Goal: Check status: Check status

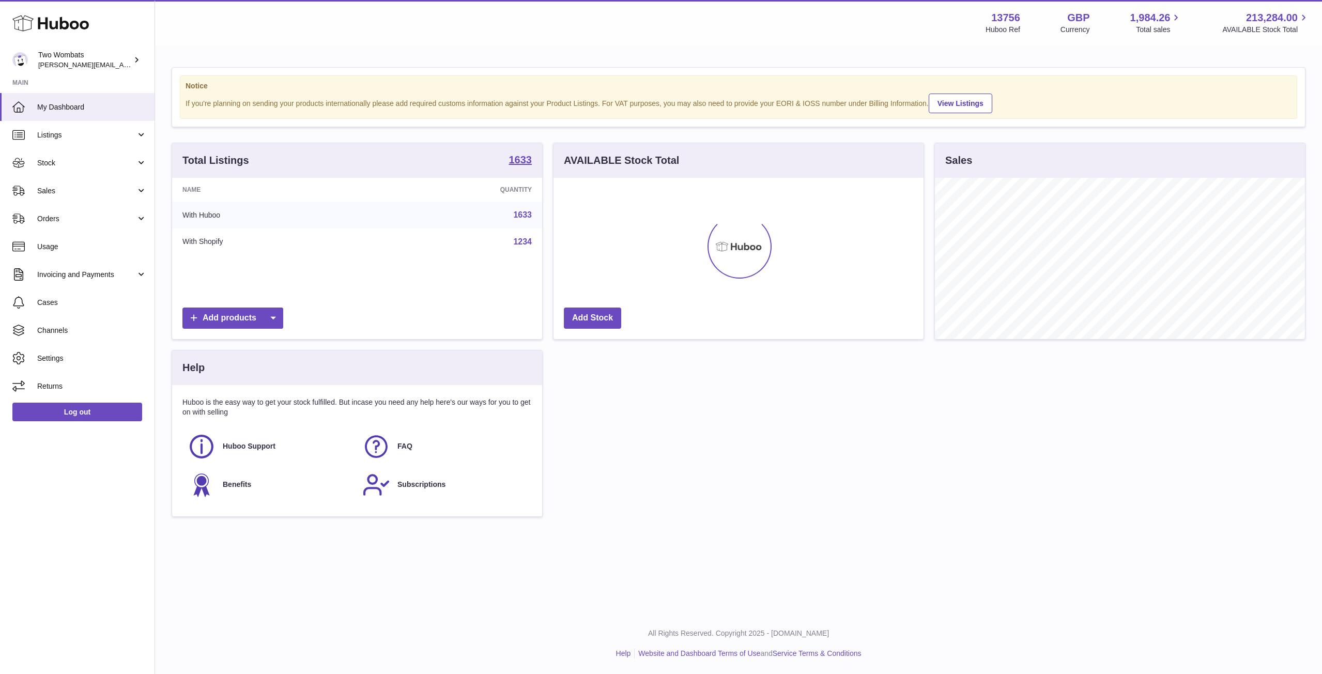
scroll to position [161, 370]
click at [129, 160] on span "Stock" at bounding box center [86, 163] width 99 height 10
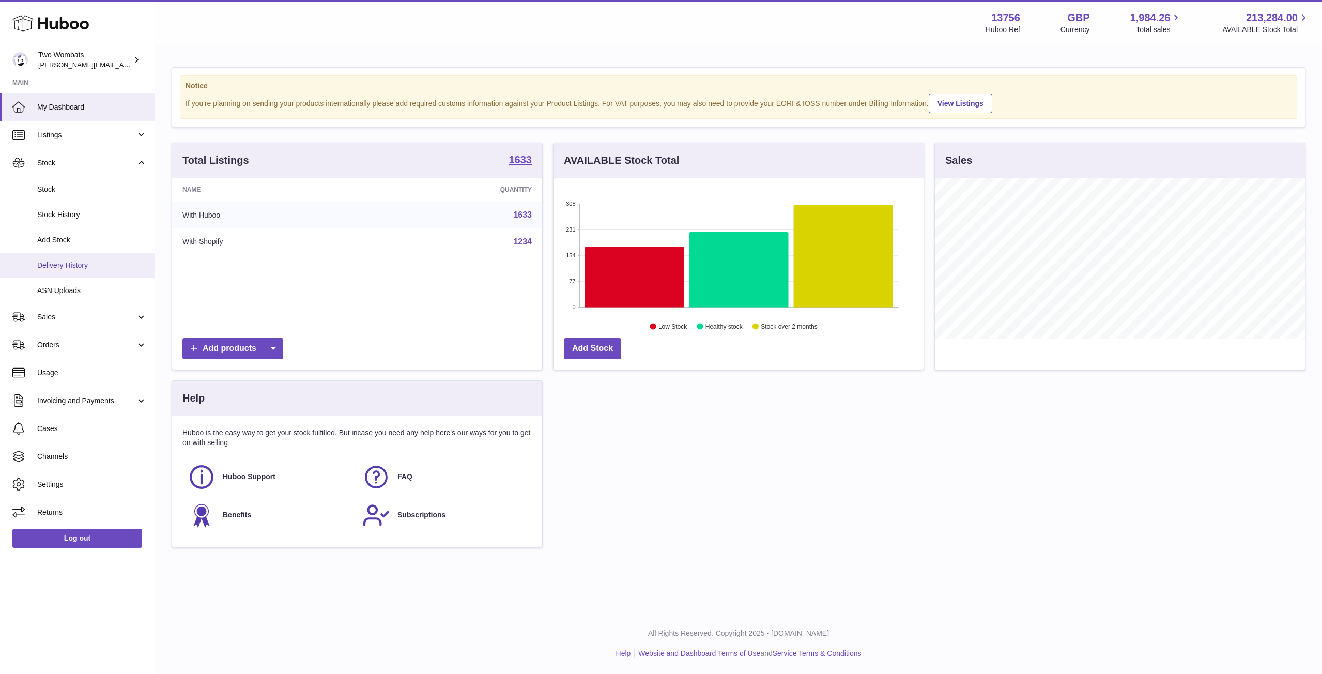
click at [88, 272] on link "Delivery History" at bounding box center [77, 265] width 154 height 25
click at [86, 287] on span "ASN Uploads" at bounding box center [92, 291] width 110 height 10
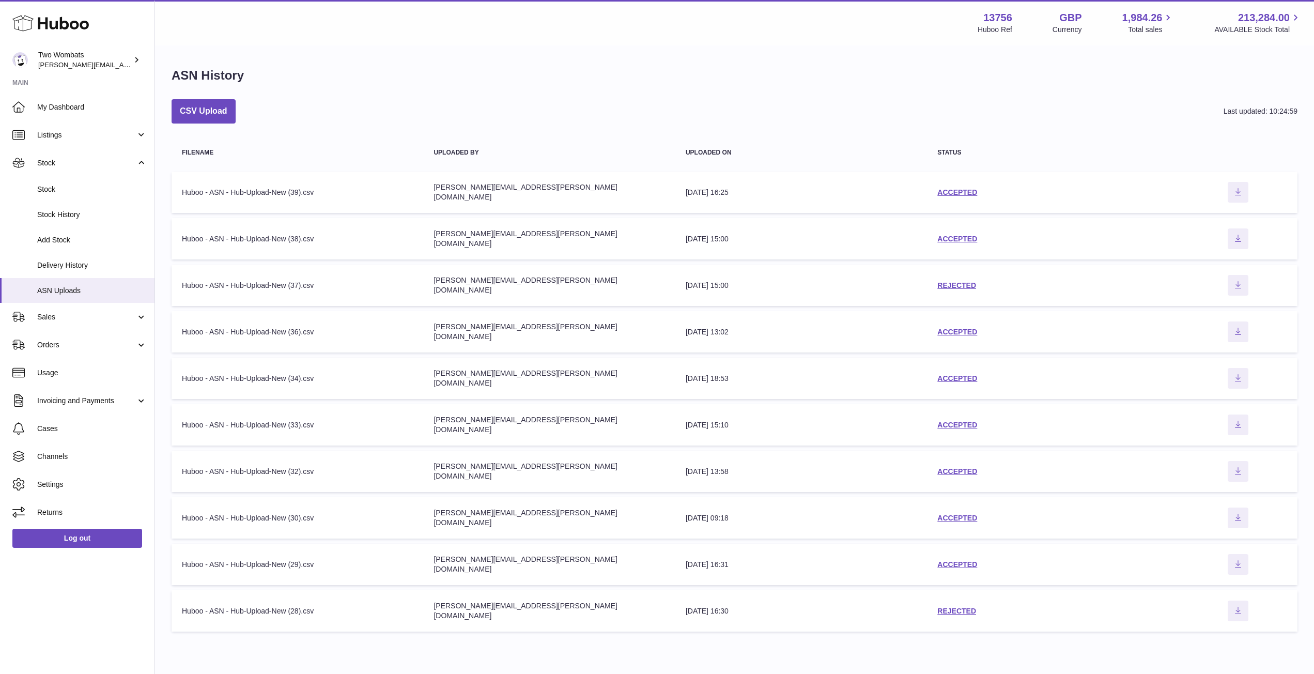
click at [216, 91] on div "ASN History CSV Upload Last updated: 10:24:59 Filename Uploaded by Uploaded on …" at bounding box center [734, 352] width 1159 height 611
click at [206, 128] on div "CSV Upload Last updated: 10:24:59 Filename Uploaded by Uploaded on Status Filen…" at bounding box center [735, 367] width 1126 height 537
click at [225, 103] on button "CSV Upload" at bounding box center [204, 111] width 64 height 24
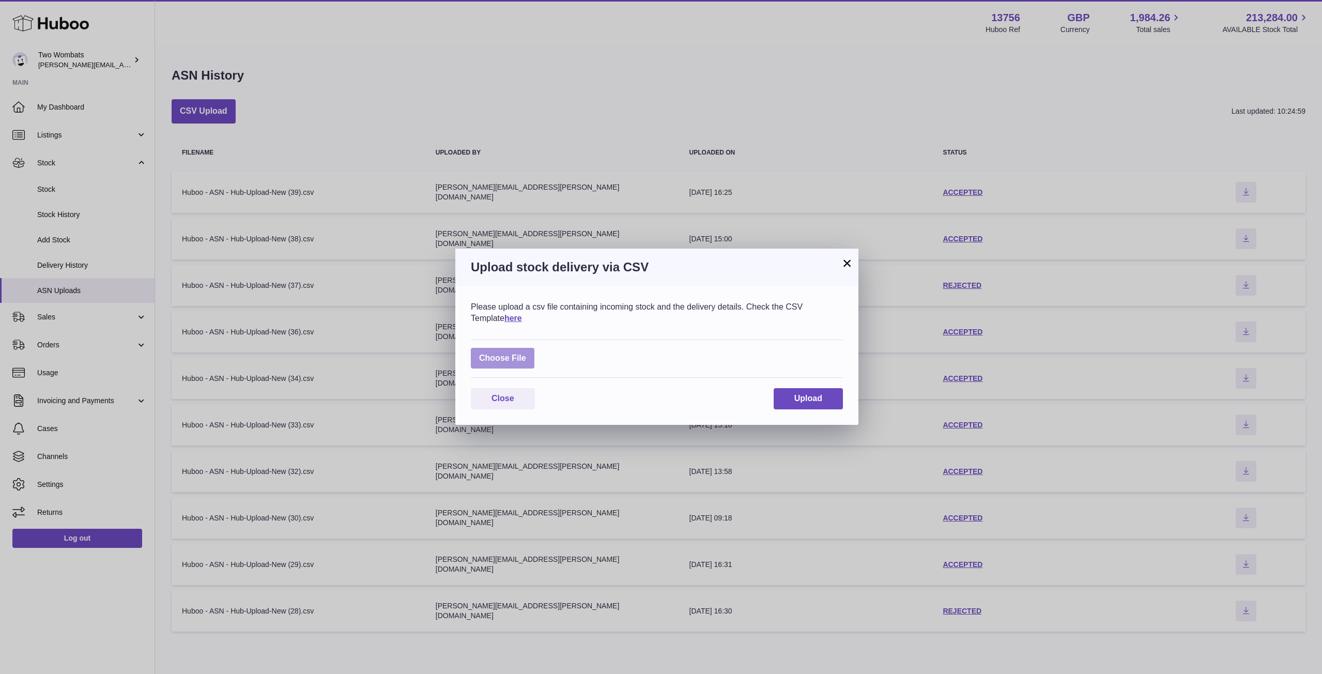
click at [518, 352] on label at bounding box center [503, 358] width 64 height 21
click at [526, 353] on input "file" at bounding box center [526, 353] width 1 height 1
type input "**********"
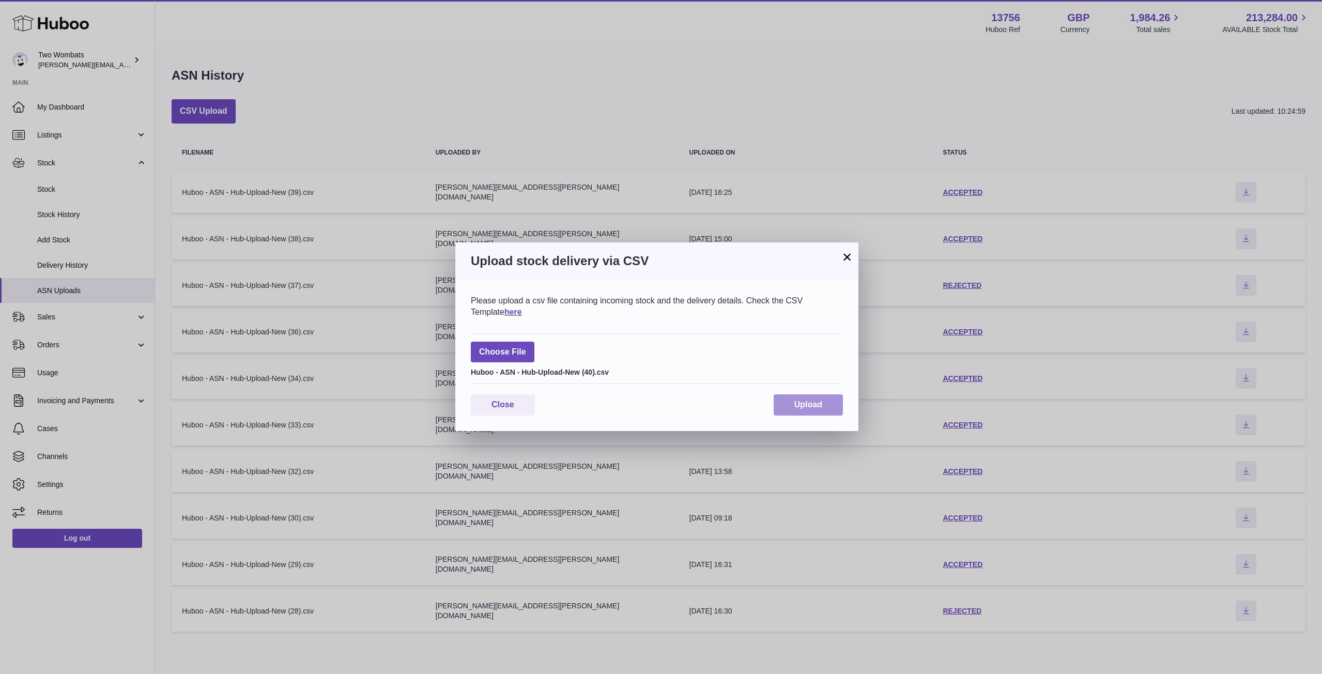
click at [802, 412] on button "Upload" at bounding box center [808, 404] width 69 height 21
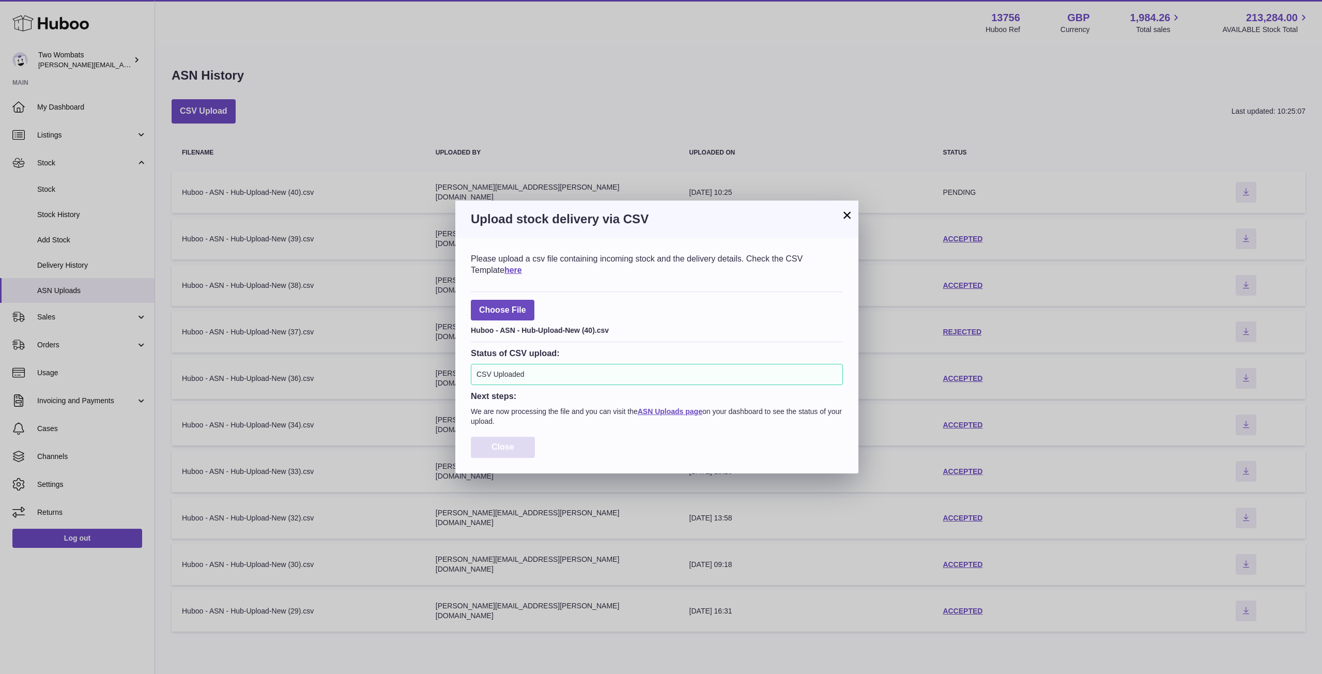
click at [494, 441] on button "Close" at bounding box center [503, 447] width 64 height 21
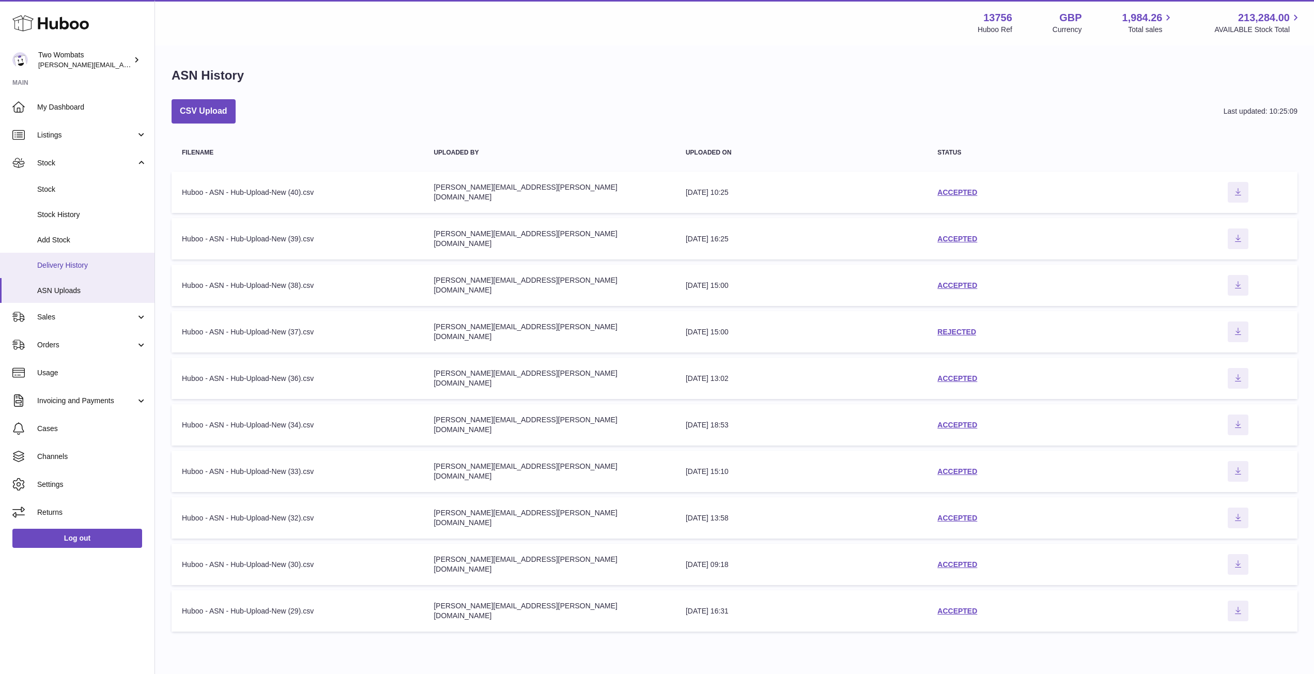
click at [70, 260] on span "Delivery History" at bounding box center [92, 265] width 110 height 10
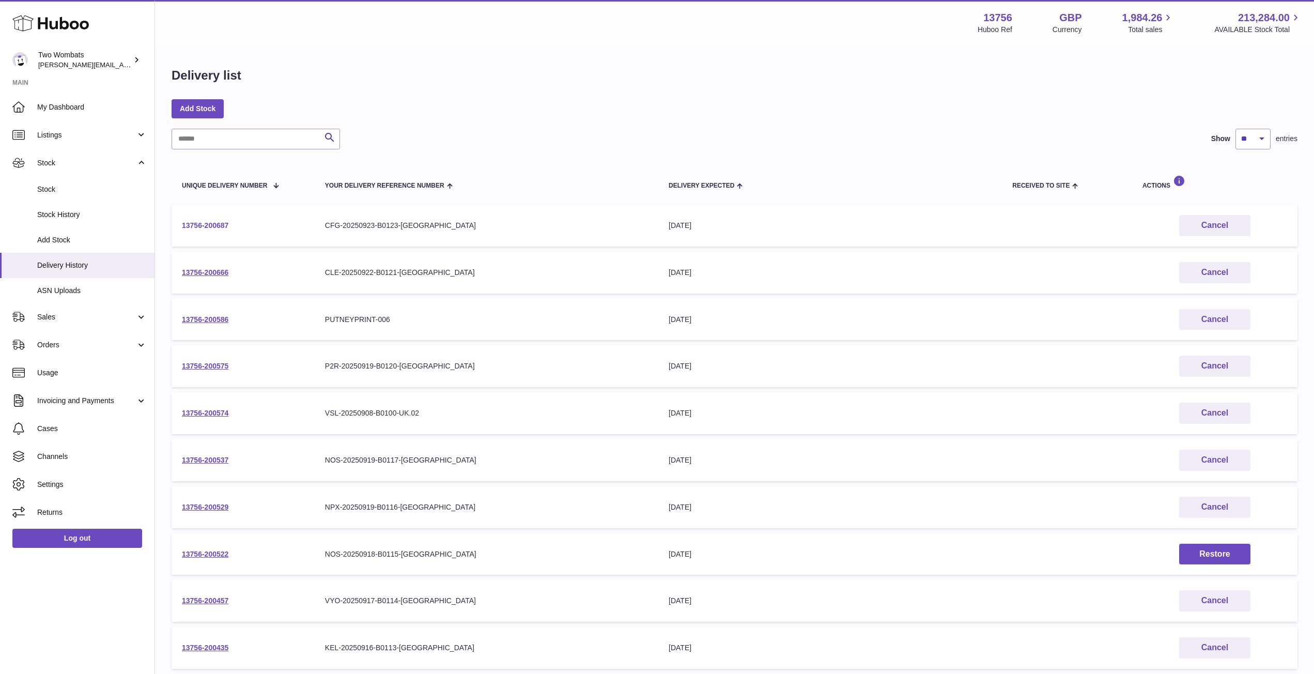
click at [209, 225] on link "13756-200687" at bounding box center [205, 225] width 47 height 8
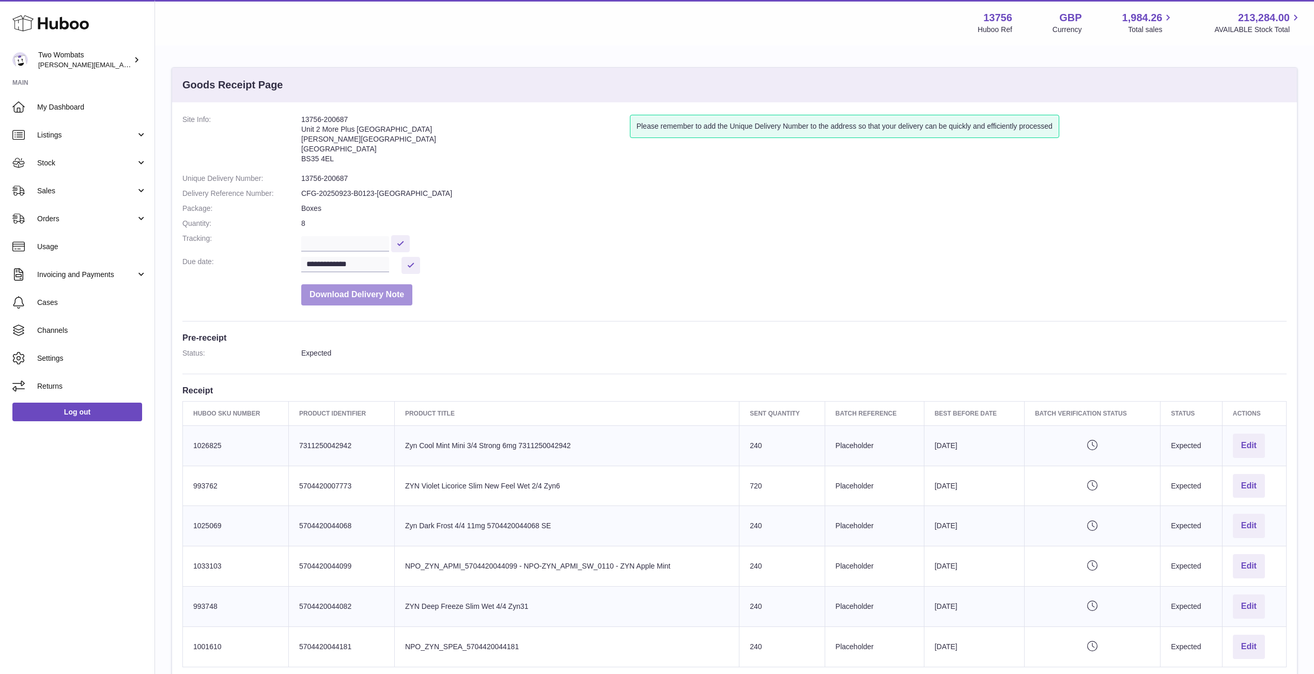
click at [343, 300] on button "Download Delivery Note" at bounding box center [356, 294] width 111 height 21
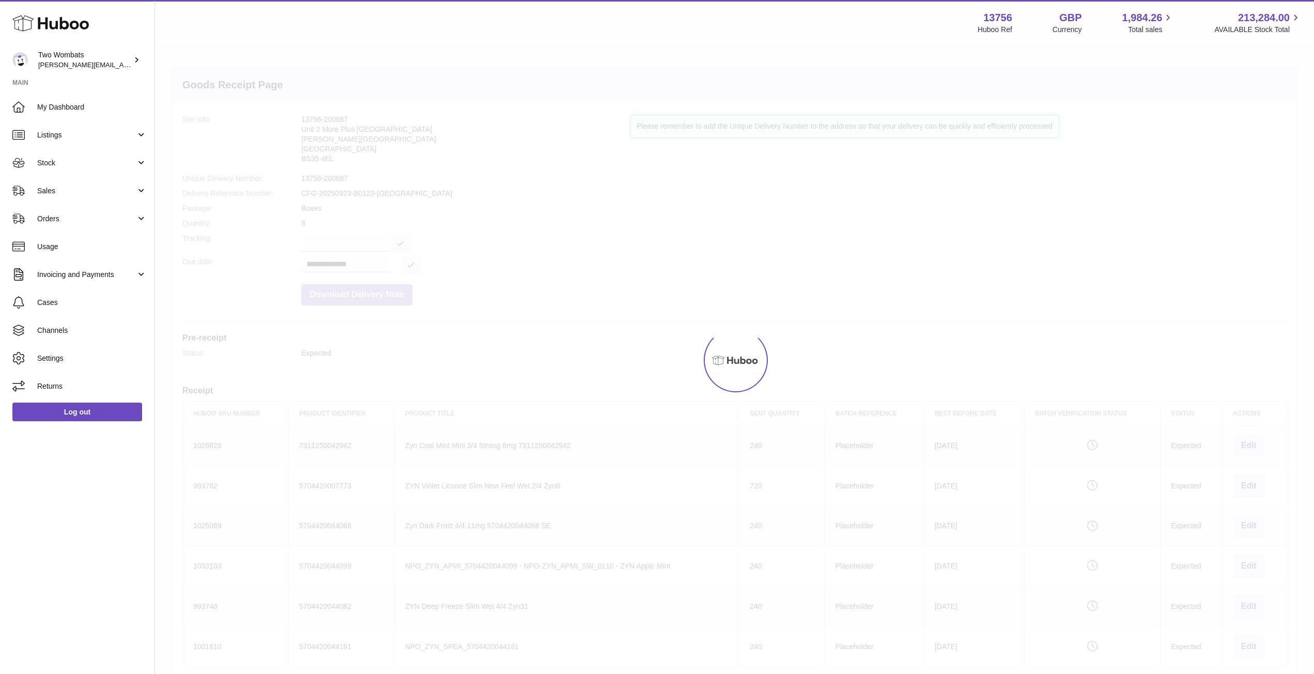
scroll to position [31, 0]
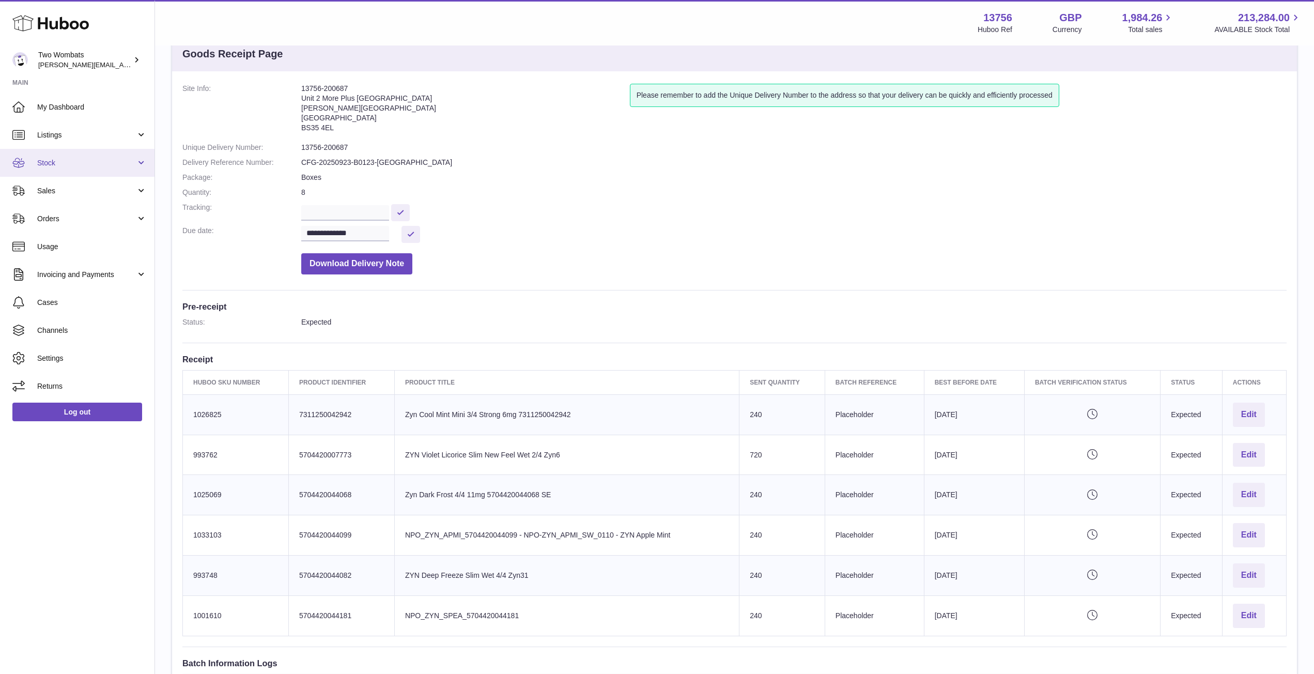
click at [141, 164] on link "Stock" at bounding box center [77, 163] width 154 height 28
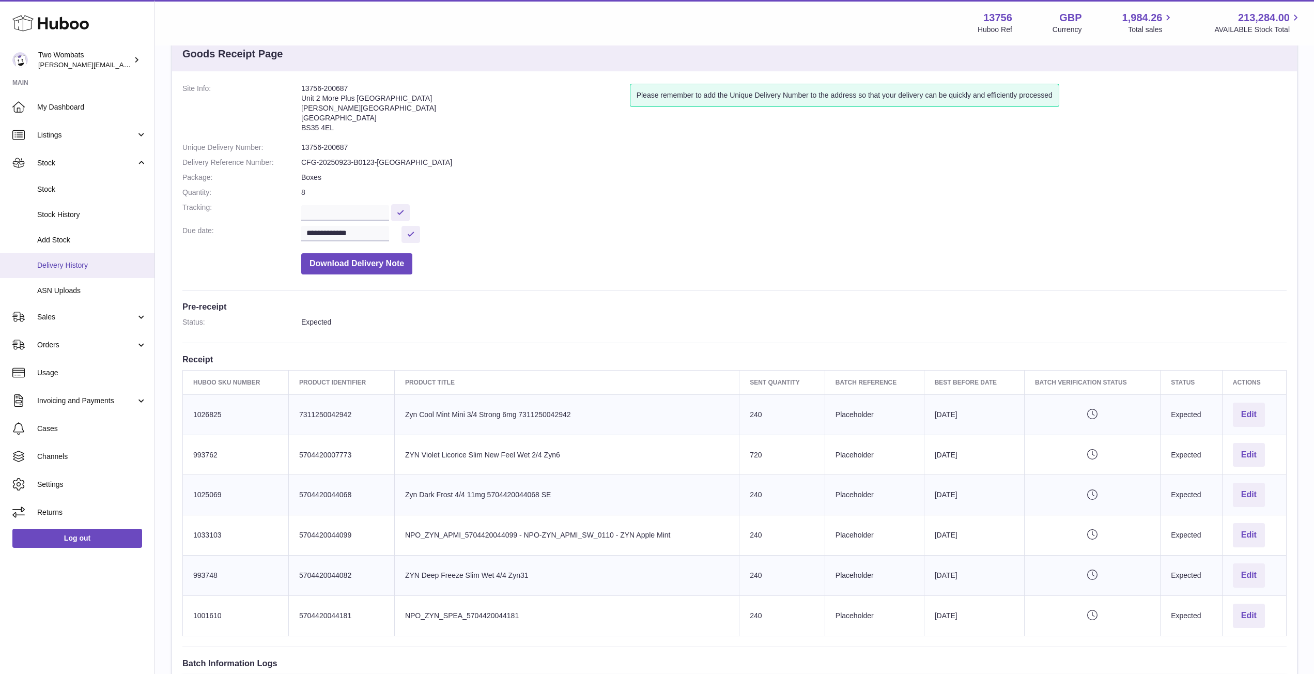
click at [97, 272] on link "Delivery History" at bounding box center [77, 265] width 154 height 25
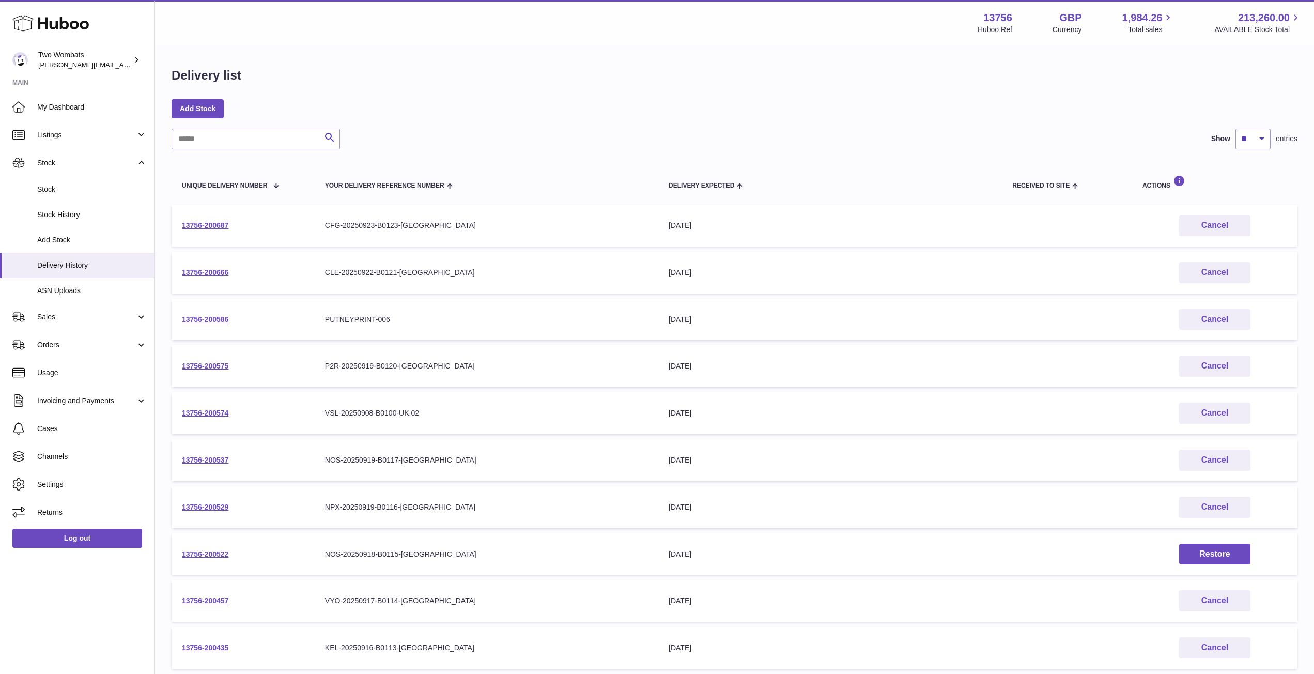
scroll to position [108, 0]
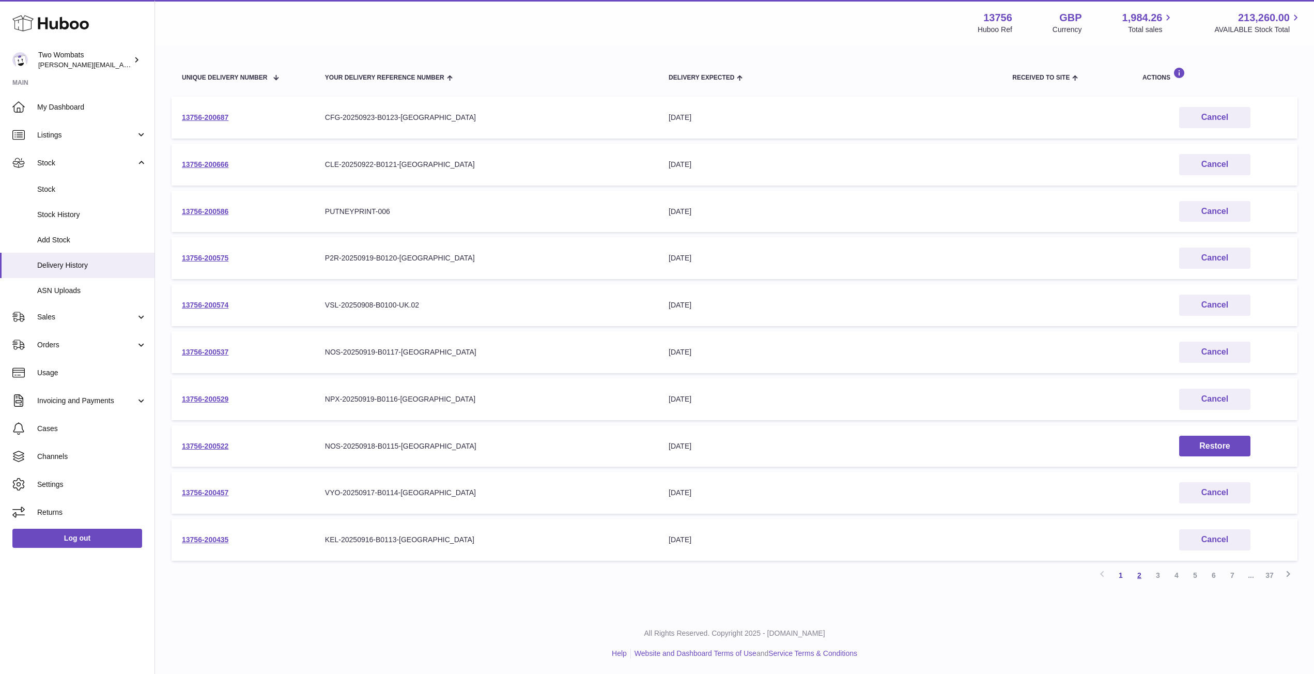
click at [1141, 577] on link "2" at bounding box center [1139, 575] width 19 height 19
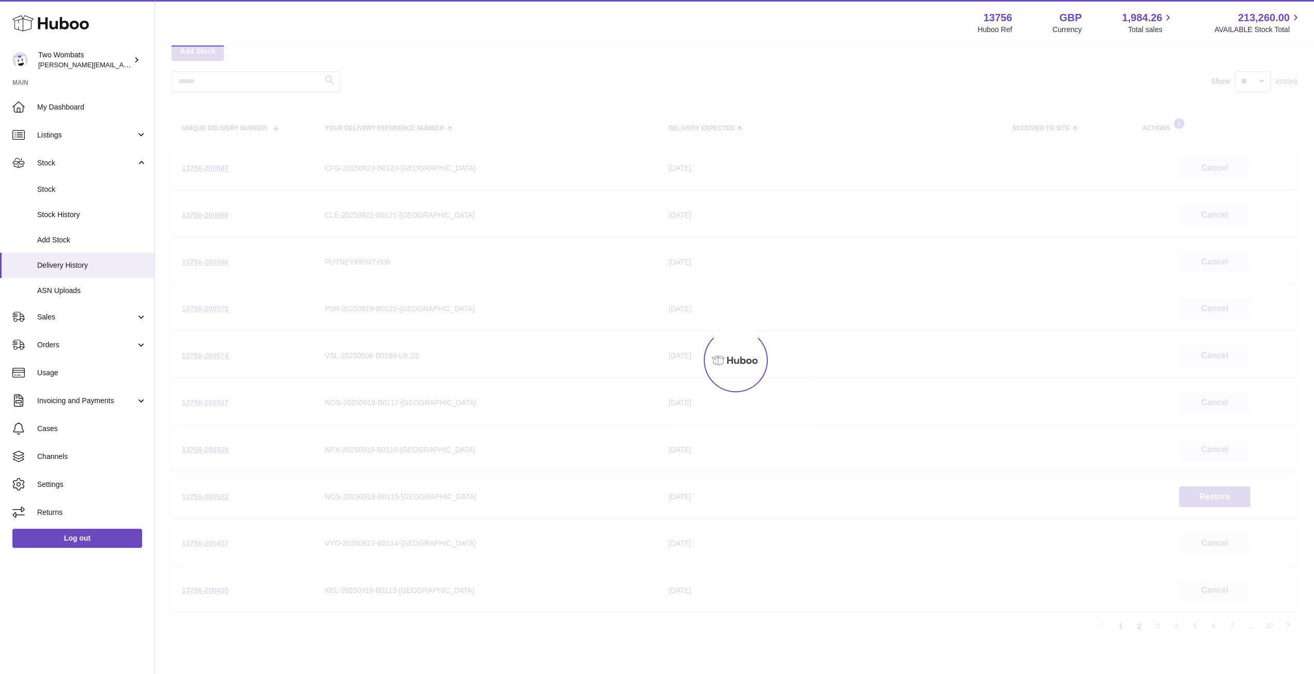
scroll to position [47, 0]
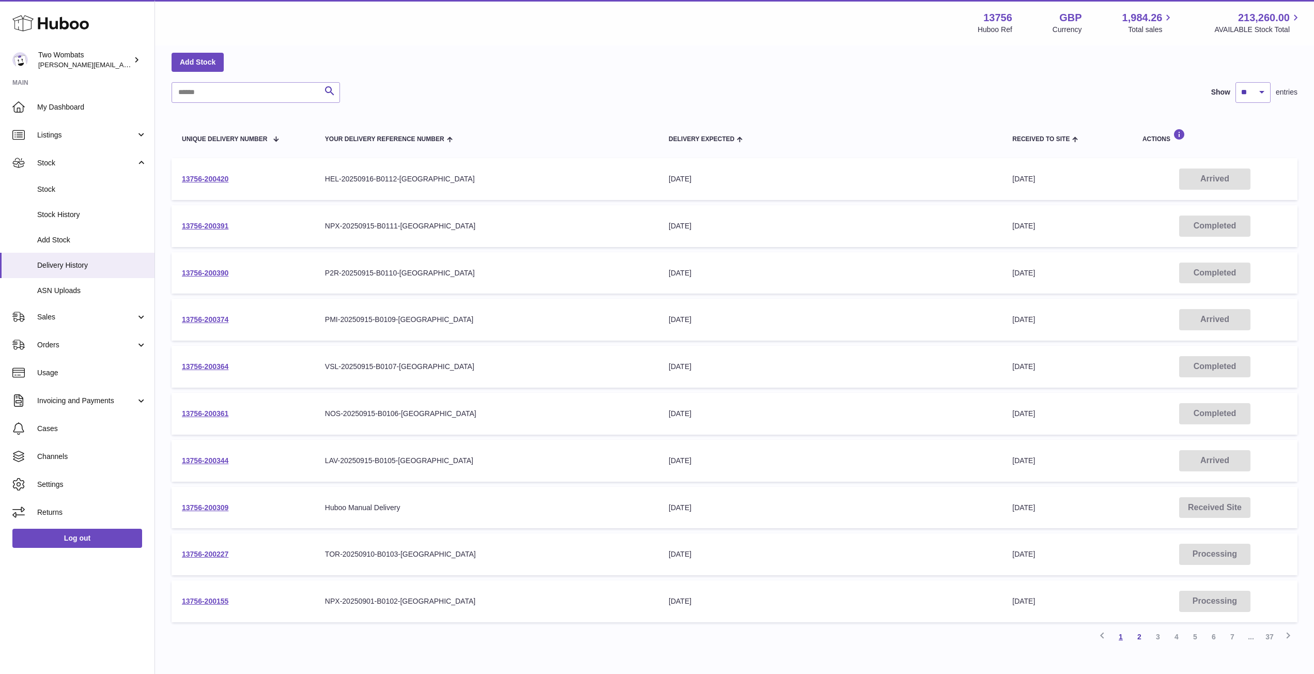
click at [1129, 637] on link "1" at bounding box center [1120, 636] width 19 height 19
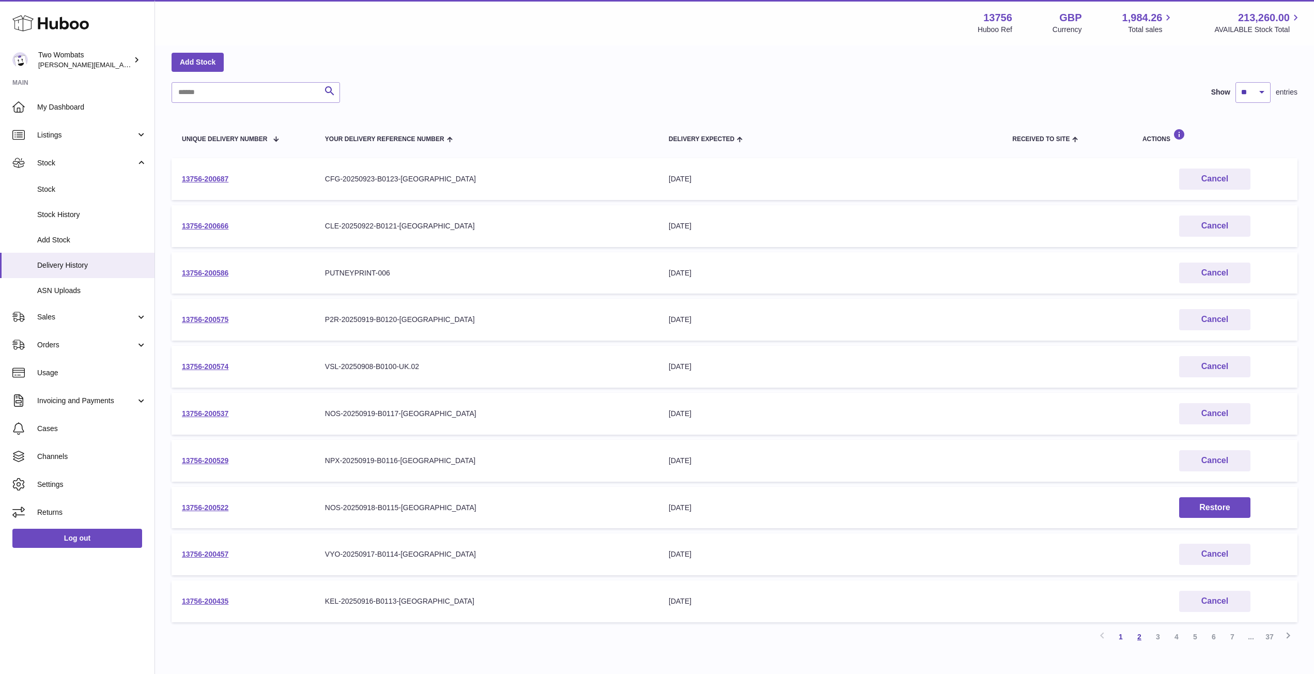
click at [1139, 639] on link "2" at bounding box center [1139, 636] width 19 height 19
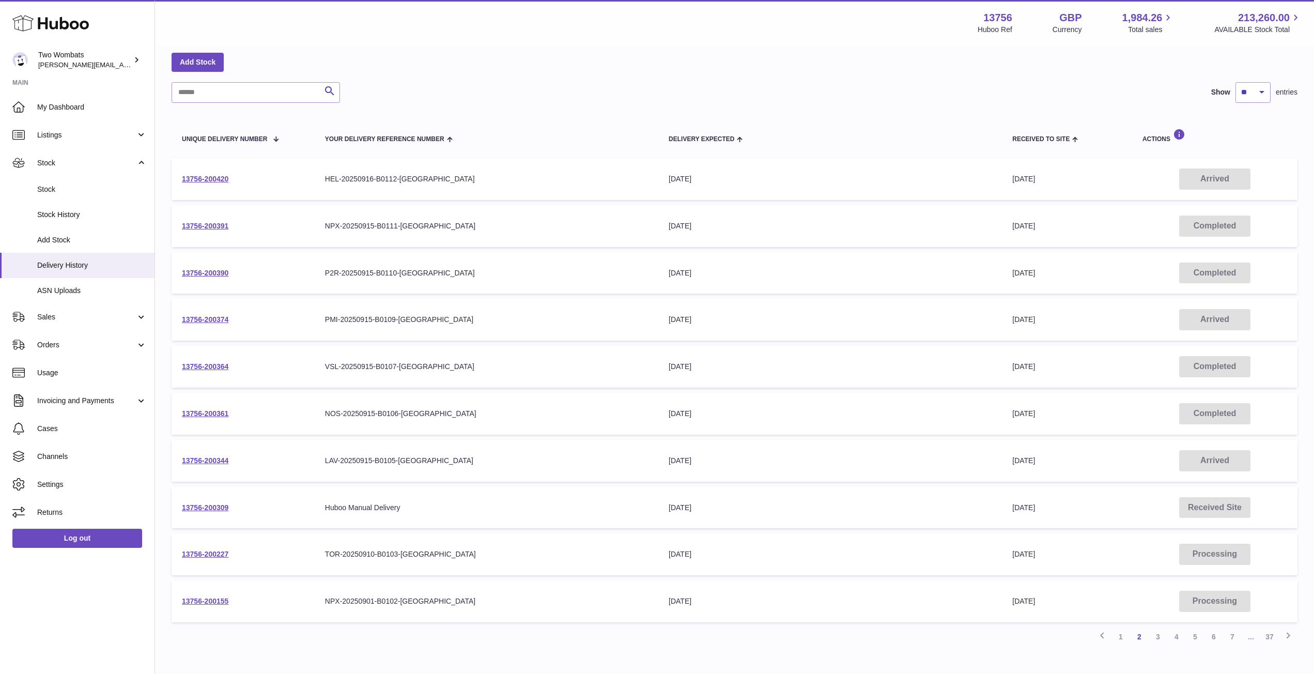
click at [201, 221] on td "13756-200391" at bounding box center [243, 226] width 143 height 42
click at [211, 225] on link "13756-200391" at bounding box center [205, 226] width 47 height 8
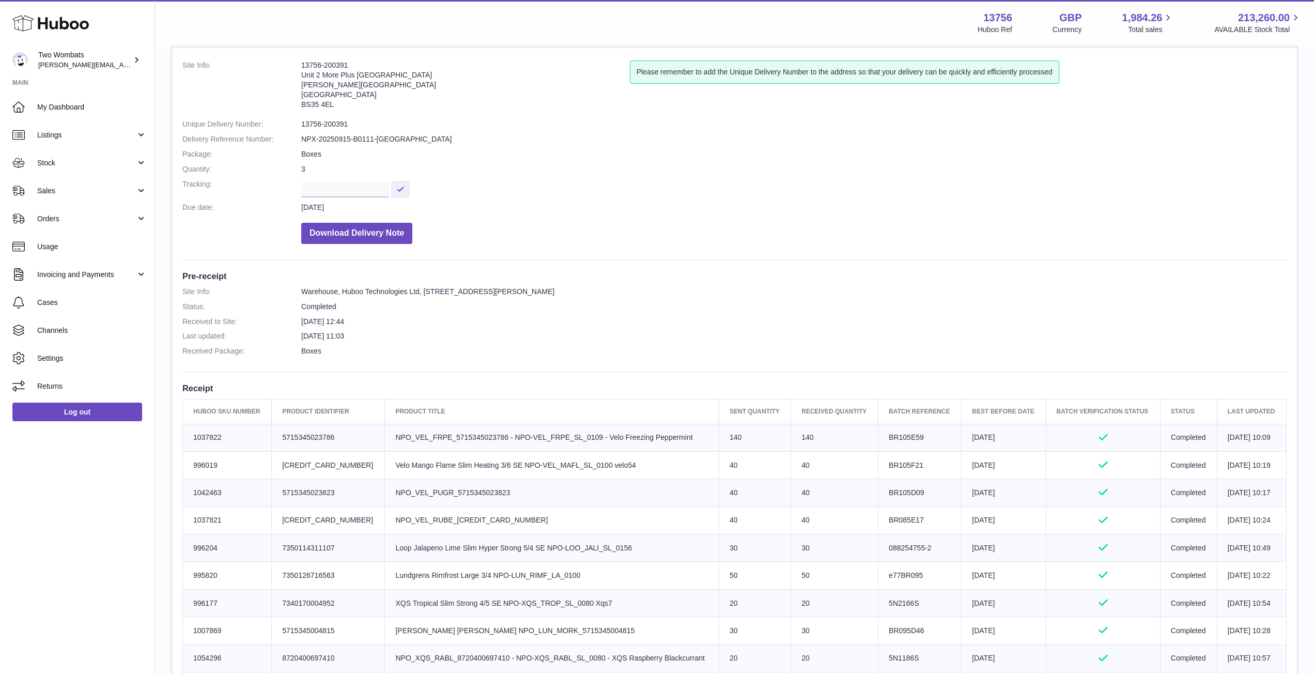
scroll to position [62, 0]
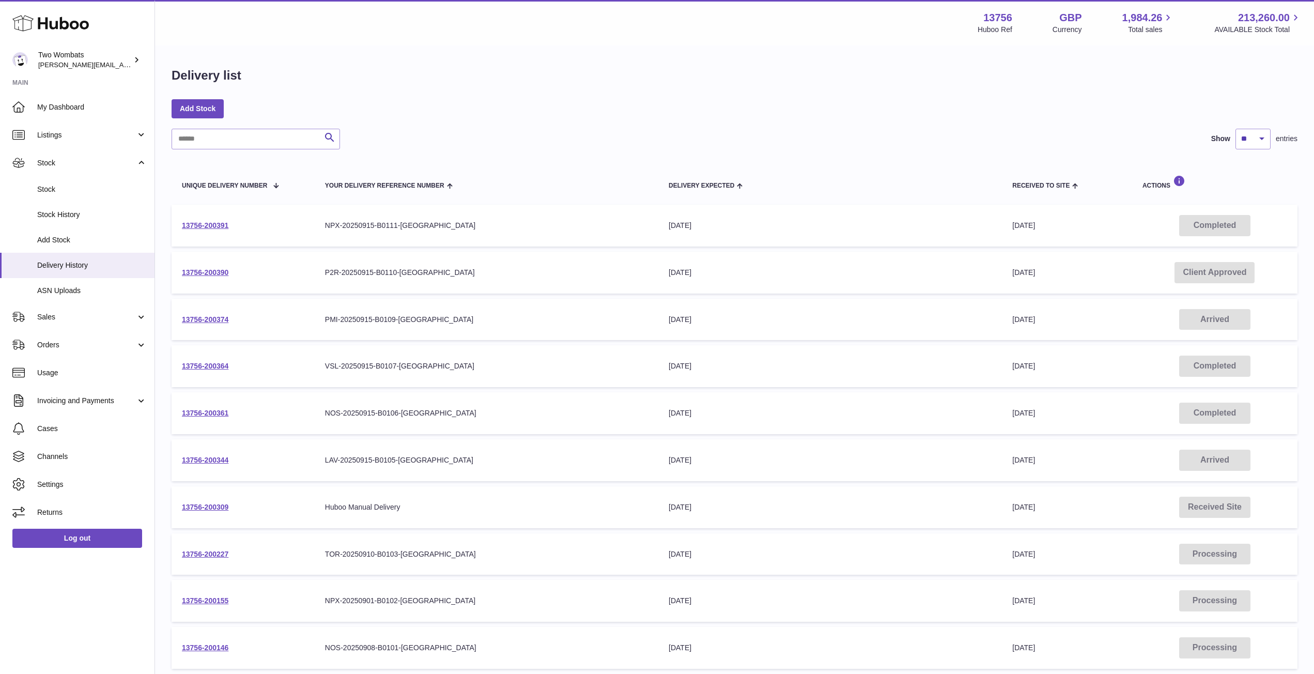
scroll to position [29, 0]
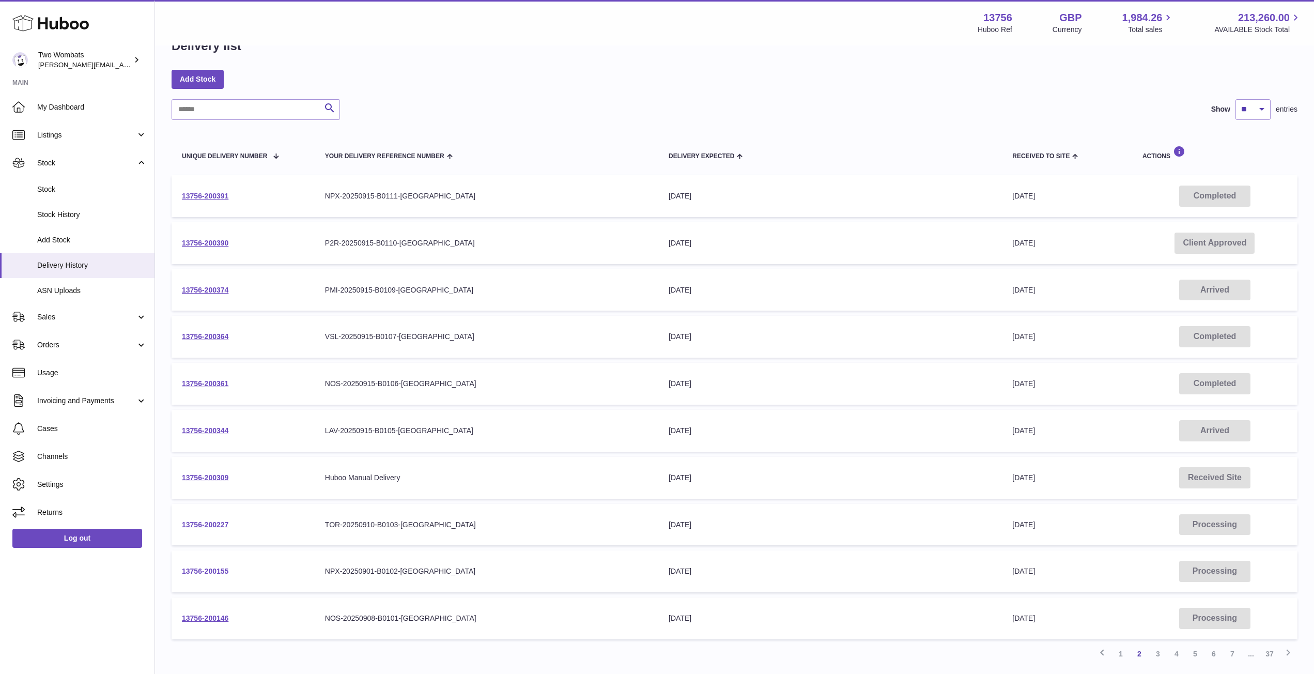
click at [193, 570] on link "13756-200155" at bounding box center [205, 571] width 47 height 8
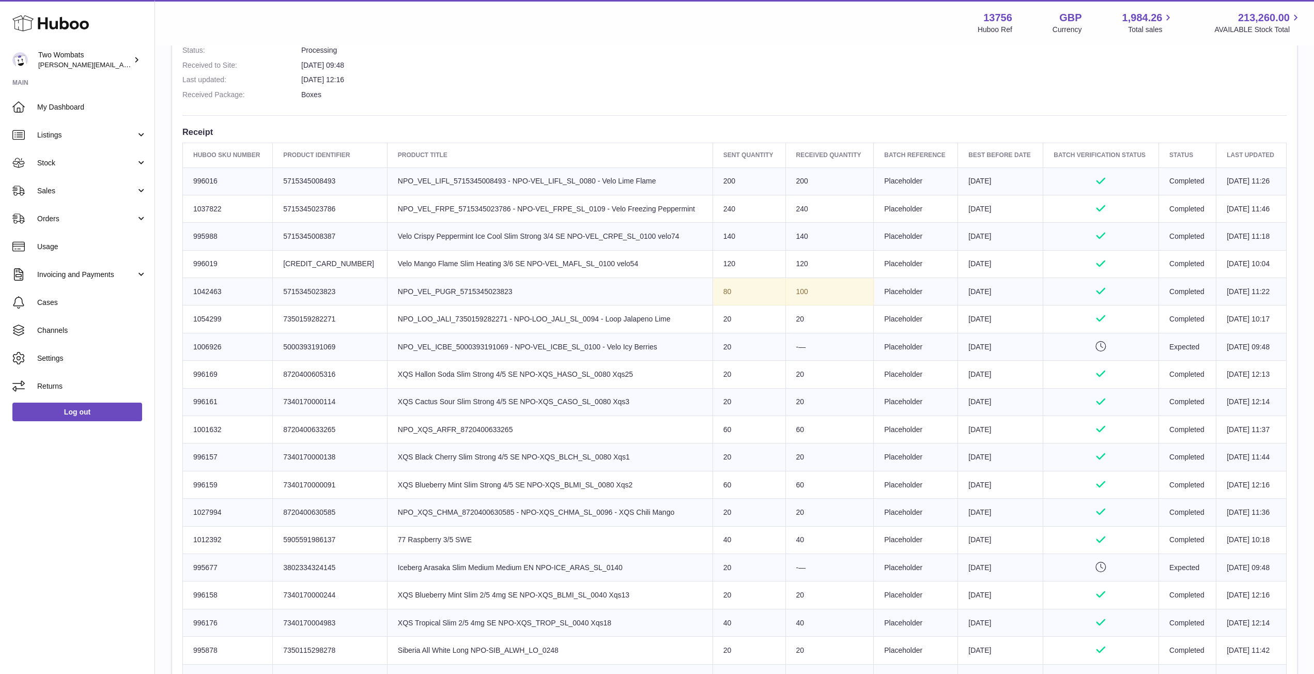
scroll to position [279, 0]
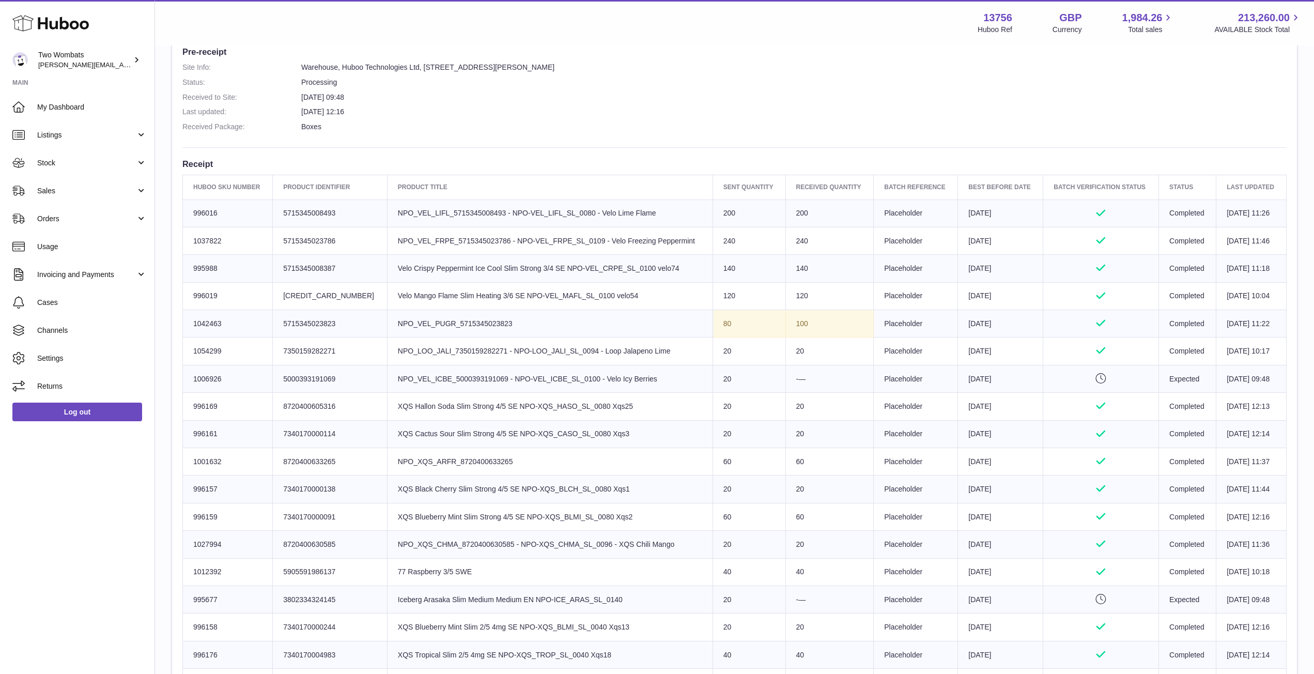
click at [460, 413] on td "Product title XQS Hallon Soda Slim Strong 4/5 SE NPO-XQS_HASO_SL_0080 Xqs25" at bounding box center [550, 406] width 326 height 27
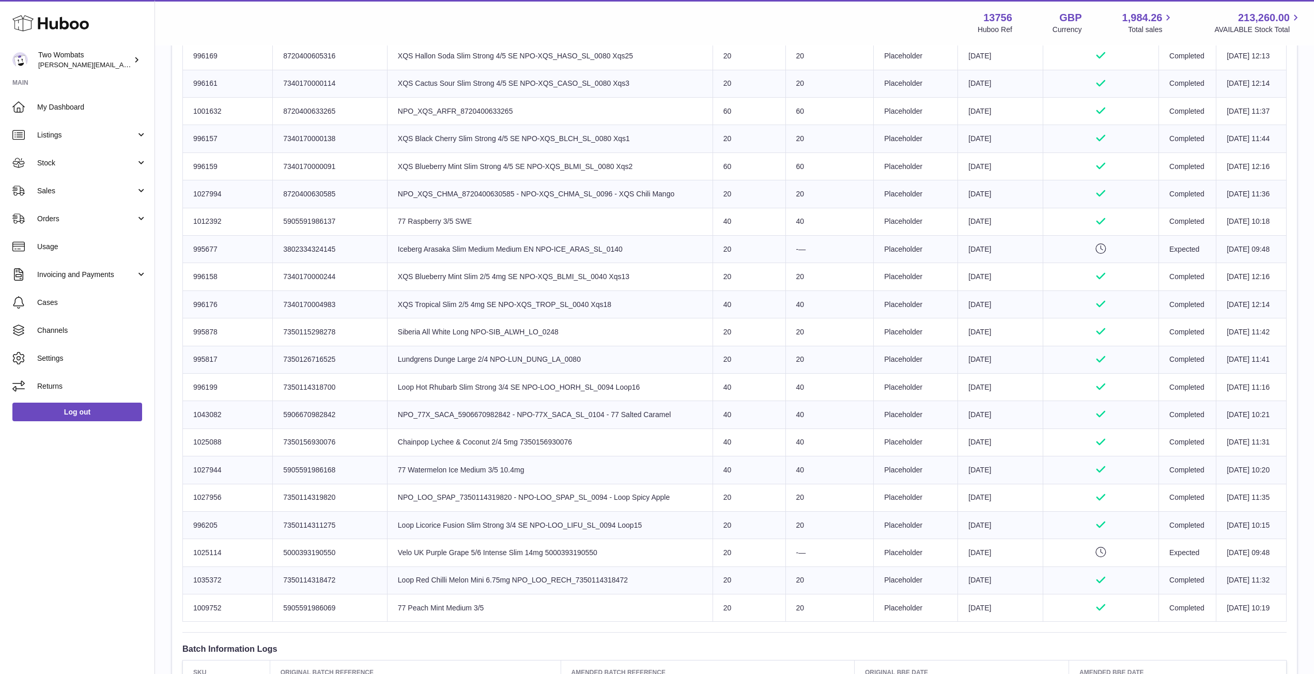
scroll to position [629, 0]
click at [724, 381] on td "Sent Quantity 40" at bounding box center [749, 386] width 73 height 27
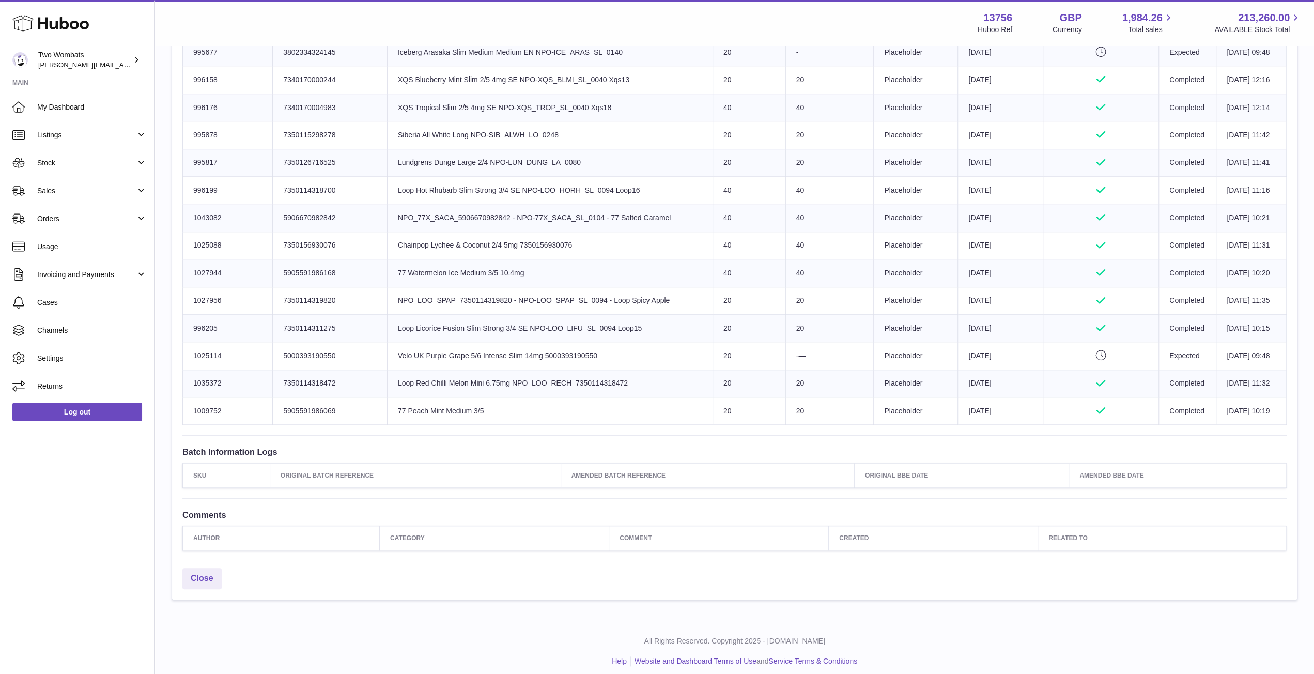
scroll to position [826, 0]
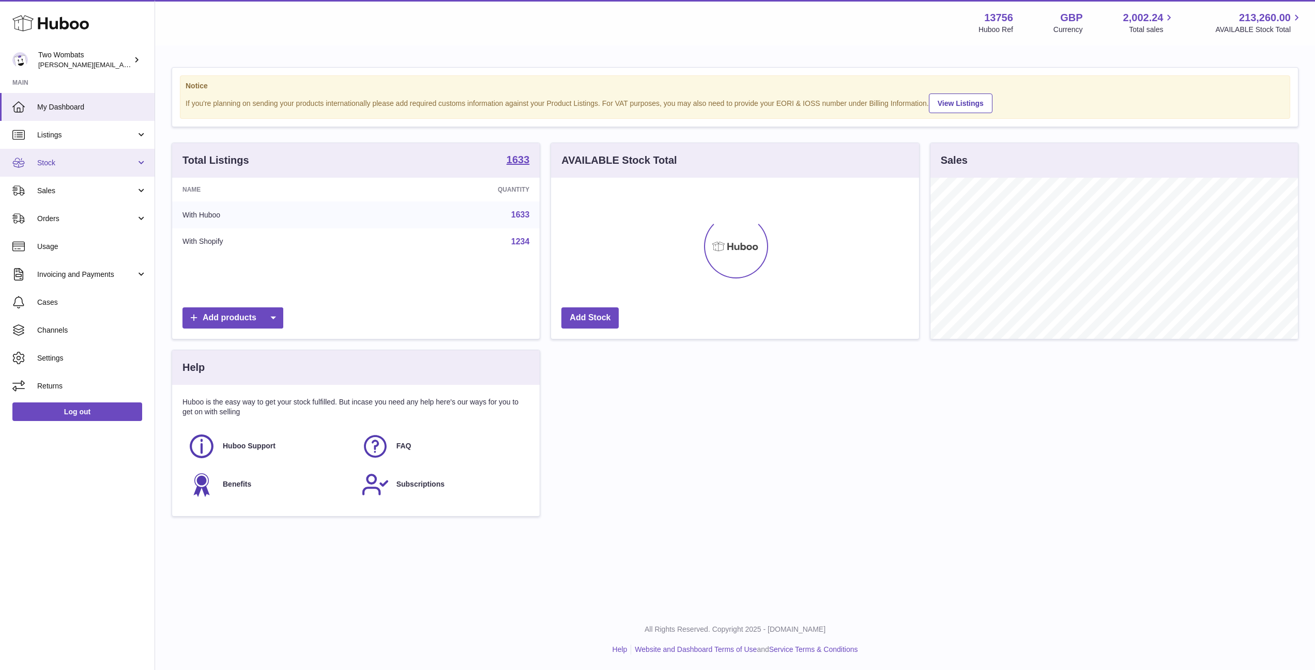
scroll to position [161, 368]
click at [154, 166] on div "Huboo Two Wombats [PERSON_NAME][EMAIL_ADDRESS][PERSON_NAME][DOMAIN_NAME] Main M…" at bounding box center [77, 335] width 155 height 670
click at [134, 160] on span "Stock" at bounding box center [86, 163] width 99 height 10
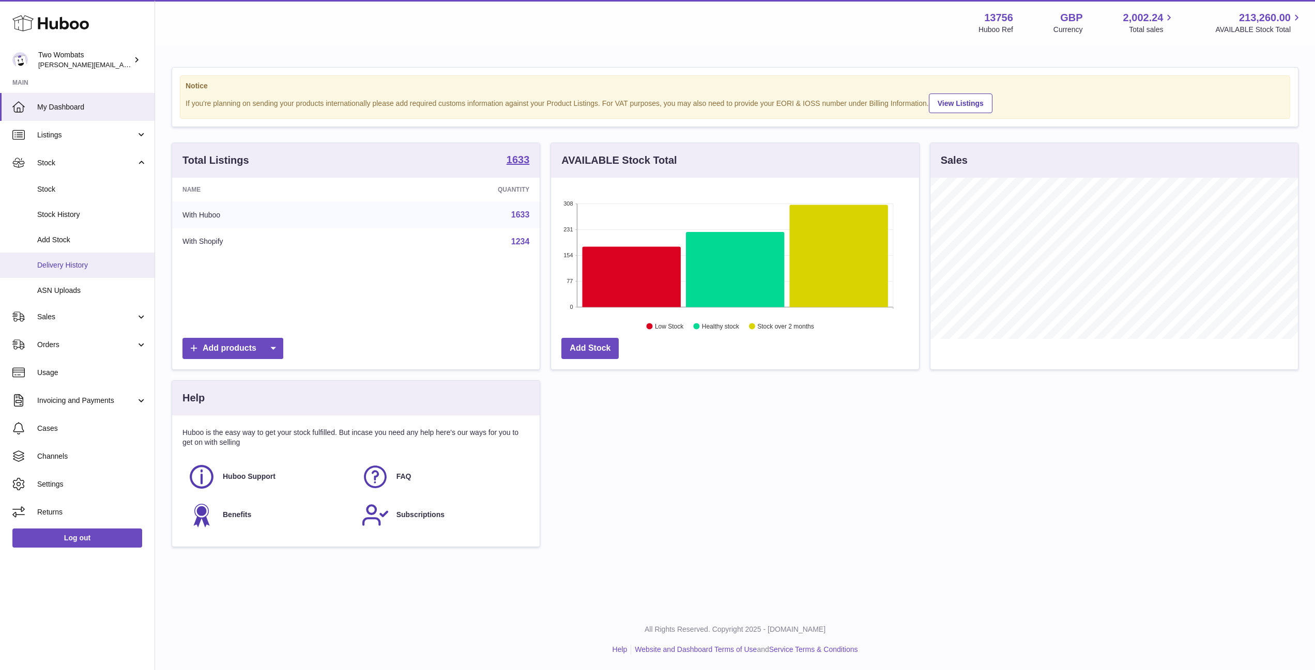
click at [92, 266] on span "Delivery History" at bounding box center [92, 265] width 110 height 10
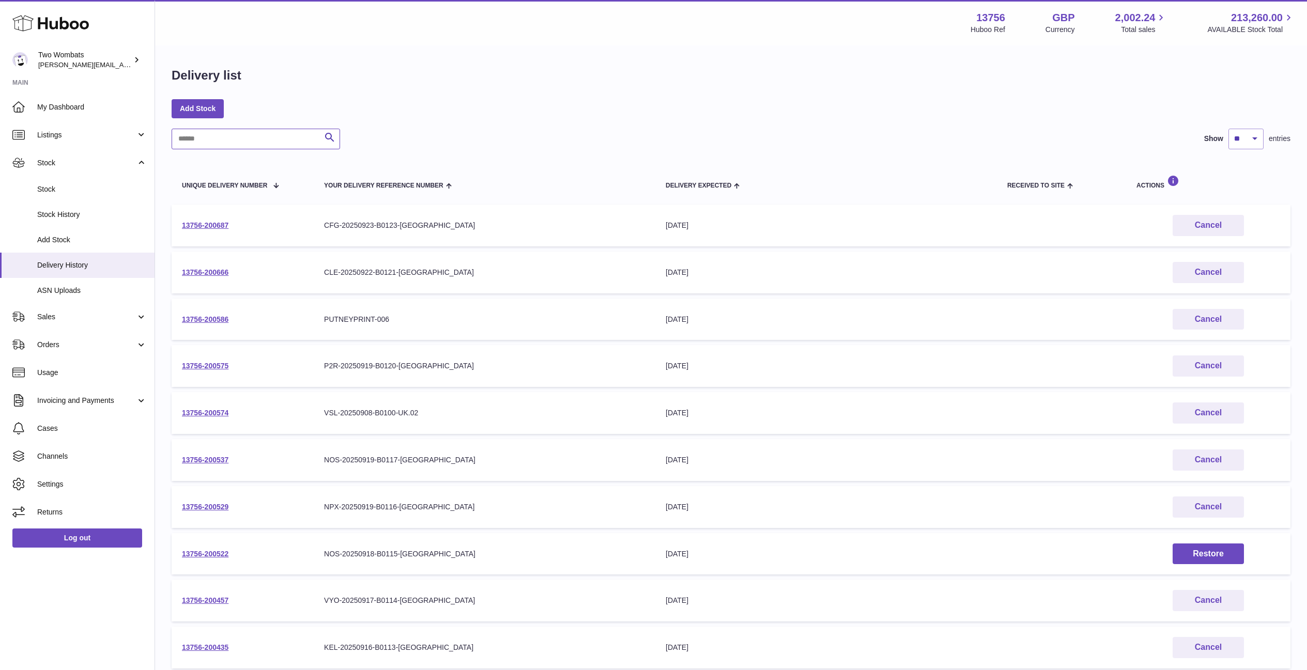
click at [214, 142] on input "text" at bounding box center [256, 139] width 168 height 21
type input "*"
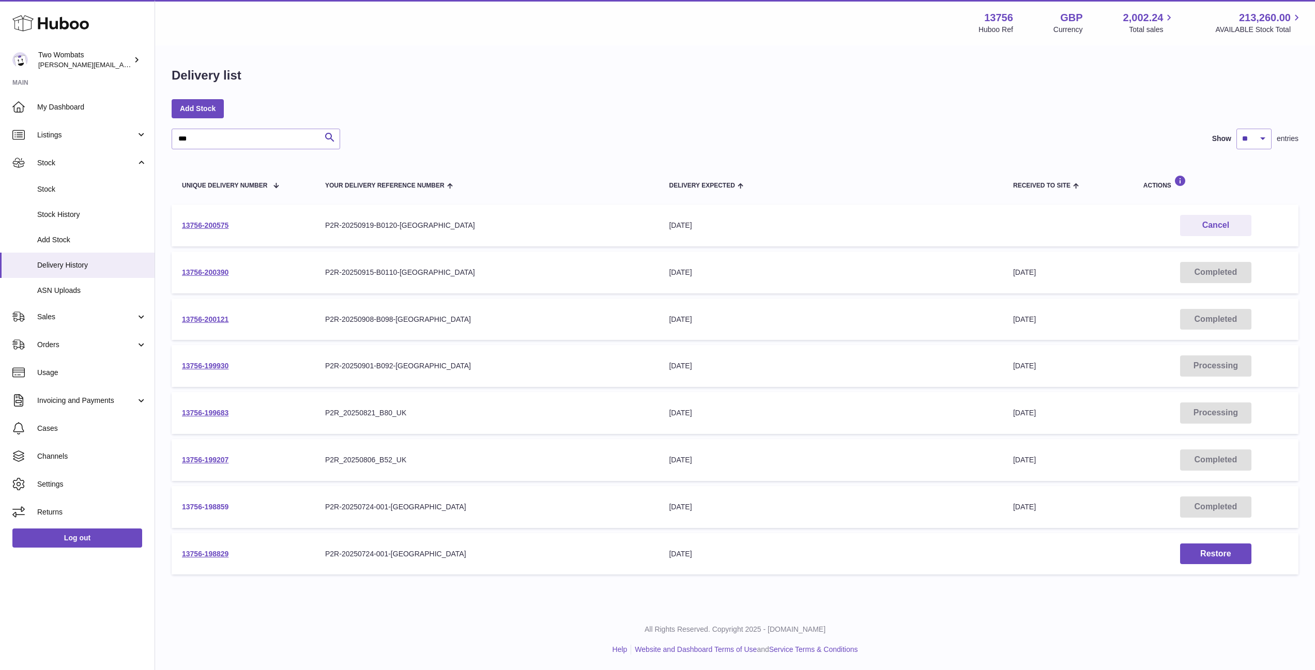
click at [212, 504] on link "13756-198859" at bounding box center [205, 507] width 47 height 8
click at [200, 461] on link "13756-199207" at bounding box center [205, 460] width 47 height 8
click at [206, 408] on td "13756-199683" at bounding box center [243, 413] width 143 height 42
click at [208, 411] on link "13756-199683" at bounding box center [205, 413] width 47 height 8
drag, startPoint x: 245, startPoint y: 134, endPoint x: 164, endPoint y: 135, distance: 81.1
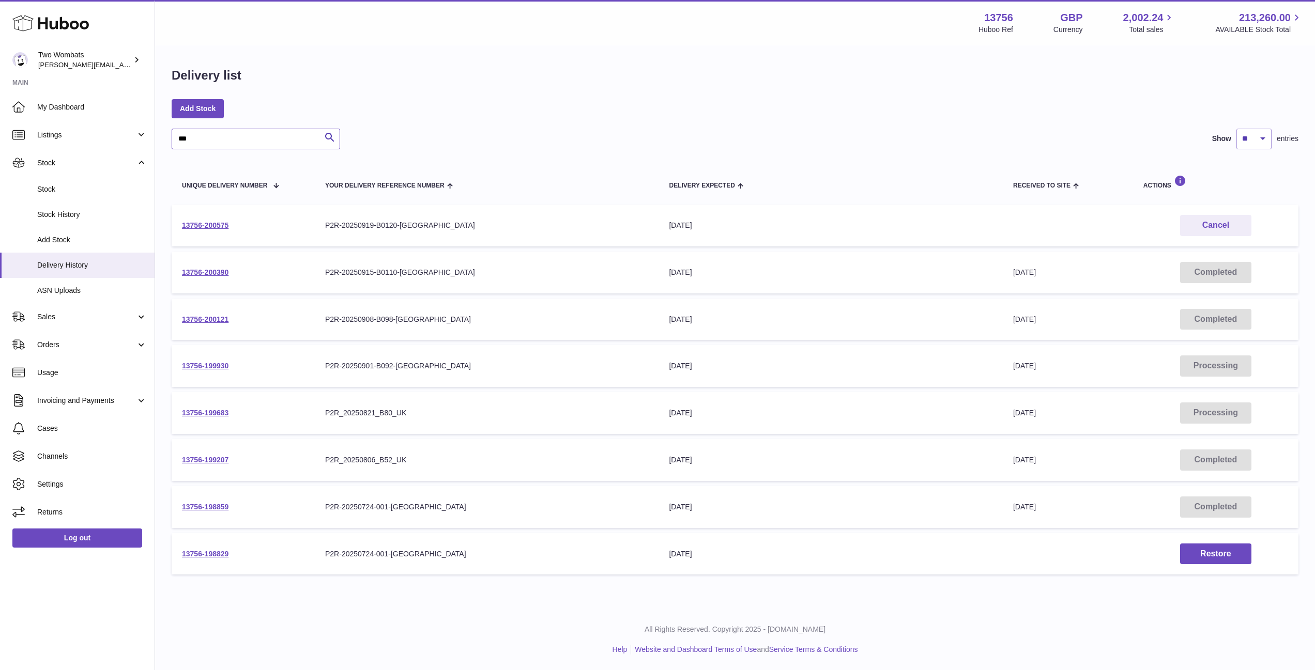
click at [164, 135] on div "Delivery list Add Stock *** Search Show ** ** ** *** entries Unique Delivery Nu…" at bounding box center [734, 324] width 1159 height 554
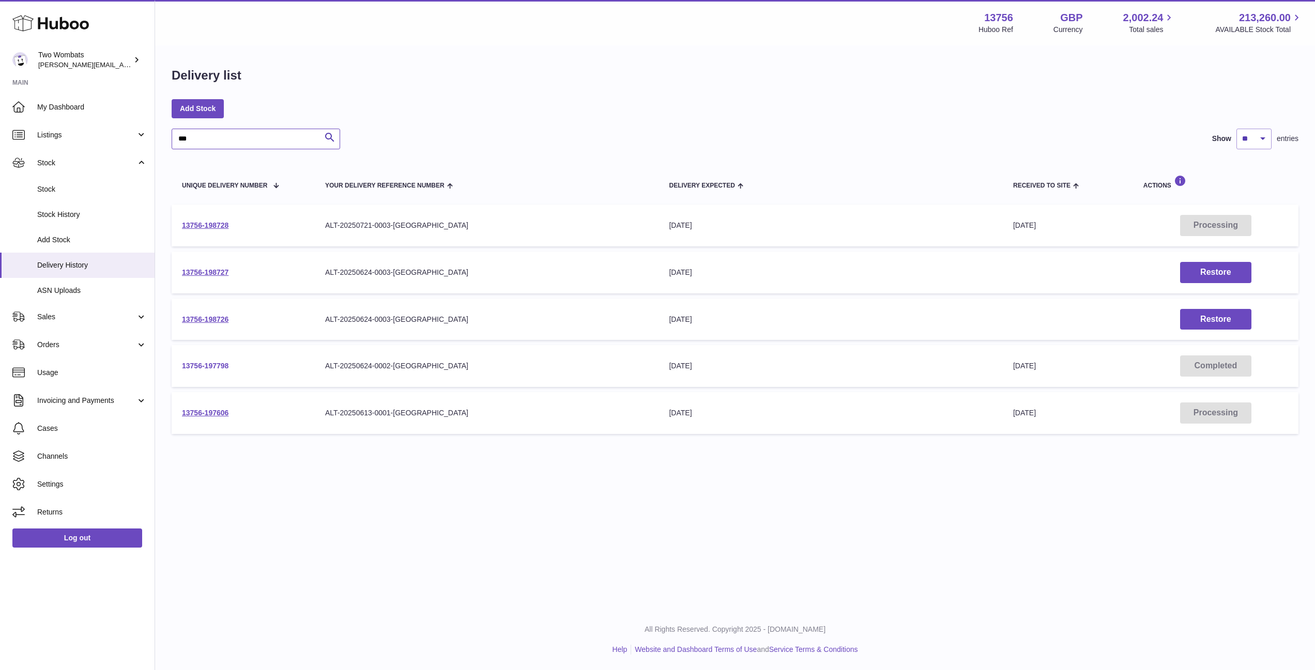
type input "***"
click at [211, 367] on link "13756-197798" at bounding box center [205, 366] width 47 height 8
click at [221, 316] on link "13756-198726" at bounding box center [205, 319] width 47 height 8
click at [199, 270] on link "13756-198727" at bounding box center [205, 272] width 47 height 8
click at [204, 223] on link "13756-198728" at bounding box center [205, 225] width 47 height 8
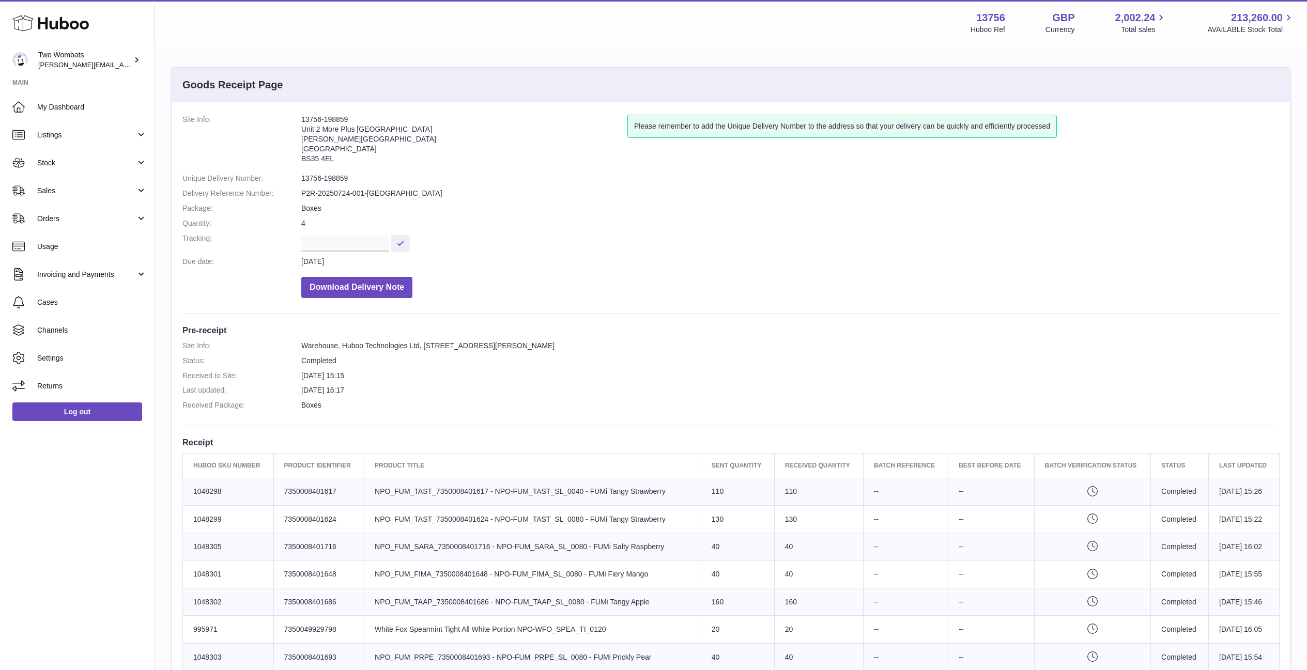
scroll to position [310, 0]
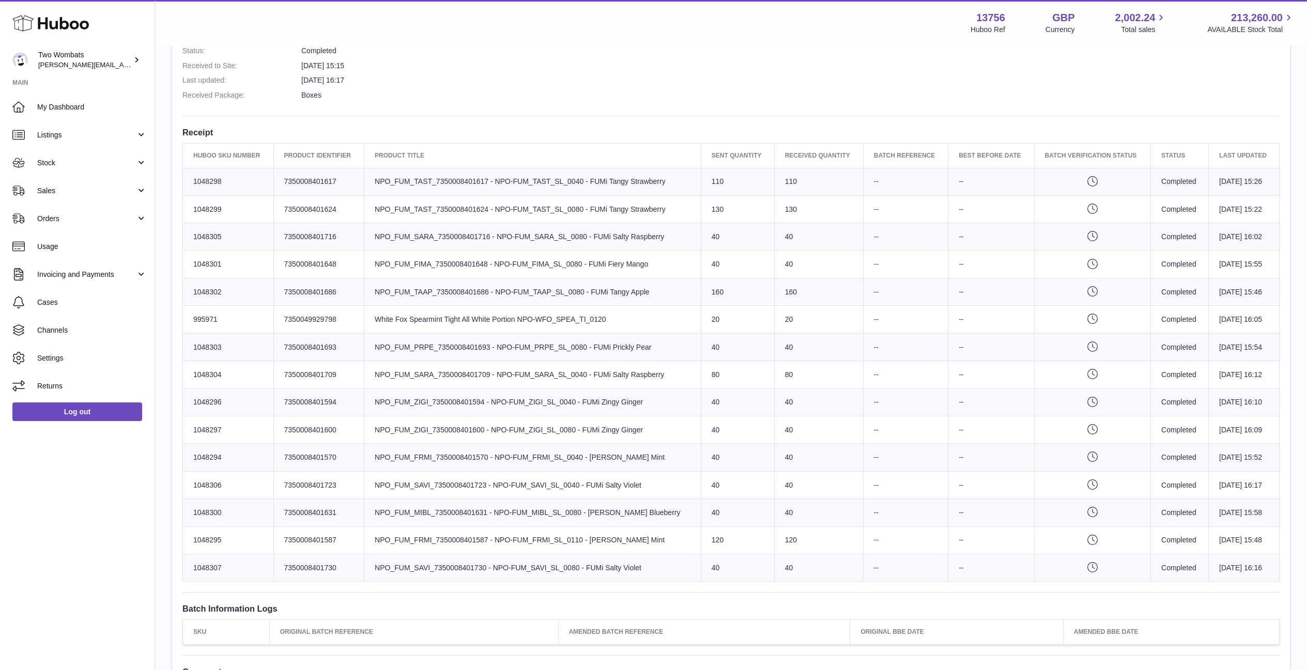
drag, startPoint x: 623, startPoint y: 570, endPoint x: 247, endPoint y: 178, distance: 543.4
click at [247, 178] on td "Huboo SKU Number 1048298" at bounding box center [228, 181] width 91 height 27
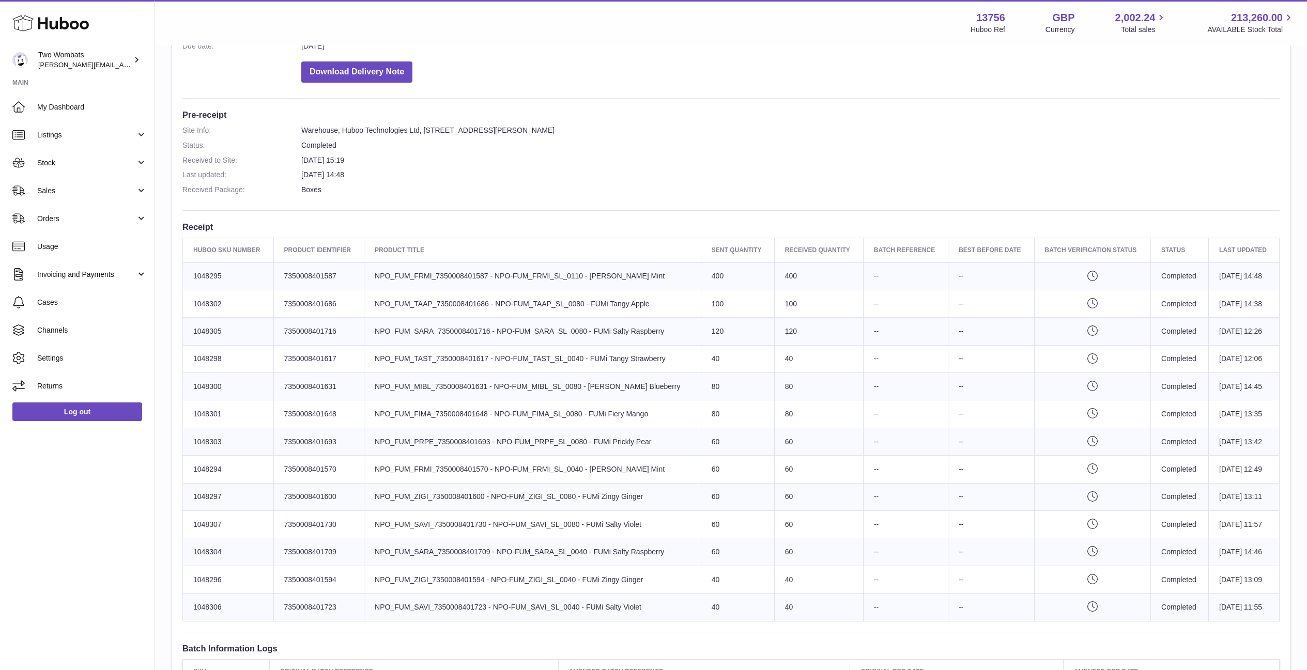
scroll to position [215, 0]
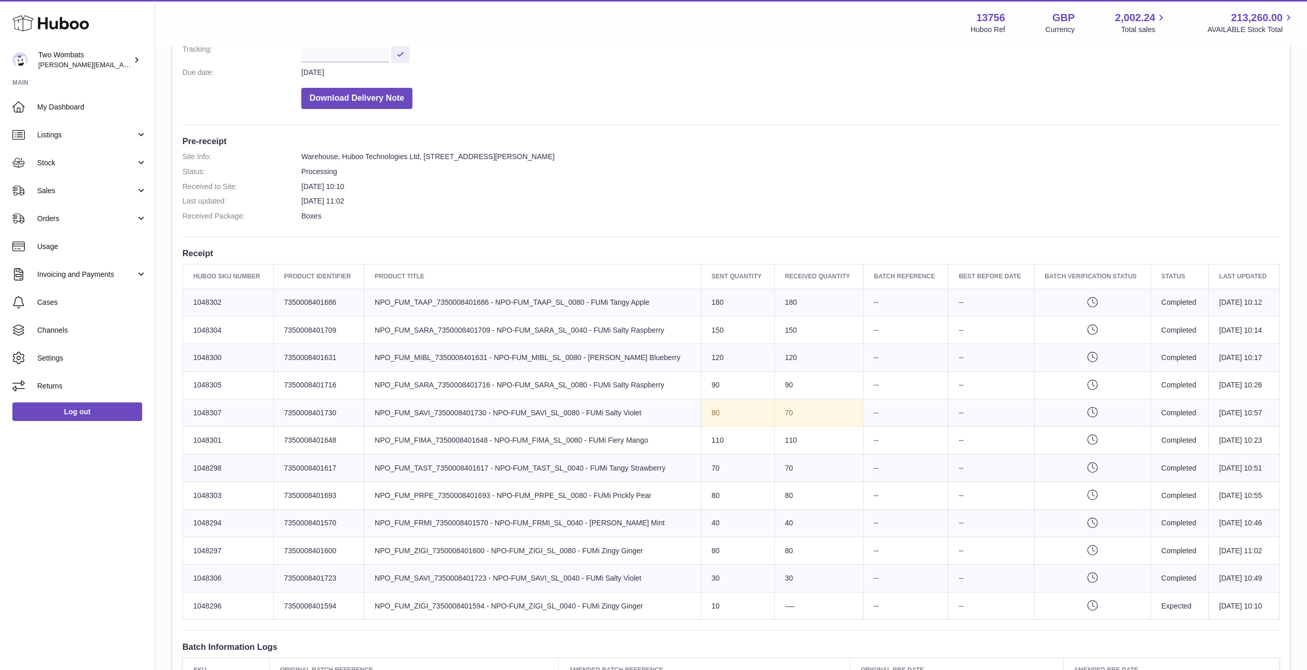
scroll to position [189, 0]
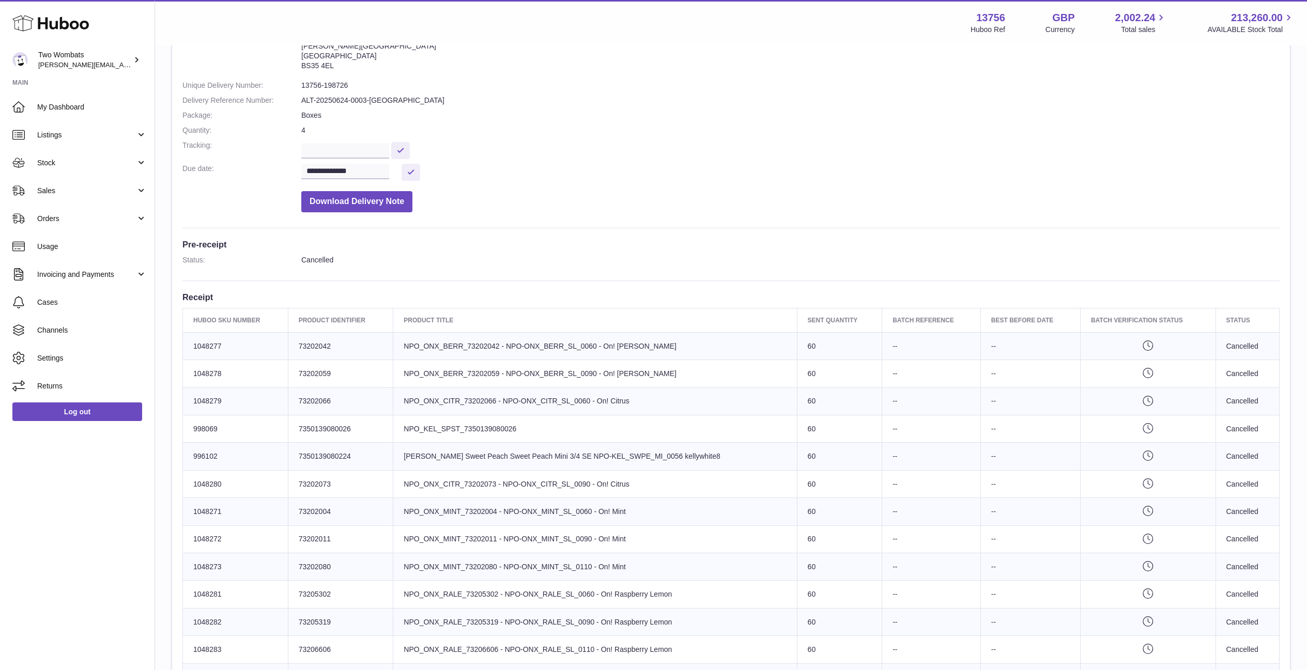
scroll to position [91, 0]
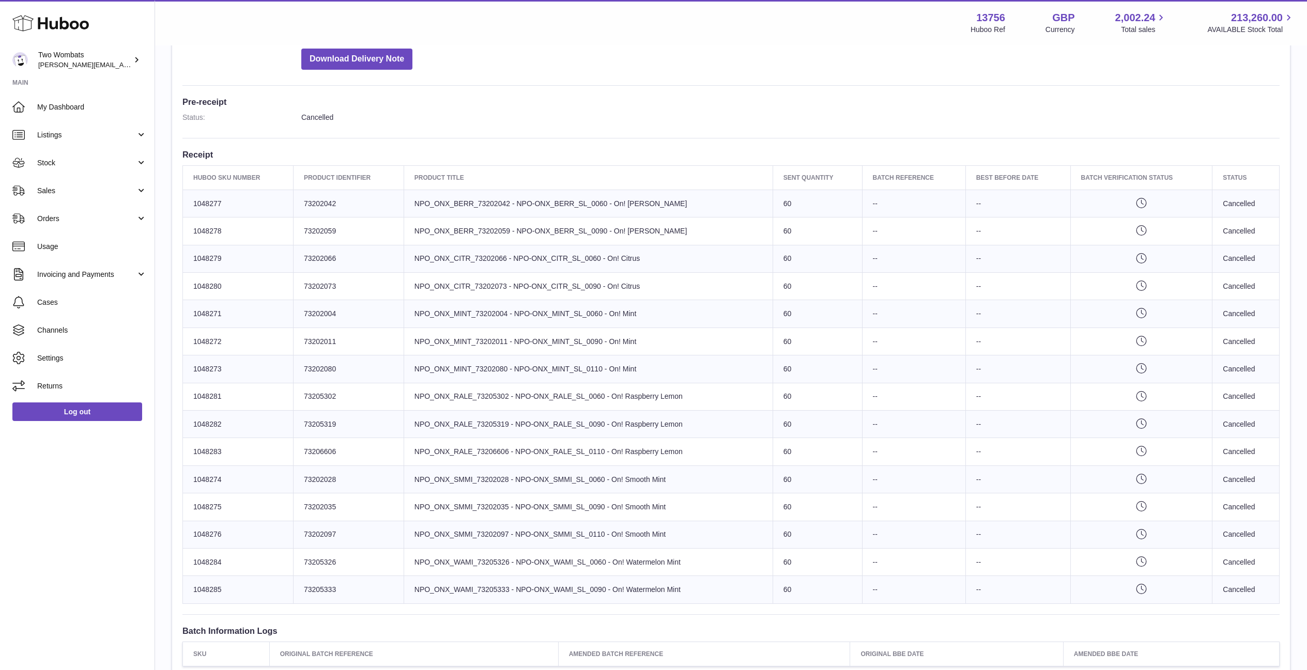
scroll to position [236, 0]
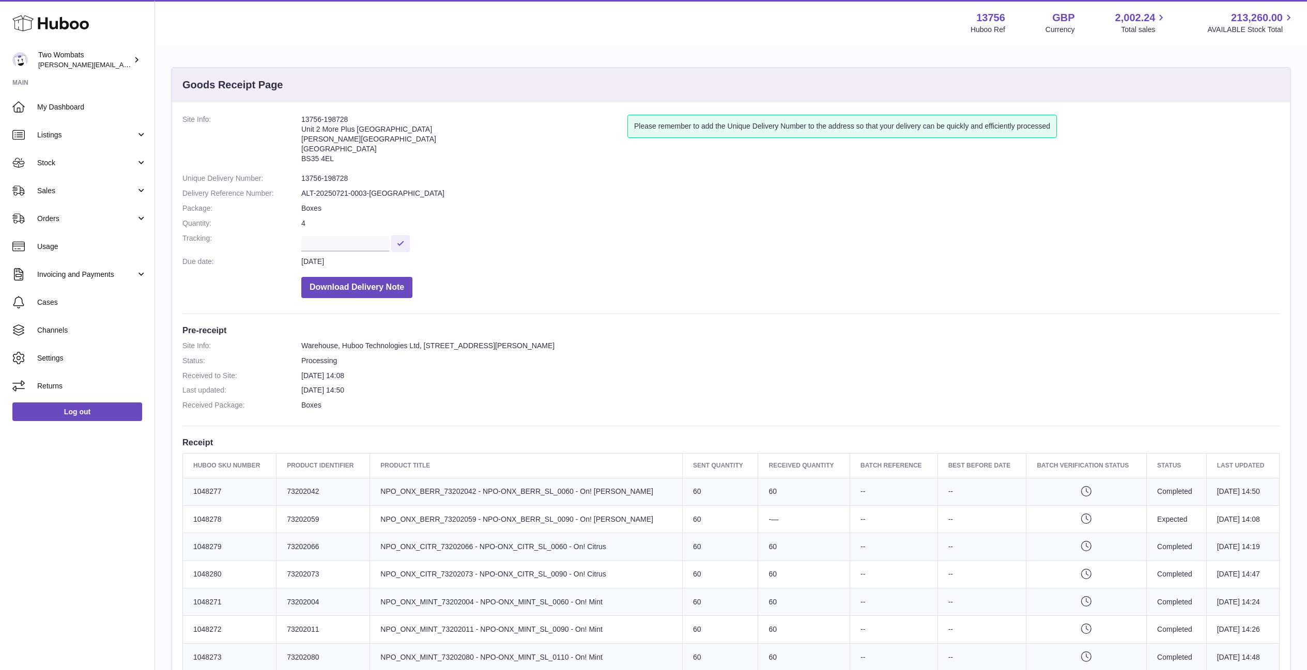
drag, startPoint x: 352, startPoint y: 119, endPoint x: 288, endPoint y: 117, distance: 64.1
click at [288, 117] on dl "Site Info: 13756-198728 Unit 2 More Plus Central Park Hudson Ave Severn Beach B…" at bounding box center [730, 209] width 1097 height 189
copy dl "13756-198728"
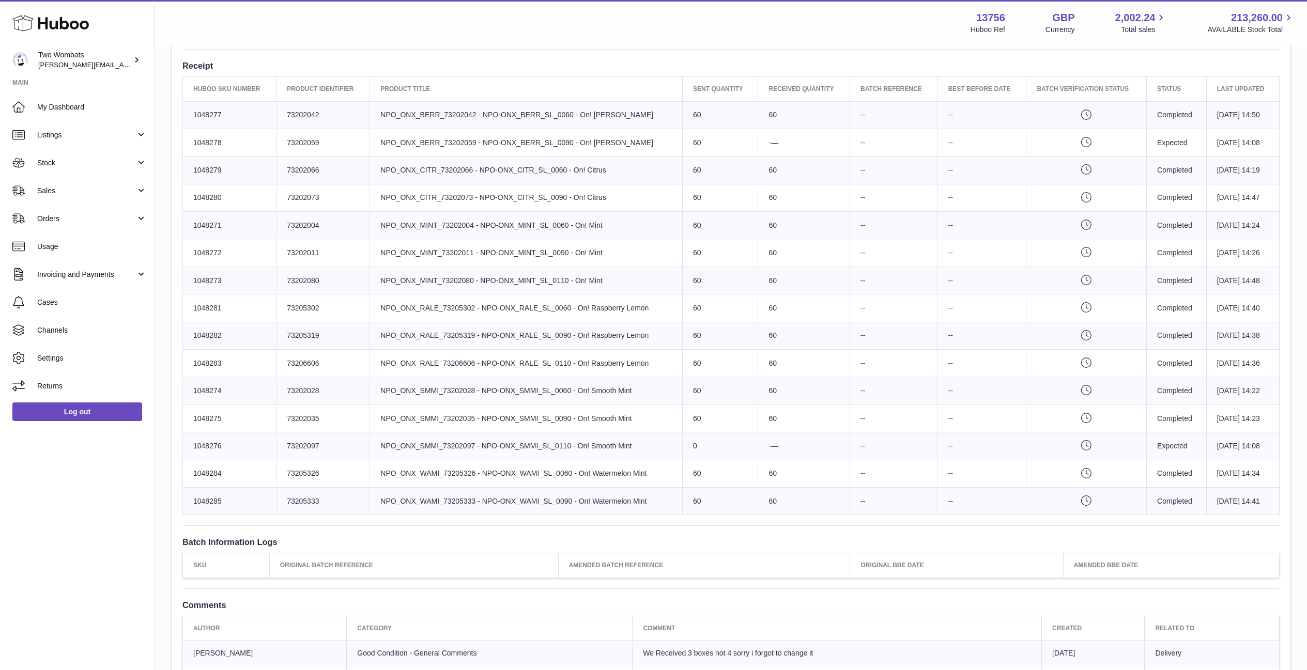
scroll to position [376, 0]
drag, startPoint x: 620, startPoint y: 145, endPoint x: 375, endPoint y: 143, distance: 244.9
click at [375, 143] on td "Product title NPO_ONX_BERR_73202059 - NPO-ONX_BERR_SL_0090 - On! Berry" at bounding box center [526, 142] width 313 height 27
copy td "NPO_ONX_BERR_73202059 - NPO-ONX_BERR_SL_0090 - On! Berry"
drag, startPoint x: 637, startPoint y: 444, endPoint x: 379, endPoint y: 442, distance: 257.8
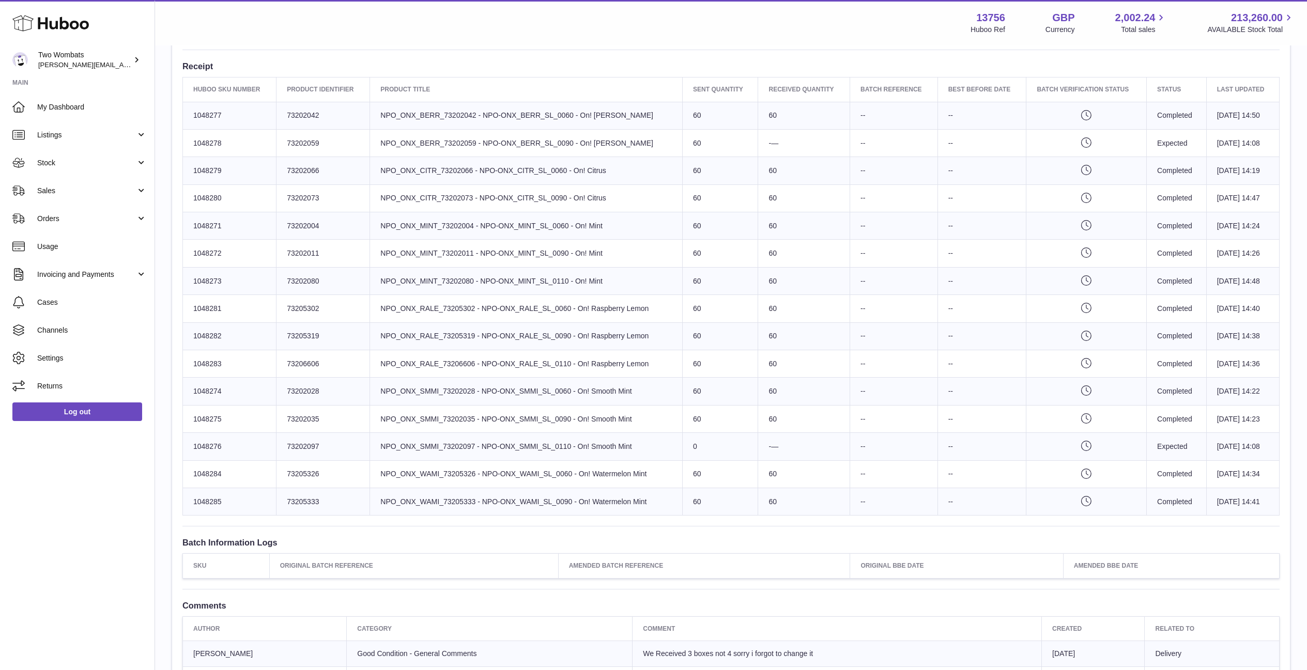
click at [379, 442] on td "Product title NPO_ONX_SMMI_73202097 - NPO-ONX_SMMI_SL_0110 - On! Smooth Mint" at bounding box center [526, 446] width 313 height 27
copy td "NPO_ONX_SMMI_73202097 - NPO-ONX_SMMI_SL_0110 - On! Smooth Mint"
click at [137, 190] on link "Sales" at bounding box center [77, 191] width 154 height 28
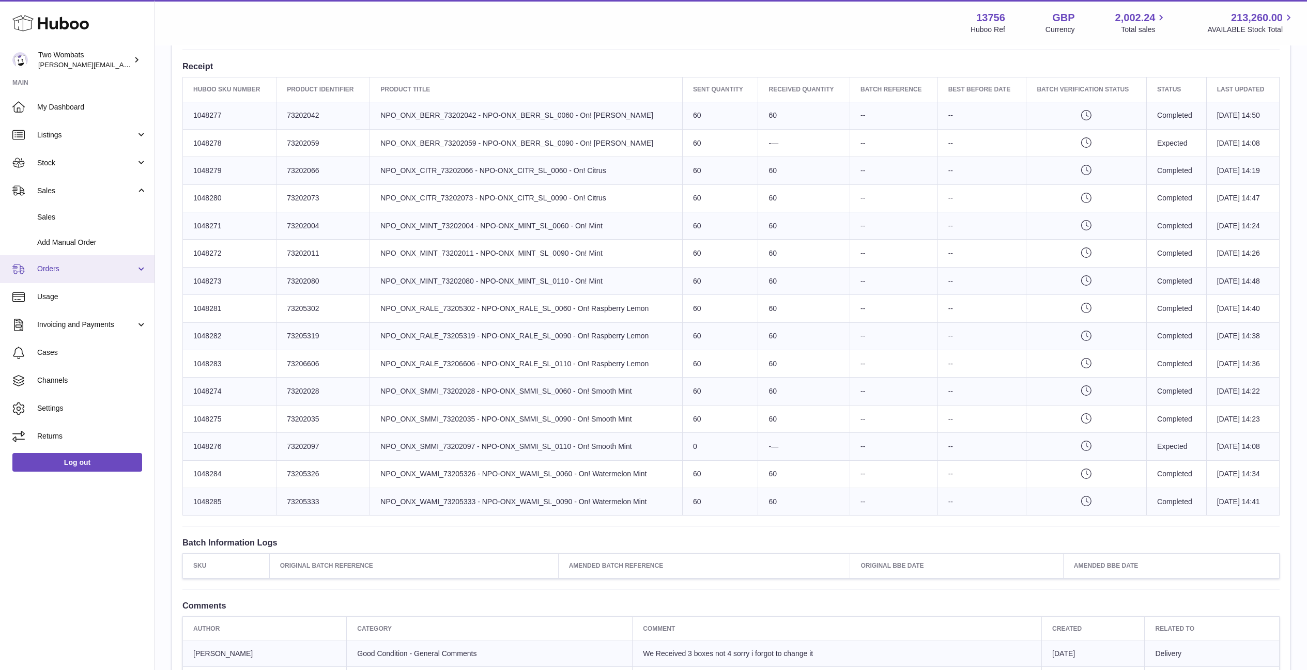
click at [136, 271] on link "Orders" at bounding box center [77, 269] width 154 height 28
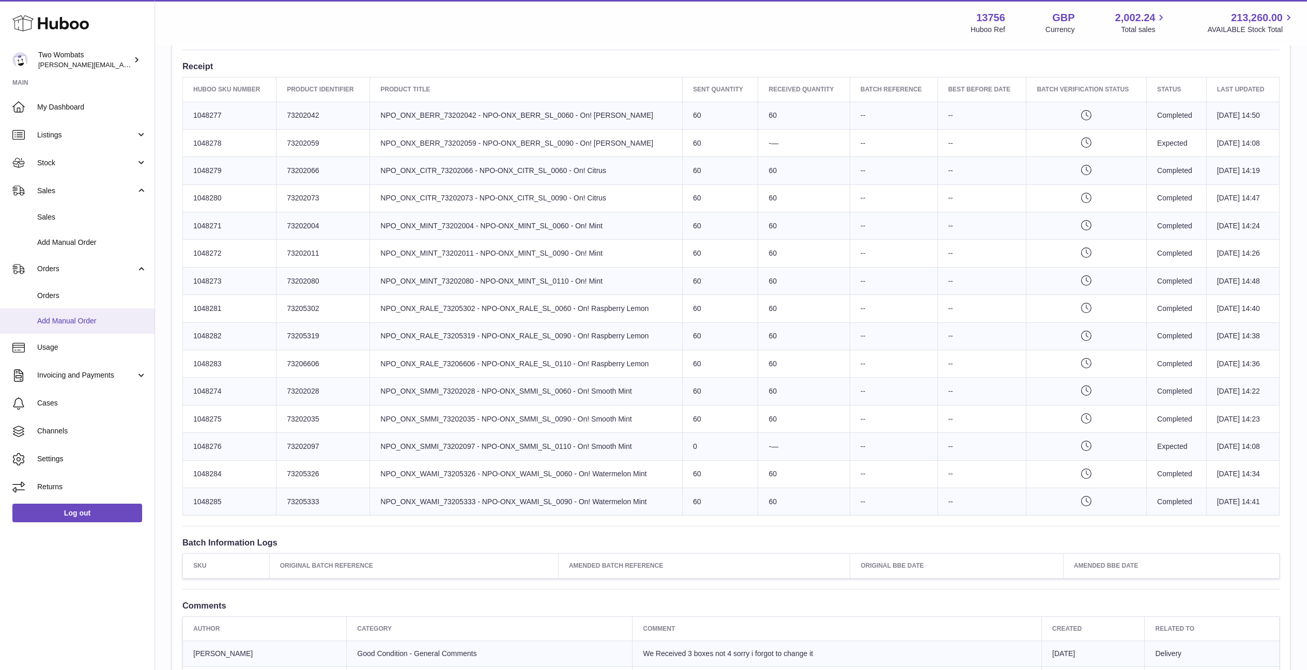
click at [111, 320] on span "Add Manual Order" at bounding box center [92, 321] width 110 height 10
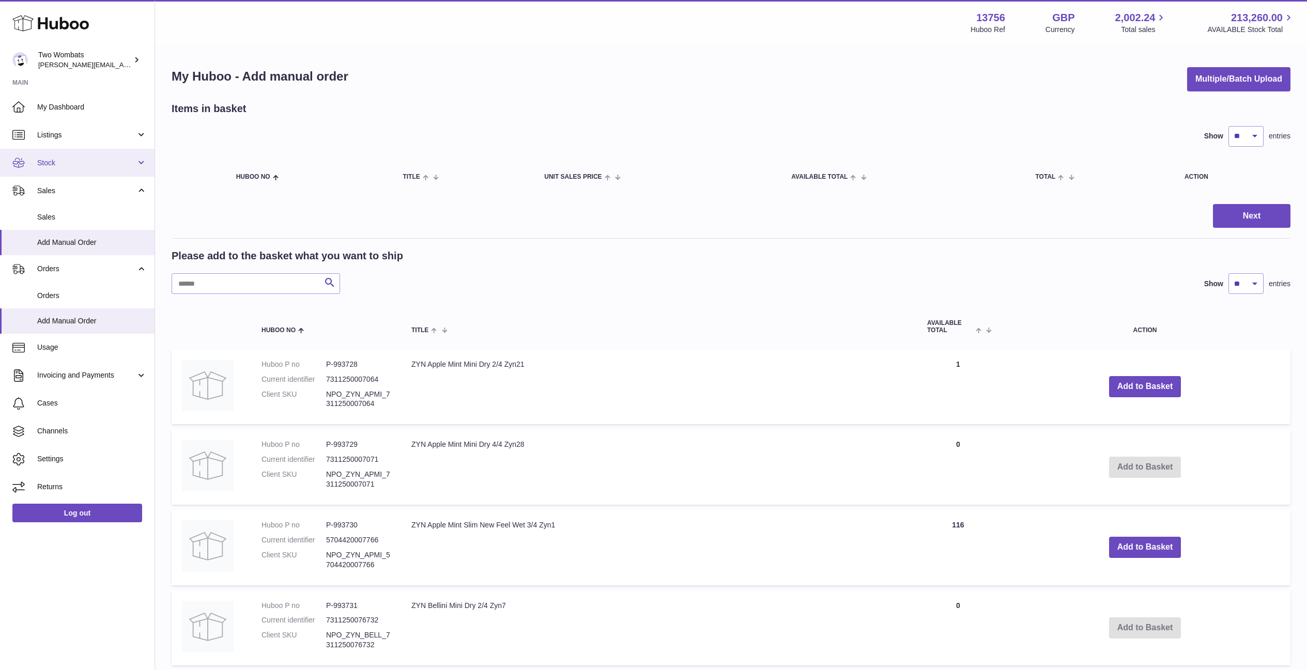
click at [148, 161] on link "Stock" at bounding box center [77, 163] width 154 height 28
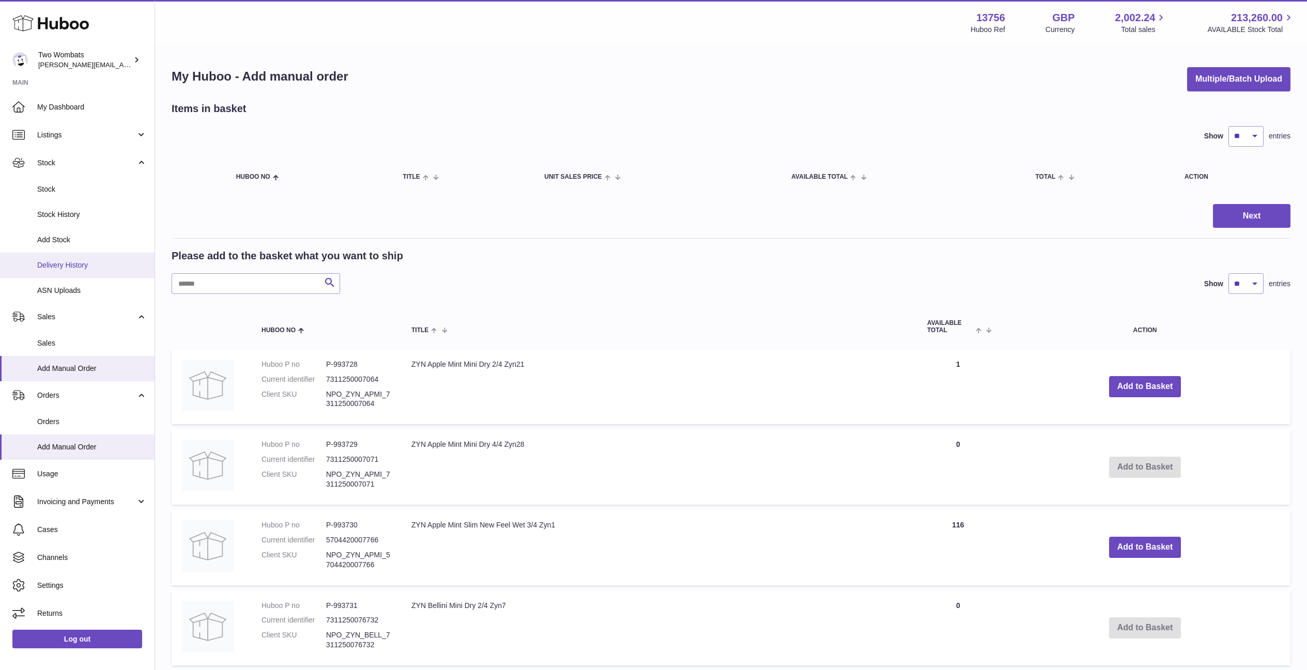
click at [110, 268] on span "Delivery History" at bounding box center [92, 265] width 110 height 10
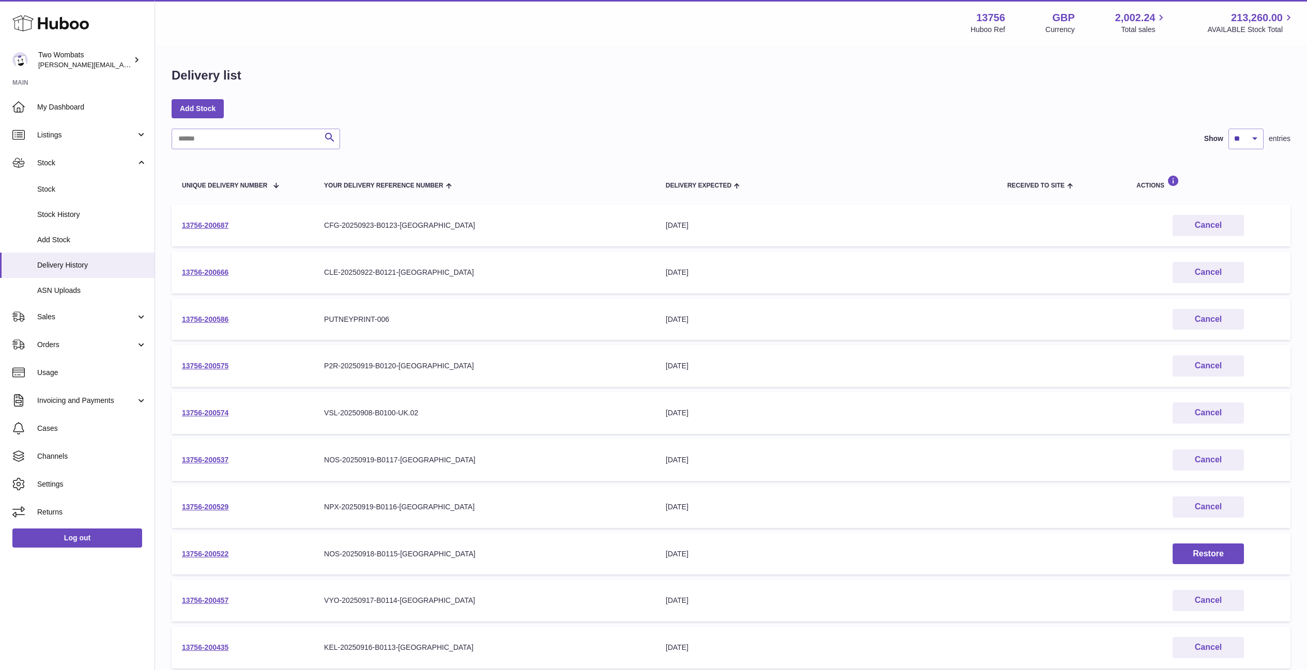
scroll to position [112, 0]
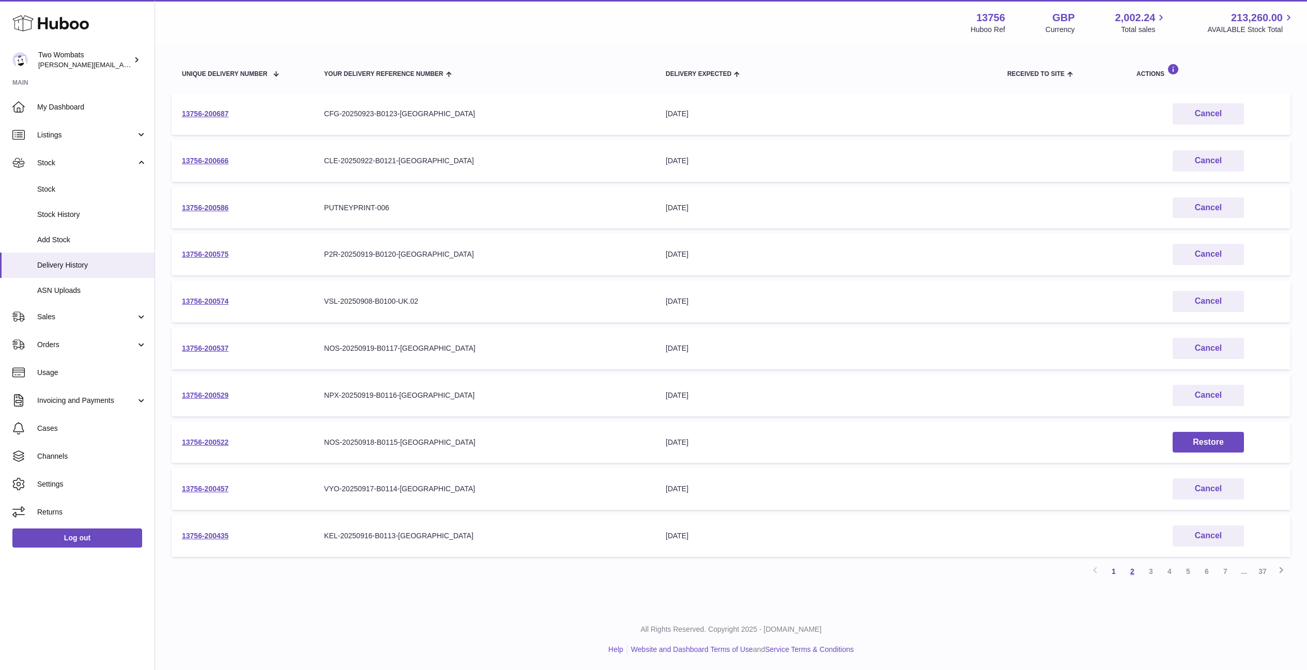
click at [1134, 571] on link "2" at bounding box center [1132, 571] width 19 height 19
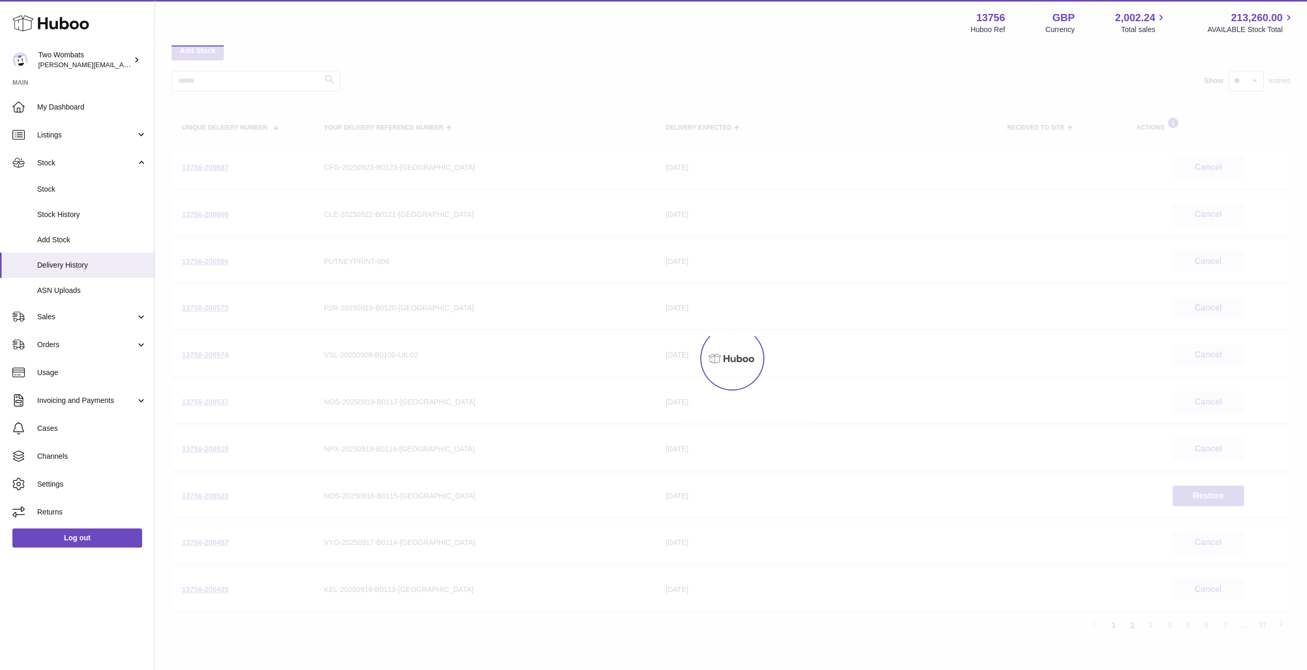
scroll to position [47, 0]
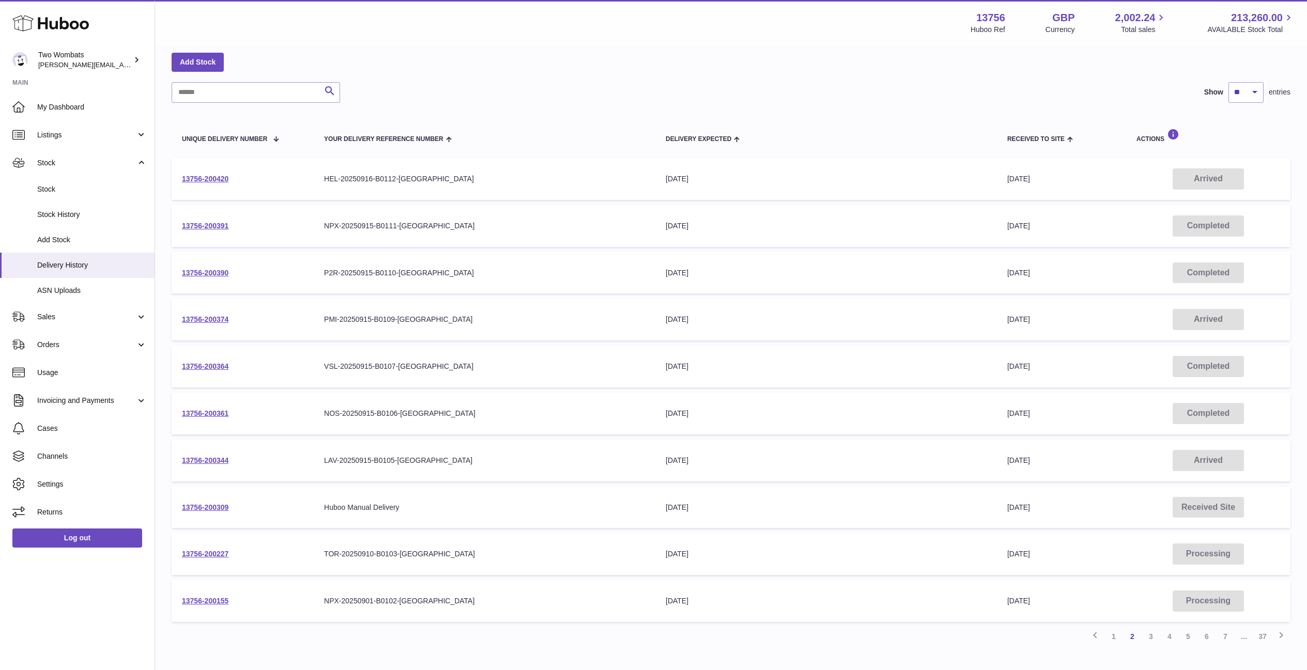
click at [1085, 288] on td "Received to Site [DATE]" at bounding box center [1061, 273] width 129 height 42
click at [1085, 288] on td "Received to Site 22nd Sep 2025" at bounding box center [1061, 273] width 129 height 42
click at [1113, 635] on link "1" at bounding box center [1113, 636] width 19 height 19
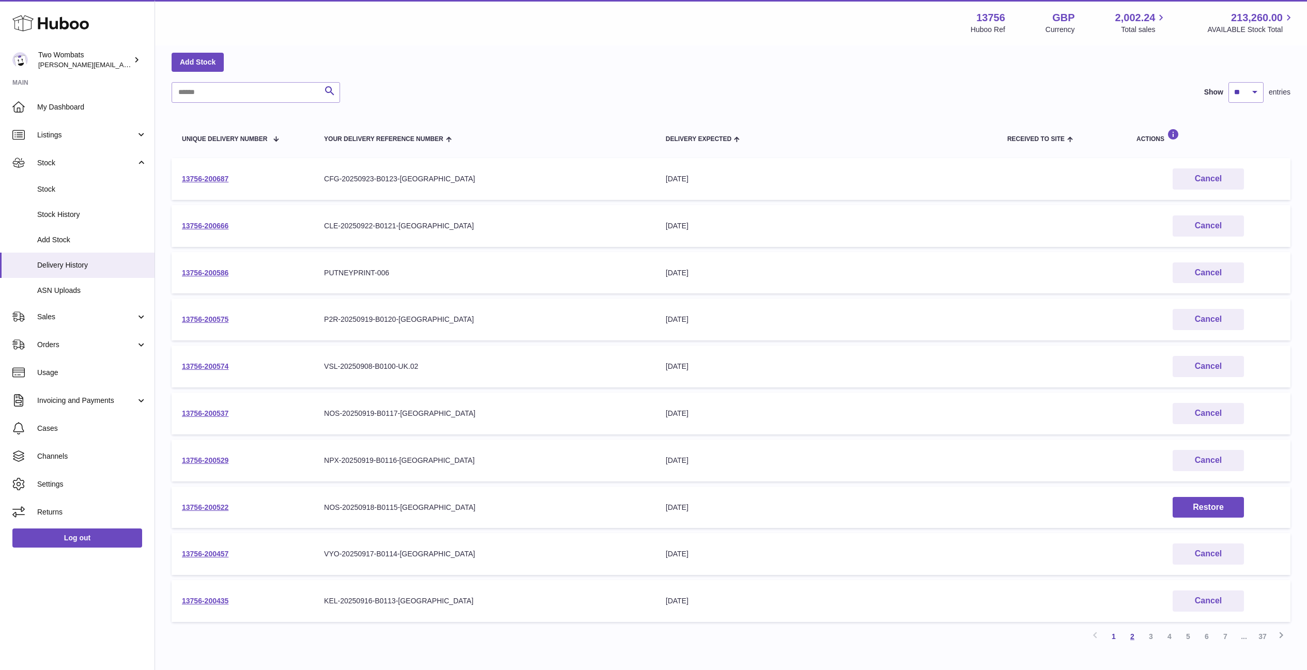
click at [1137, 634] on link "2" at bounding box center [1132, 636] width 19 height 19
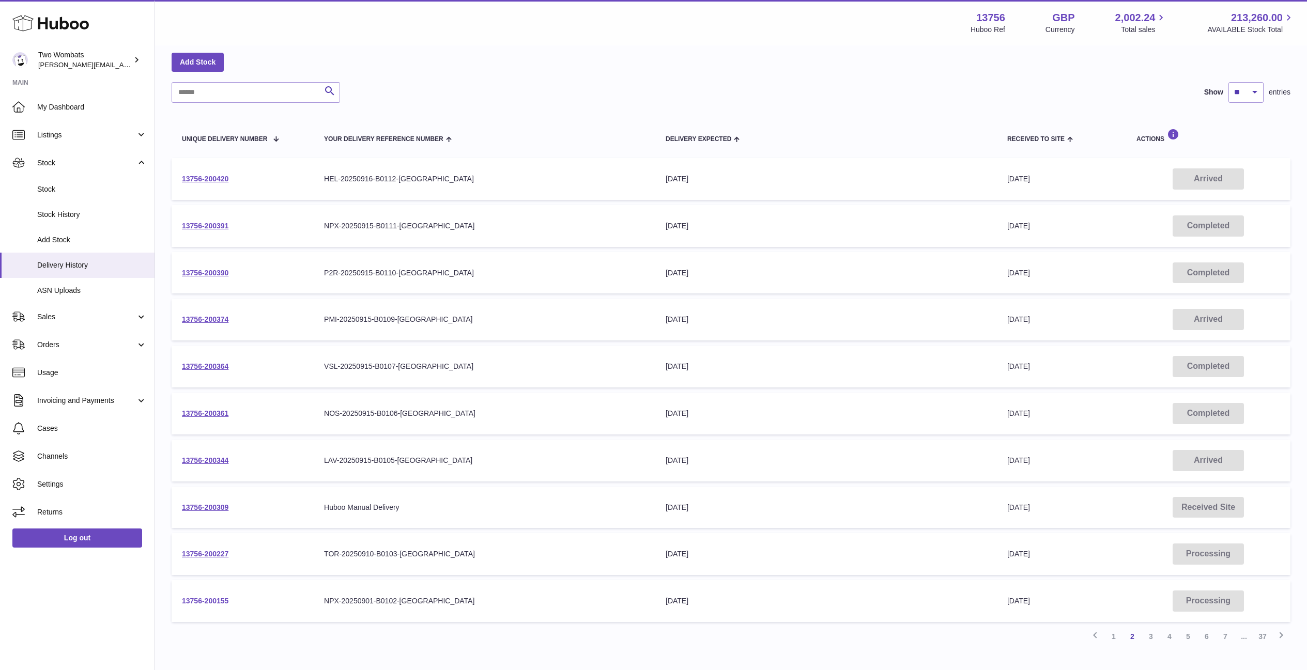
click at [217, 601] on link "13756-200155" at bounding box center [205, 601] width 47 height 8
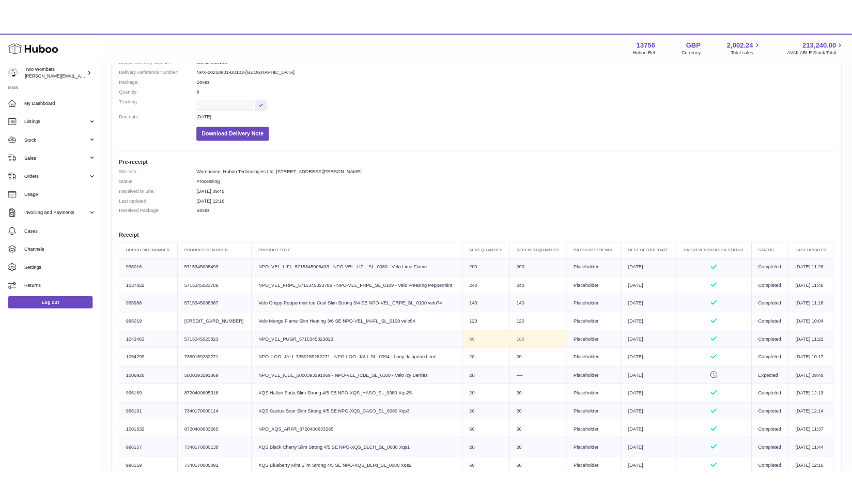
scroll to position [134, 0]
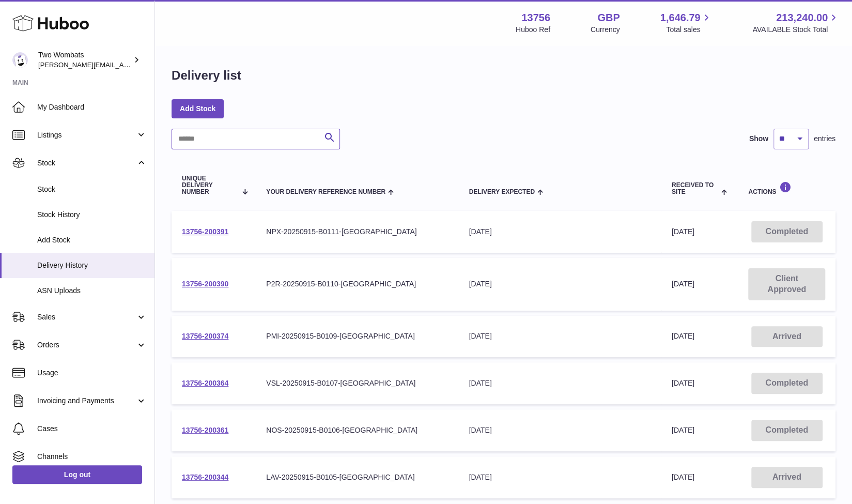
click at [229, 134] on input "text" at bounding box center [256, 139] width 168 height 21
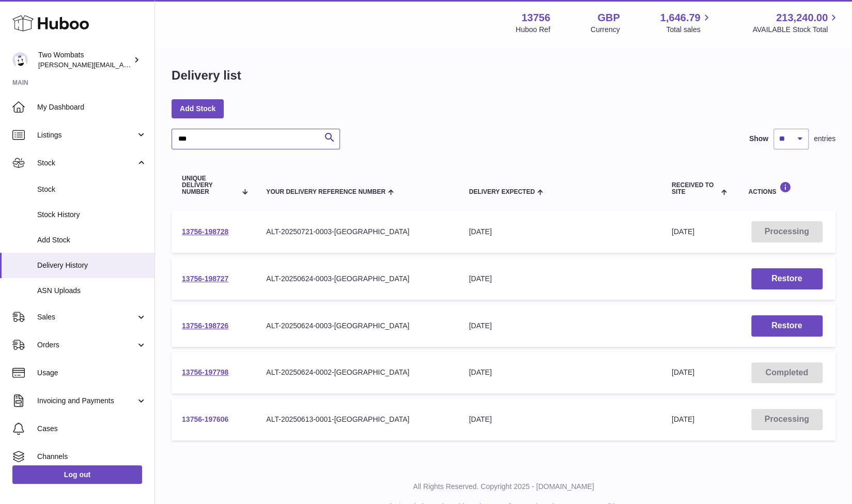
type input "***"
click at [223, 417] on link "13756-197606" at bounding box center [205, 419] width 47 height 8
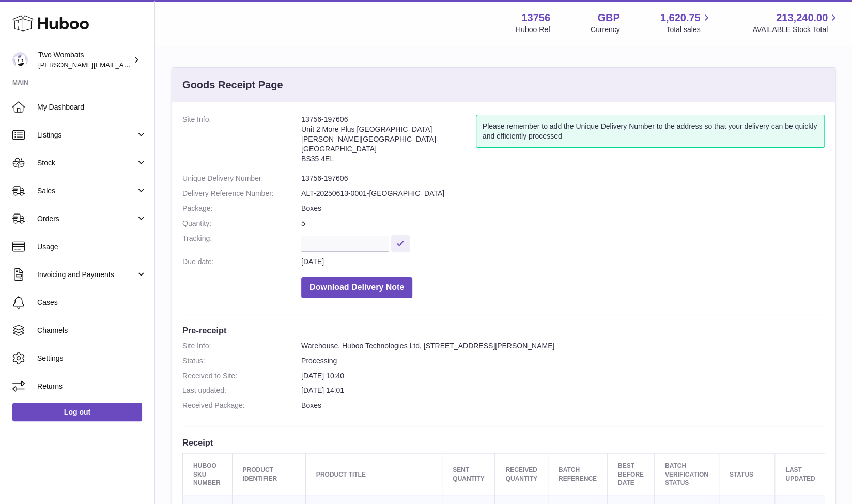
drag, startPoint x: 348, startPoint y: 117, endPoint x: 300, endPoint y: 121, distance: 48.7
click at [300, 121] on dl "Site Info: 13756-197606 Unit 2 More [GEOGRAPHIC_DATA][STREET_ADDRESS][PERSON_NA…" at bounding box center [503, 209] width 642 height 189
copy dl "13756-197606"
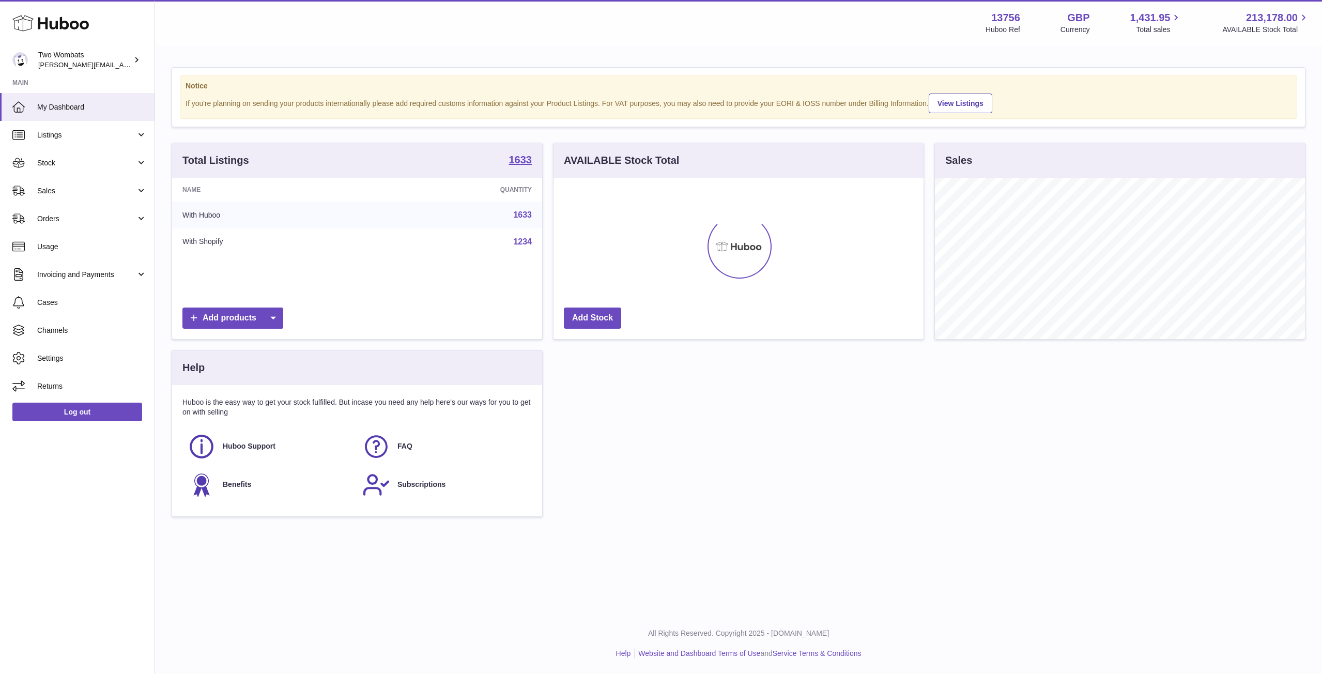
scroll to position [161, 370]
click at [141, 164] on link "Stock" at bounding box center [77, 163] width 154 height 28
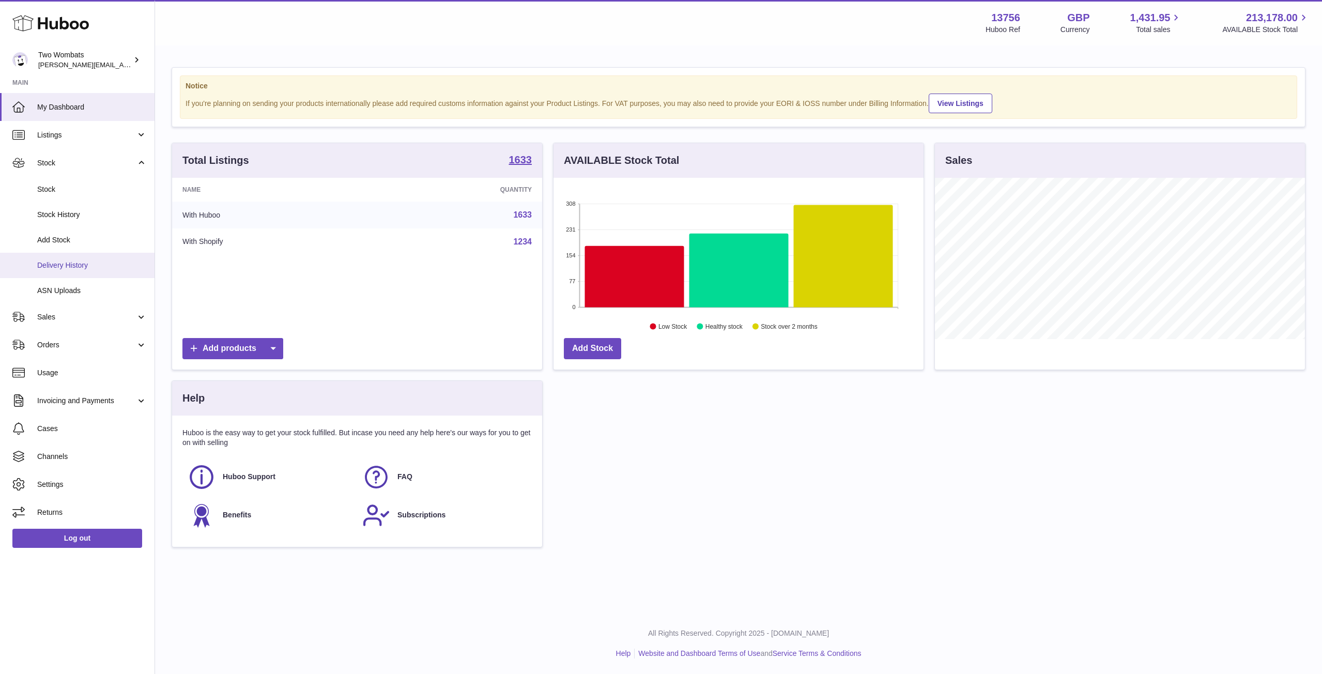
click at [86, 266] on span "Delivery History" at bounding box center [92, 265] width 110 height 10
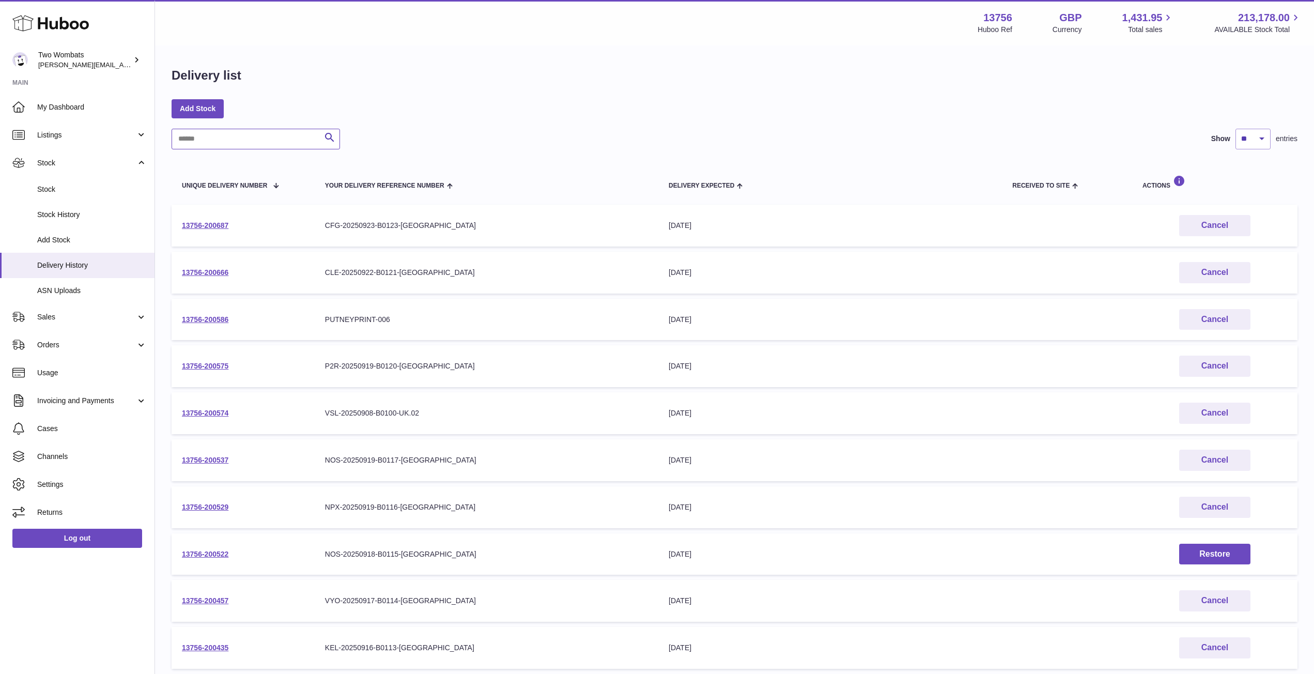
click at [243, 134] on input "text" at bounding box center [256, 139] width 168 height 21
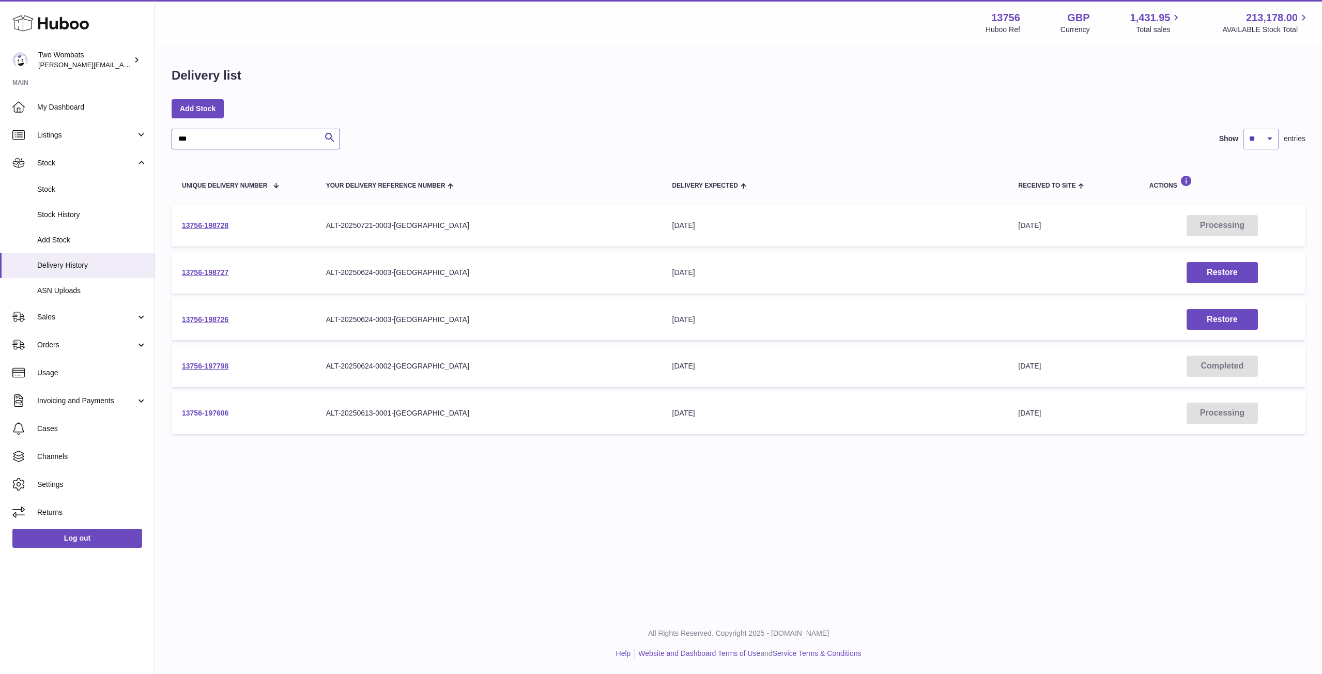
type input "***"
click at [203, 410] on link "13756-197606" at bounding box center [205, 413] width 47 height 8
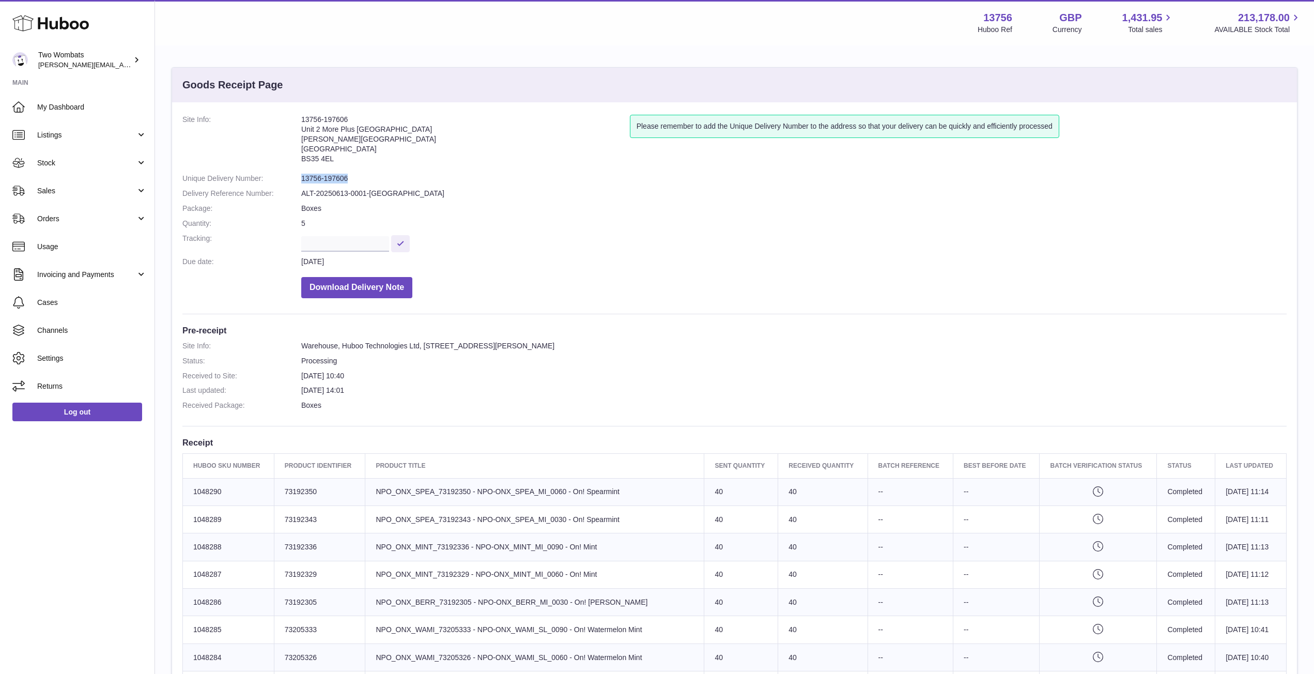
drag, startPoint x: 350, startPoint y: 177, endPoint x: 300, endPoint y: 181, distance: 50.8
click at [300, 181] on dl "Site Info: 13756-197606 Unit 2 More [GEOGRAPHIC_DATA][STREET_ADDRESS][PERSON_NA…" at bounding box center [734, 209] width 1104 height 189
copy dl "13756-197606"
click at [344, 177] on dd "13756-197606" at bounding box center [793, 179] width 985 height 10
drag, startPoint x: 348, startPoint y: 177, endPoint x: 296, endPoint y: 180, distance: 52.8
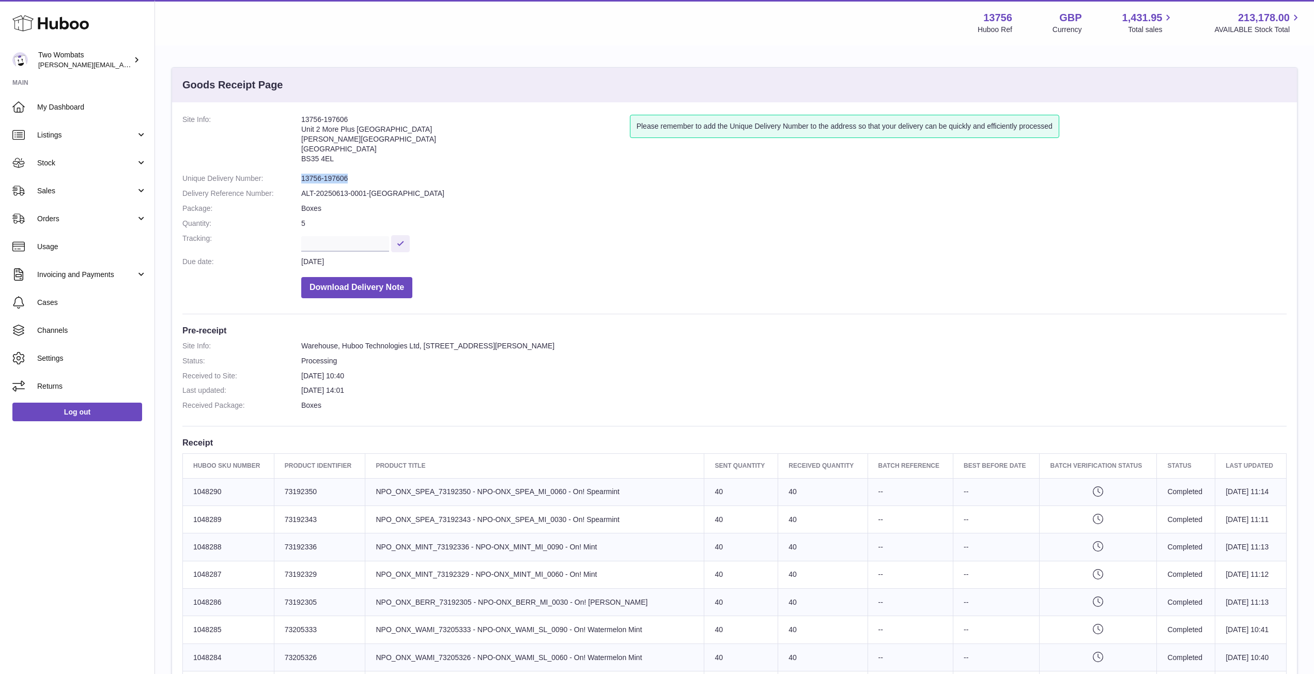
click at [296, 180] on dl "Site Info: 13756-197606 Unit 2 More Plus Central Park Hudson Ave Severn Beach B…" at bounding box center [734, 209] width 1104 height 189
copy dl "13756-197606"
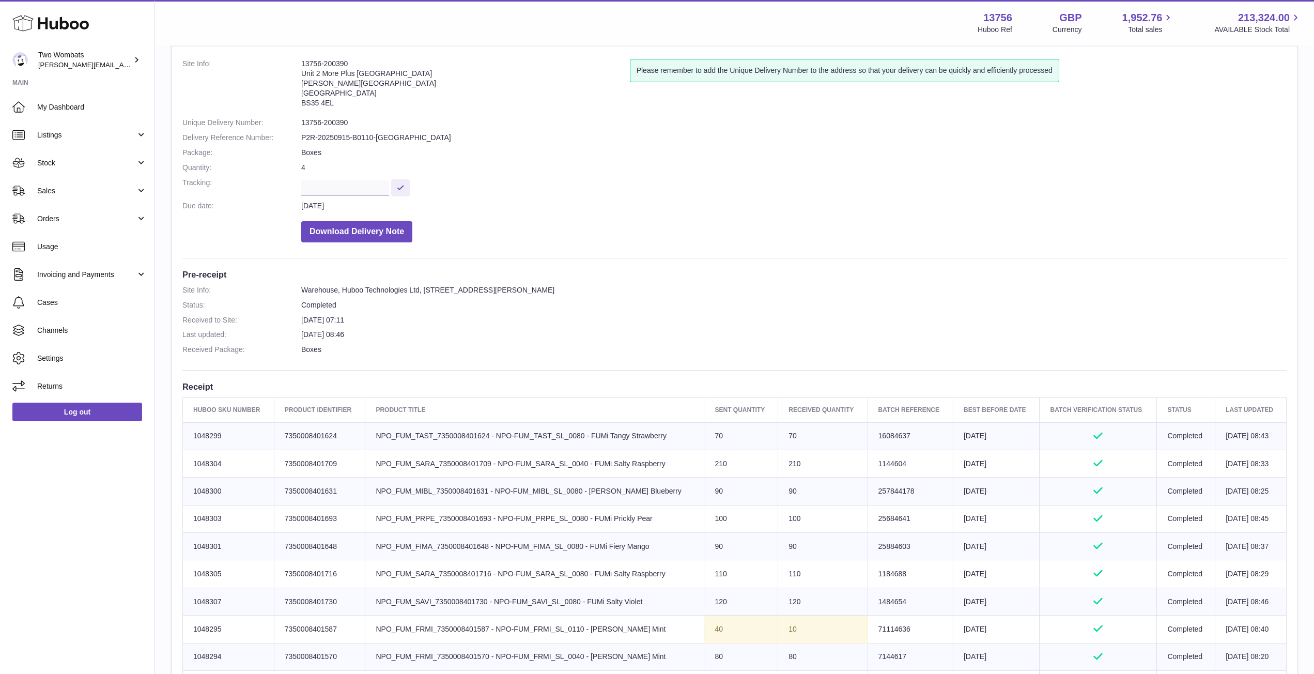
scroll to position [55, 0]
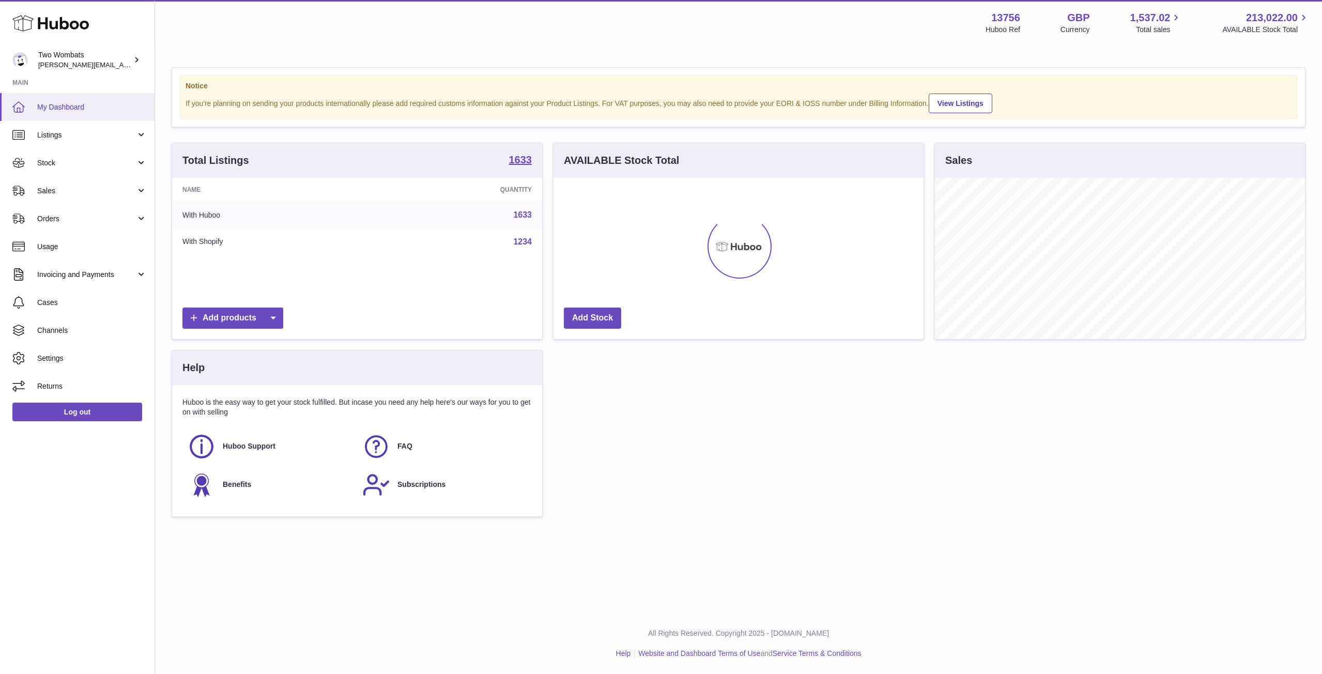
scroll to position [161, 370]
click at [133, 159] on span "Stock" at bounding box center [86, 163] width 99 height 10
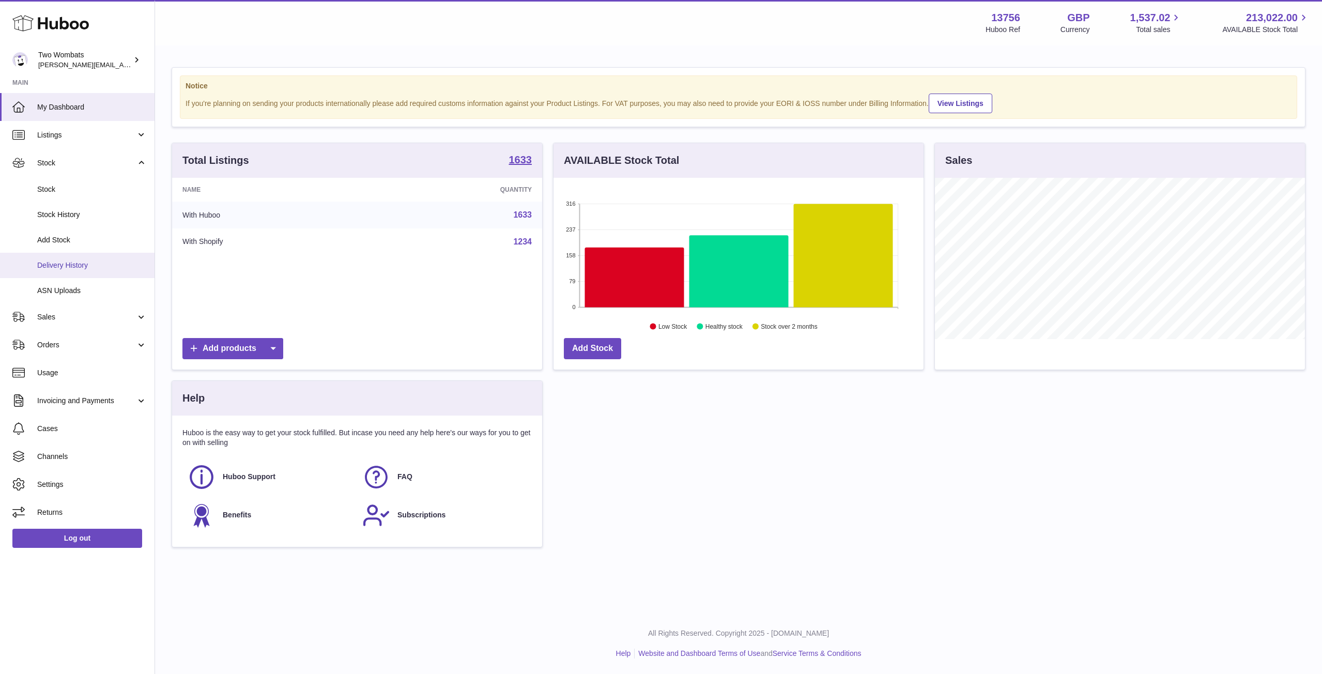
click at [101, 273] on link "Delivery History" at bounding box center [77, 265] width 154 height 25
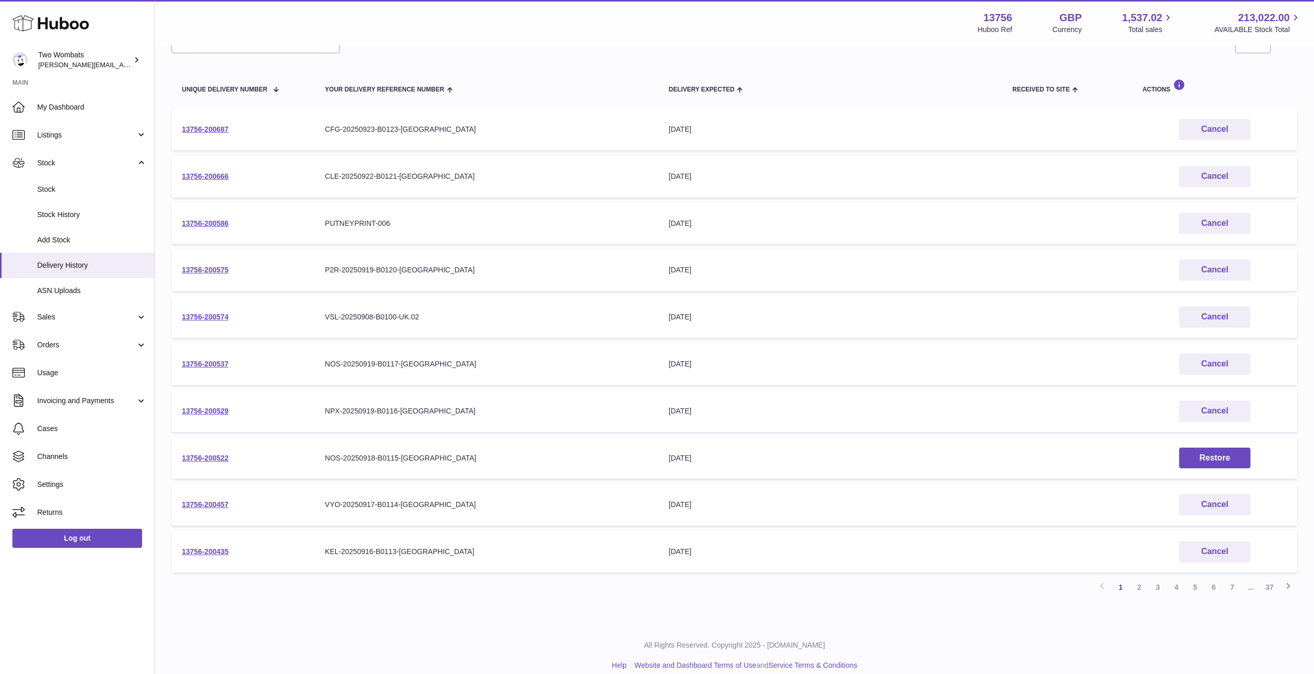
scroll to position [108, 0]
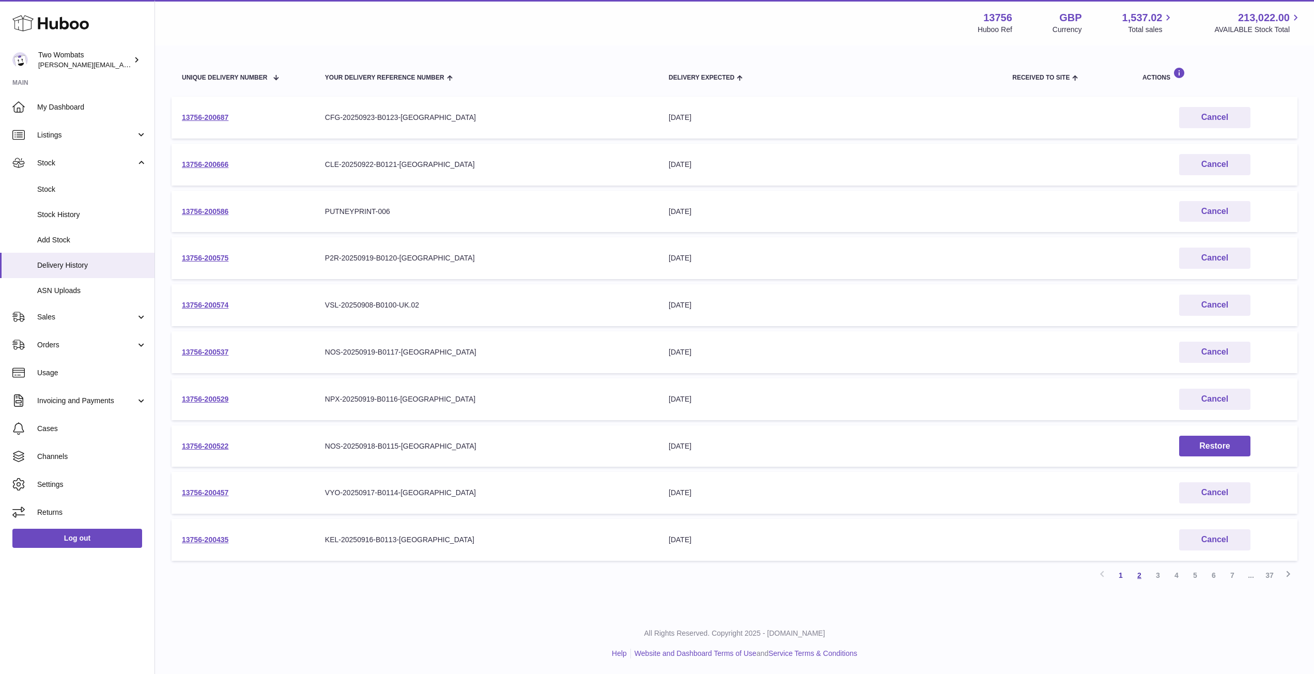
click at [1142, 577] on link "2" at bounding box center [1139, 575] width 19 height 19
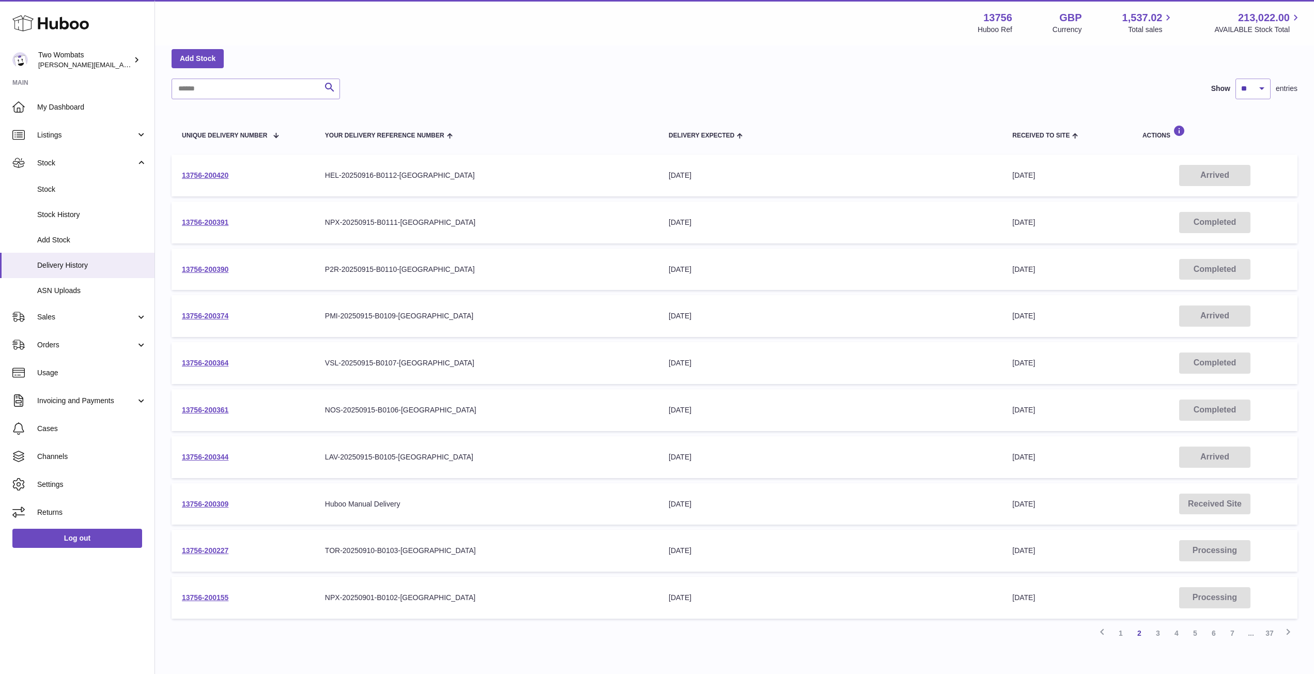
scroll to position [108, 0]
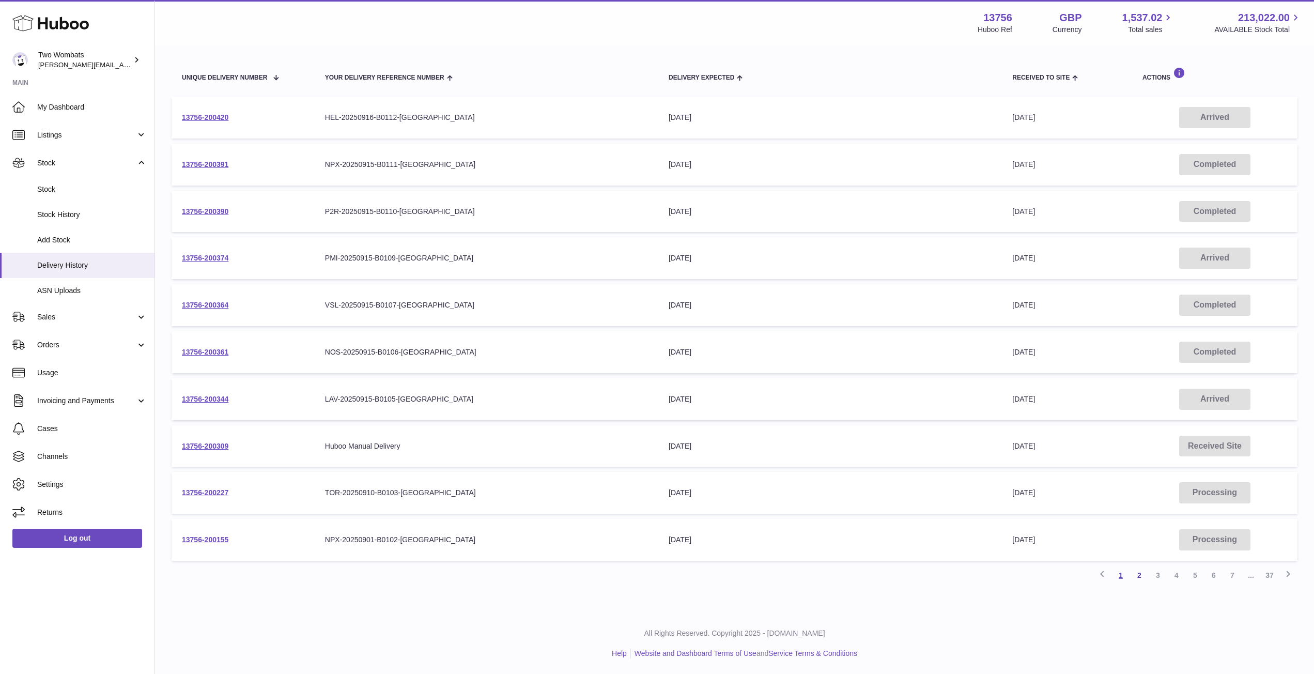
click at [1119, 576] on link "1" at bounding box center [1120, 575] width 19 height 19
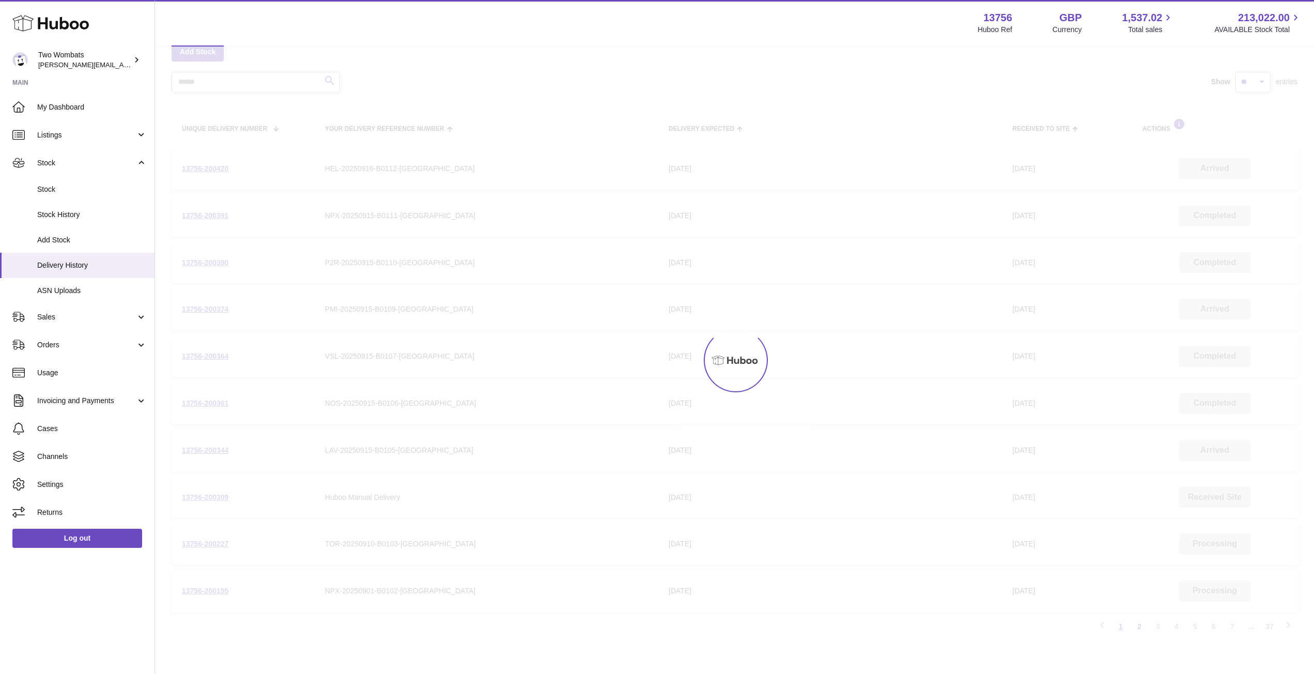
scroll to position [47, 0]
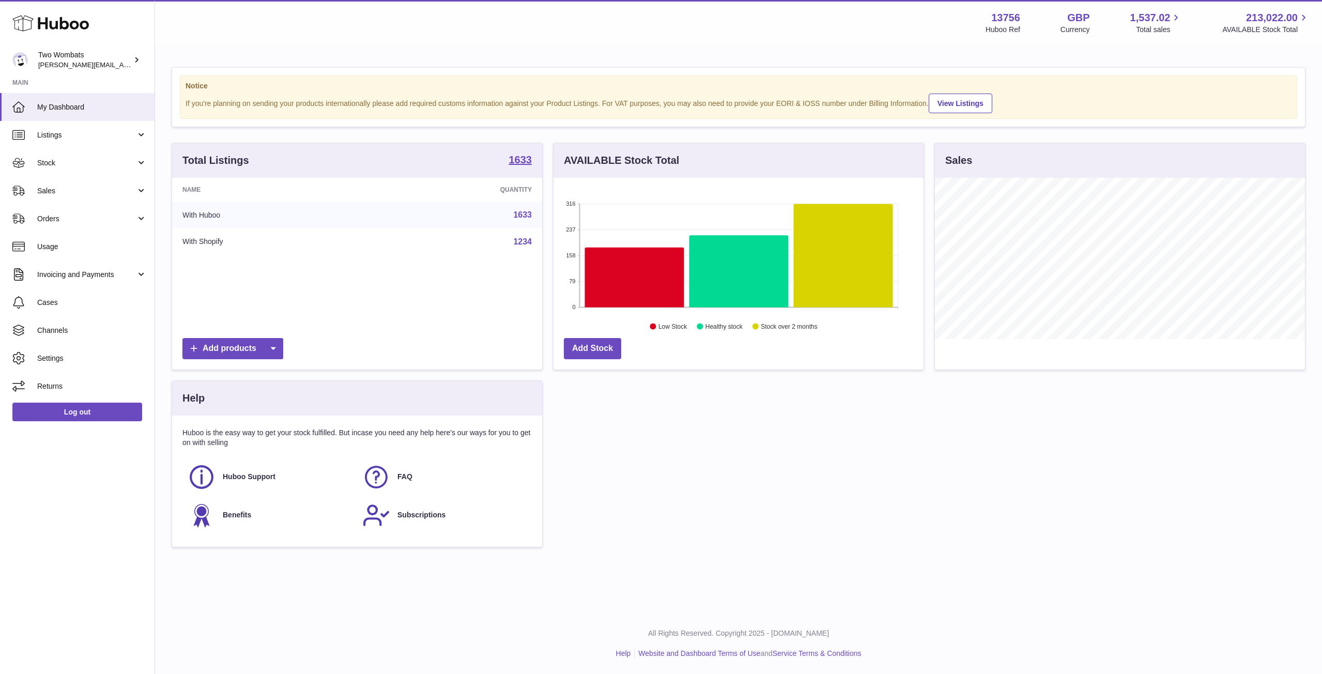
scroll to position [161, 370]
click at [137, 160] on link "Stock" at bounding box center [77, 163] width 154 height 28
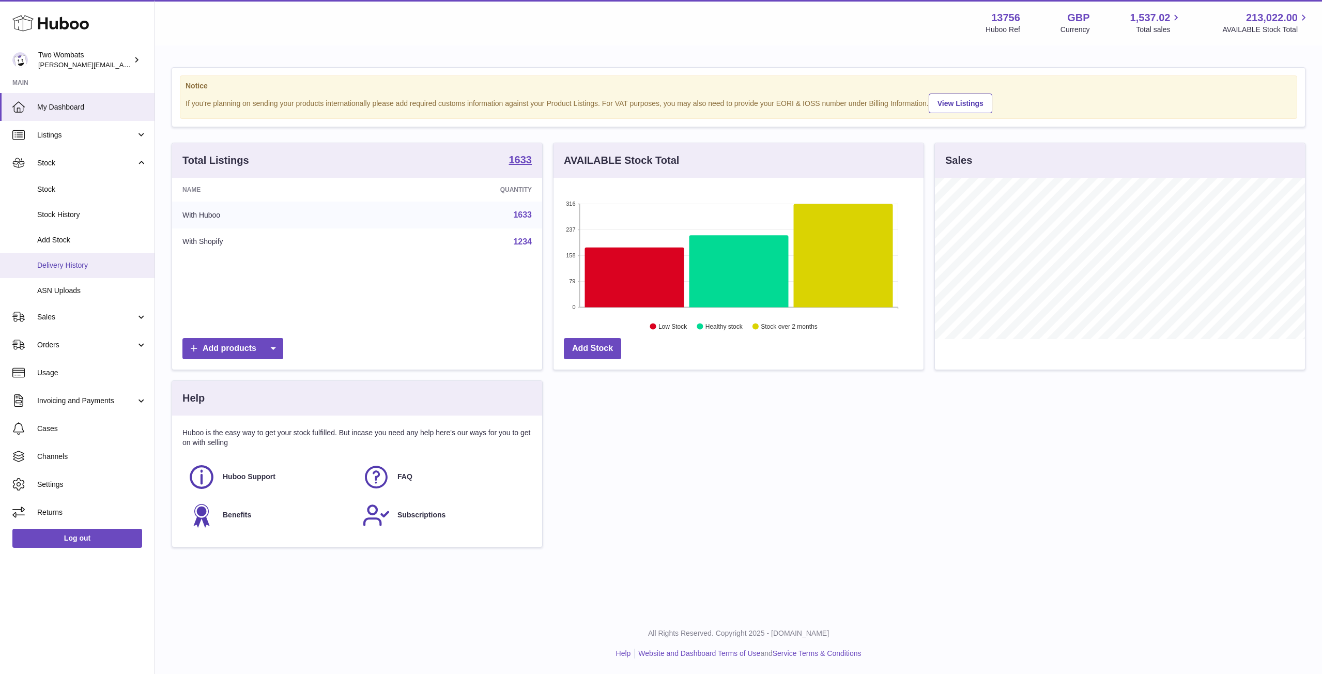
click at [66, 265] on span "Delivery History" at bounding box center [92, 265] width 110 height 10
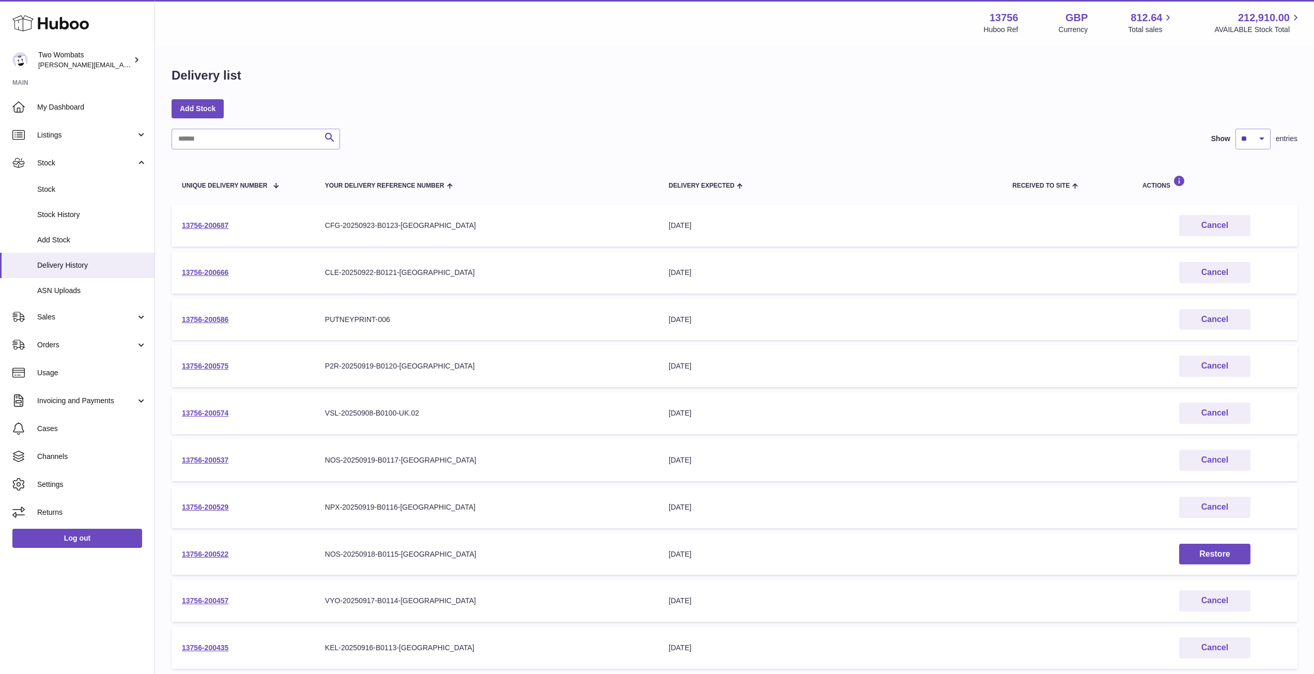
scroll to position [108, 0]
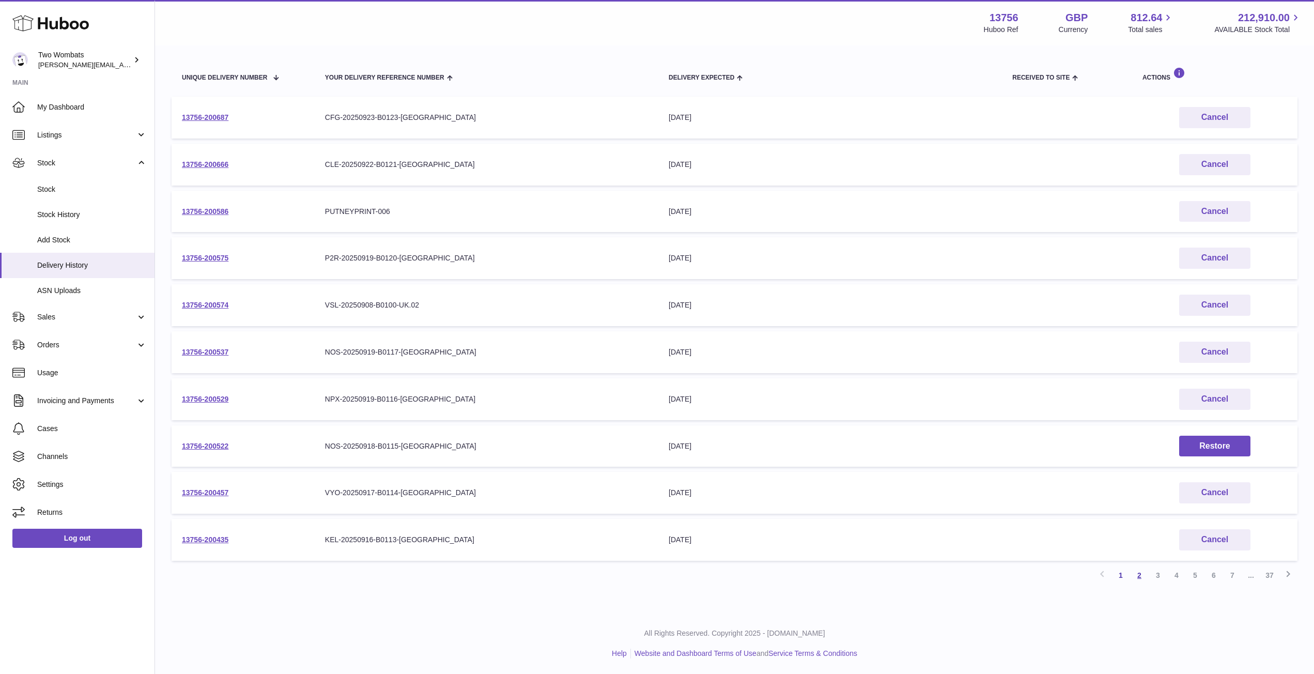
click at [1139, 575] on link "2" at bounding box center [1139, 575] width 19 height 19
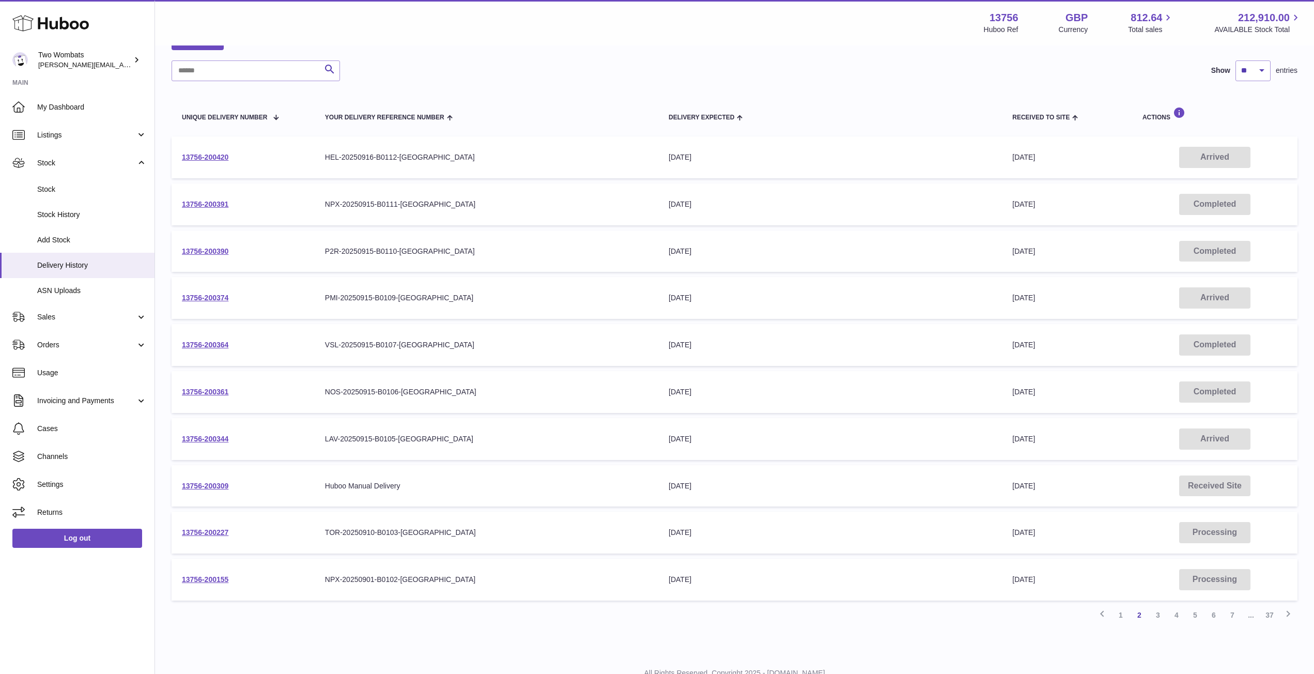
scroll to position [69, 0]
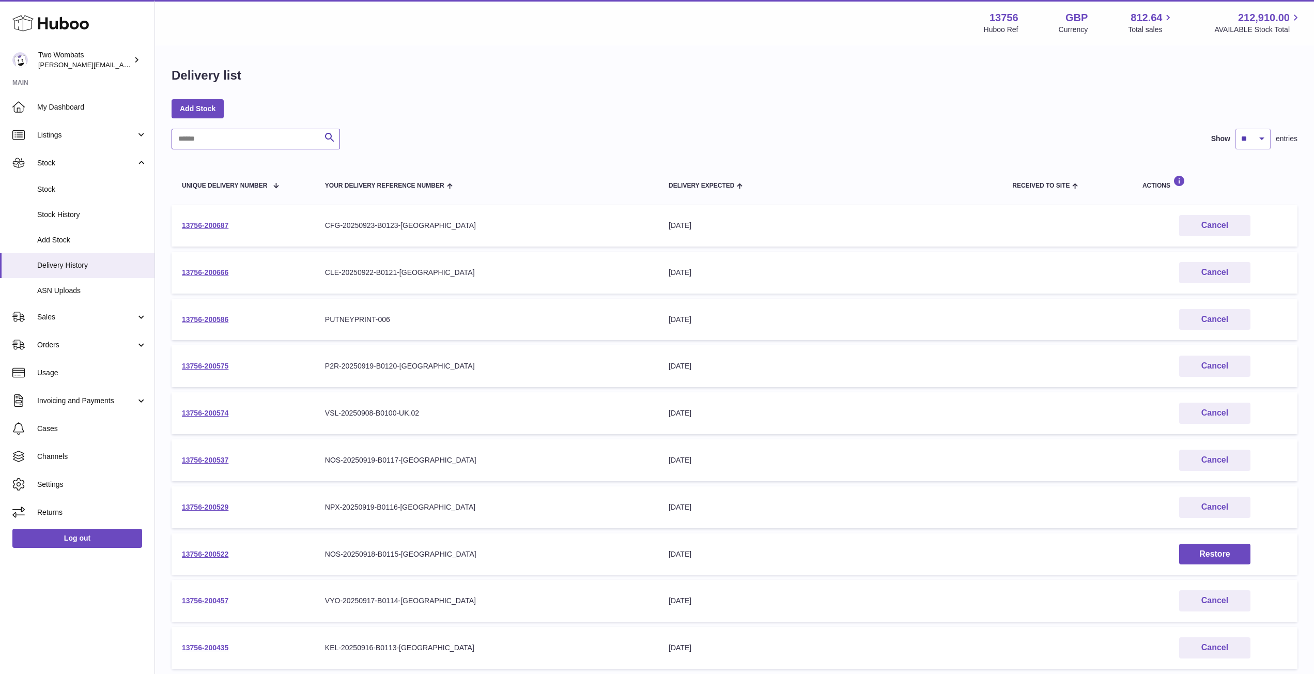
click at [214, 137] on input "text" at bounding box center [256, 139] width 168 height 21
paste input "**********"
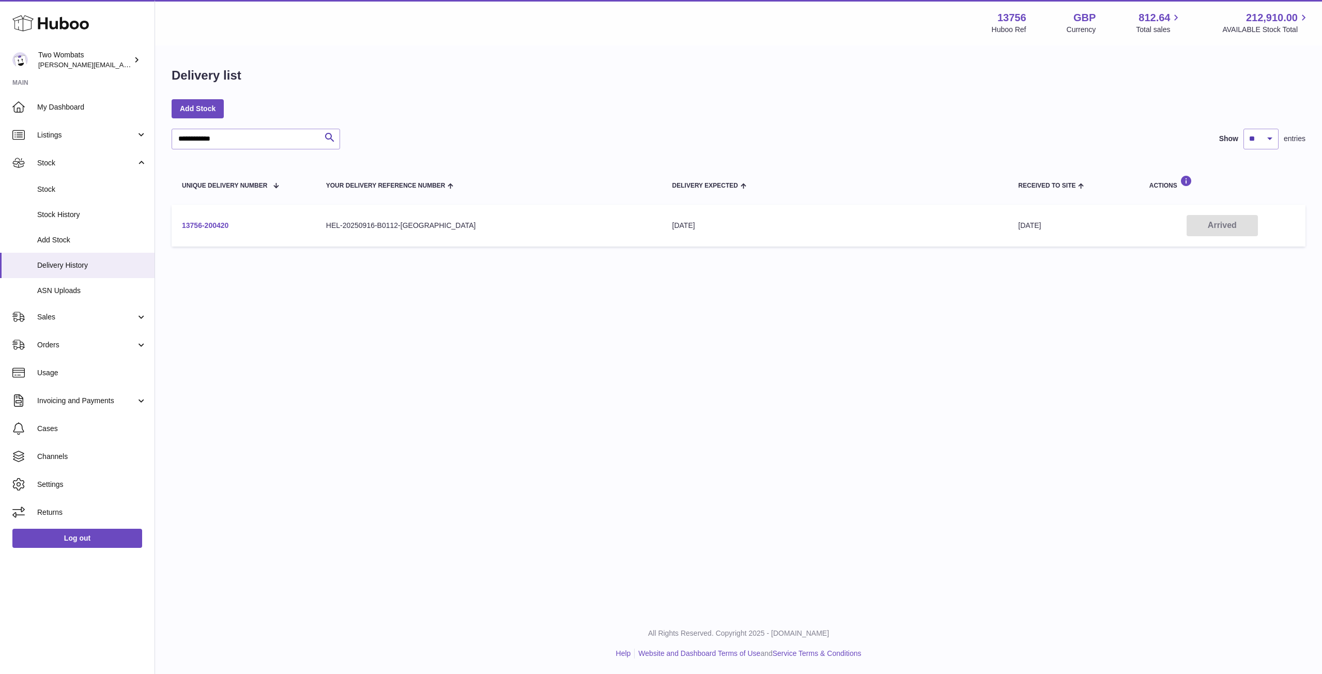
click at [213, 226] on link "13756-200420" at bounding box center [205, 225] width 47 height 8
drag, startPoint x: 242, startPoint y: 138, endPoint x: 145, endPoint y: 133, distance: 97.3
click at [145, 133] on div "**********" at bounding box center [661, 337] width 1322 height 674
paste input "**"
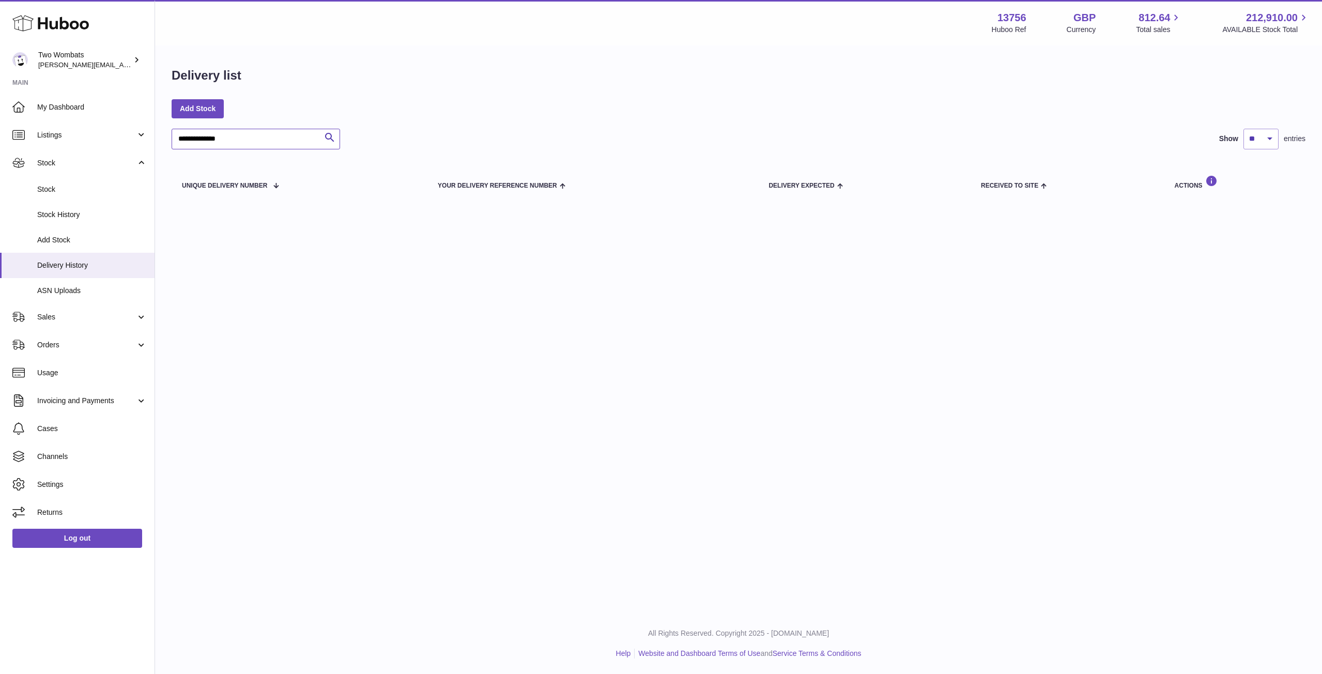
click at [205, 140] on input "**********" at bounding box center [256, 139] width 168 height 21
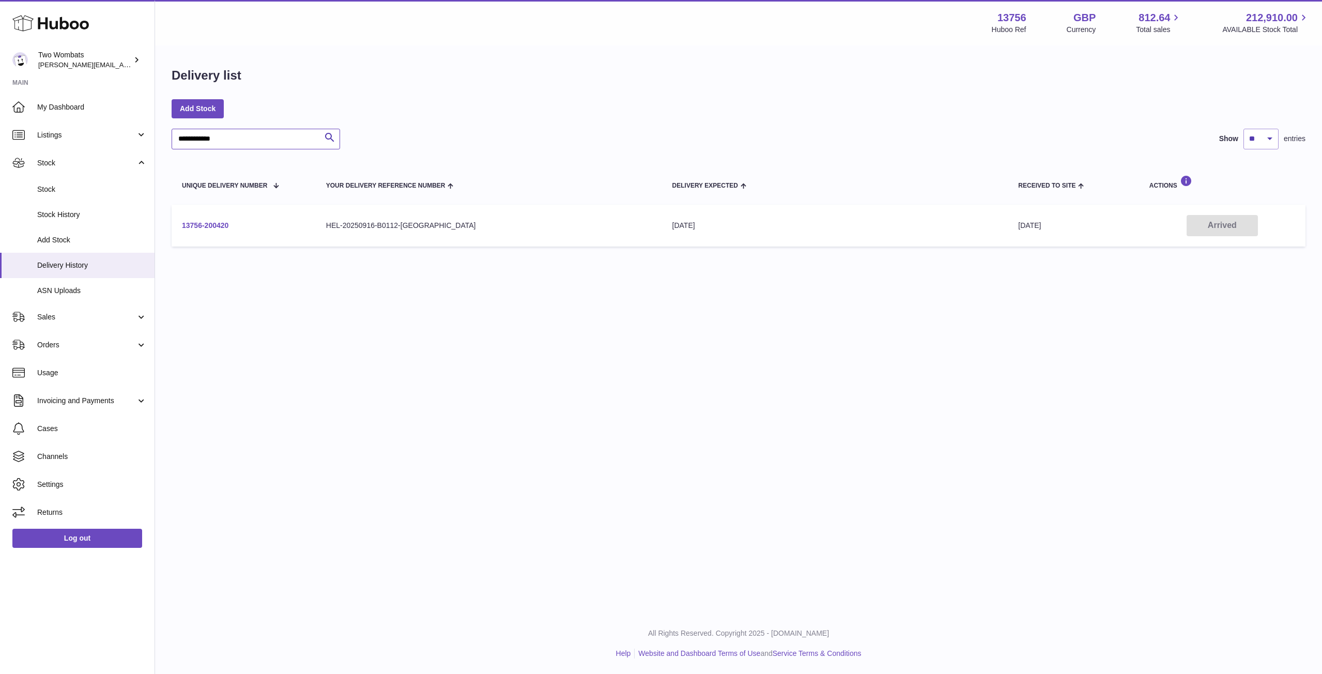
type input "**********"
click at [203, 227] on link "13756-200420" at bounding box center [205, 225] width 47 height 8
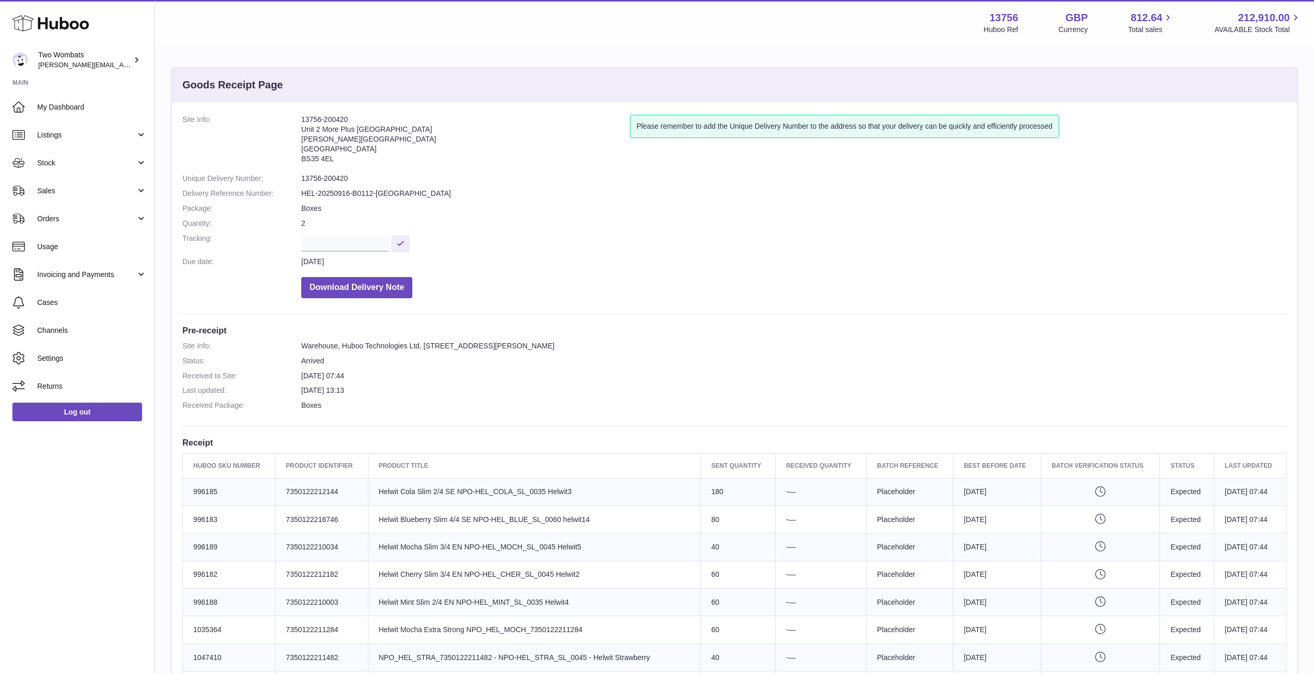
scroll to position [17, 0]
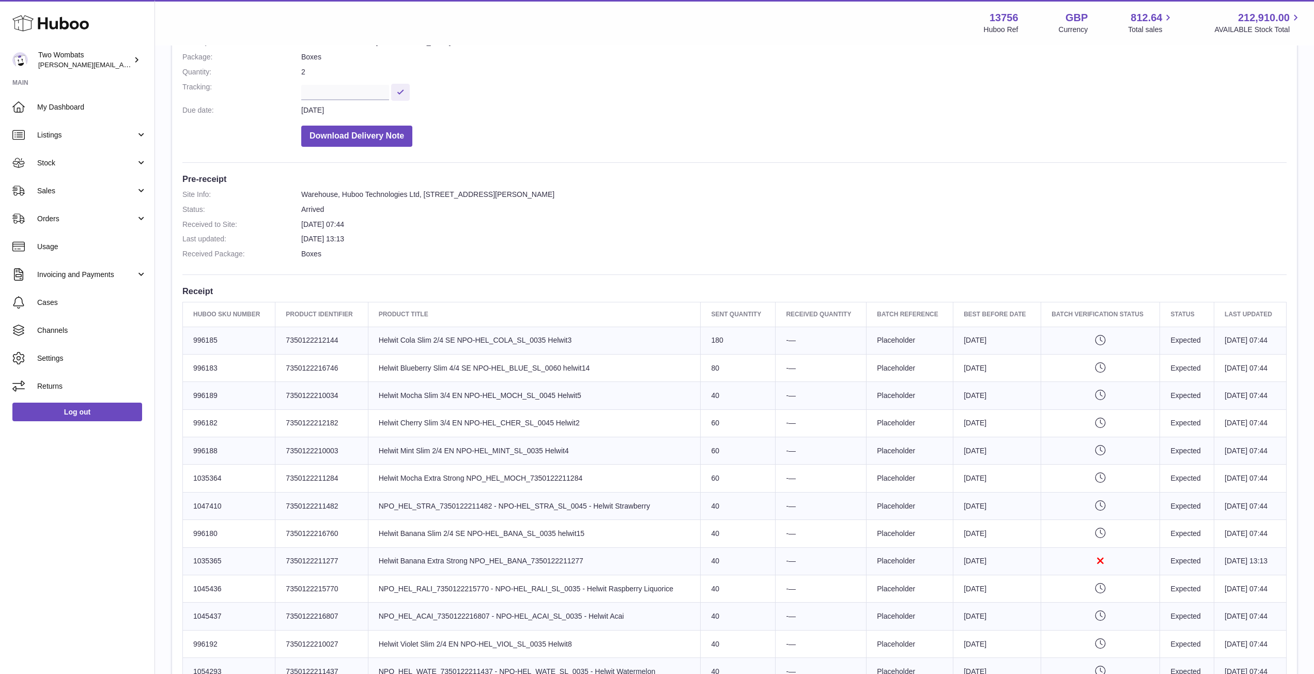
scroll to position [151, 0]
click at [498, 157] on div "Site Info: 13756-200420 Unit 2 More Plus [STREET_ADDRESS][PERSON_NAME] Please r…" at bounding box center [734, 456] width 1125 height 1010
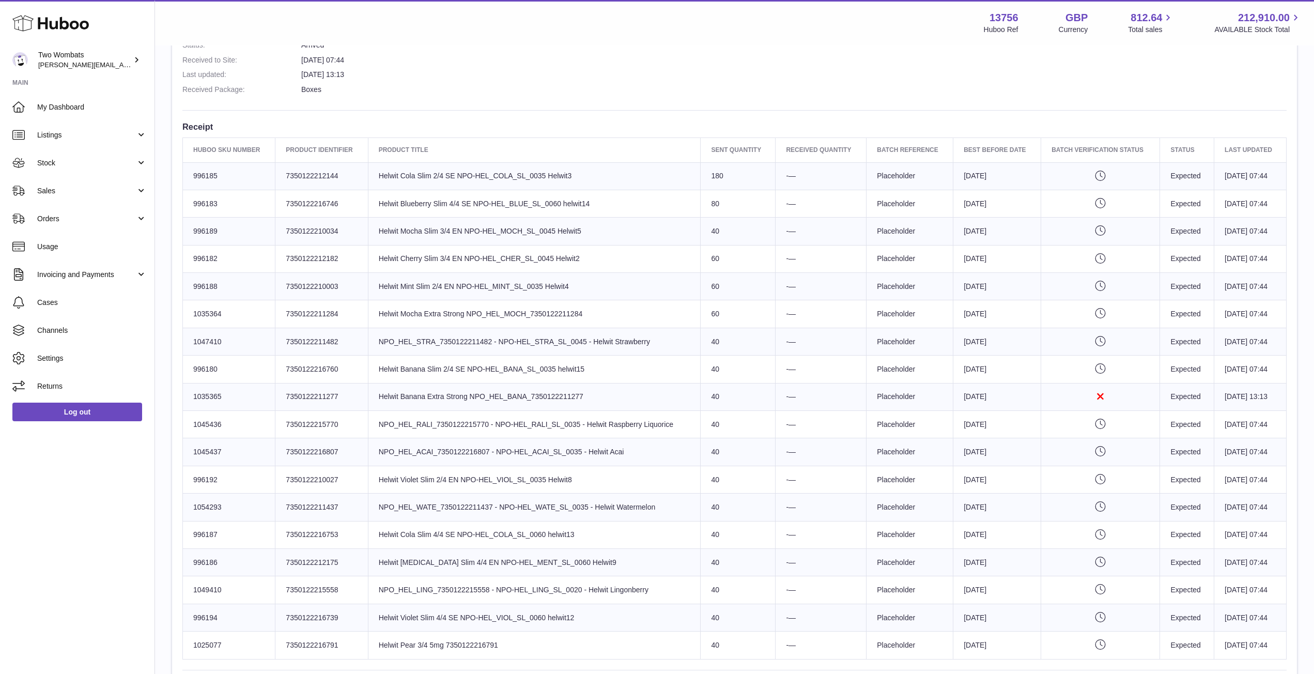
scroll to position [317, 0]
click at [140, 172] on link "Stock" at bounding box center [77, 163] width 154 height 28
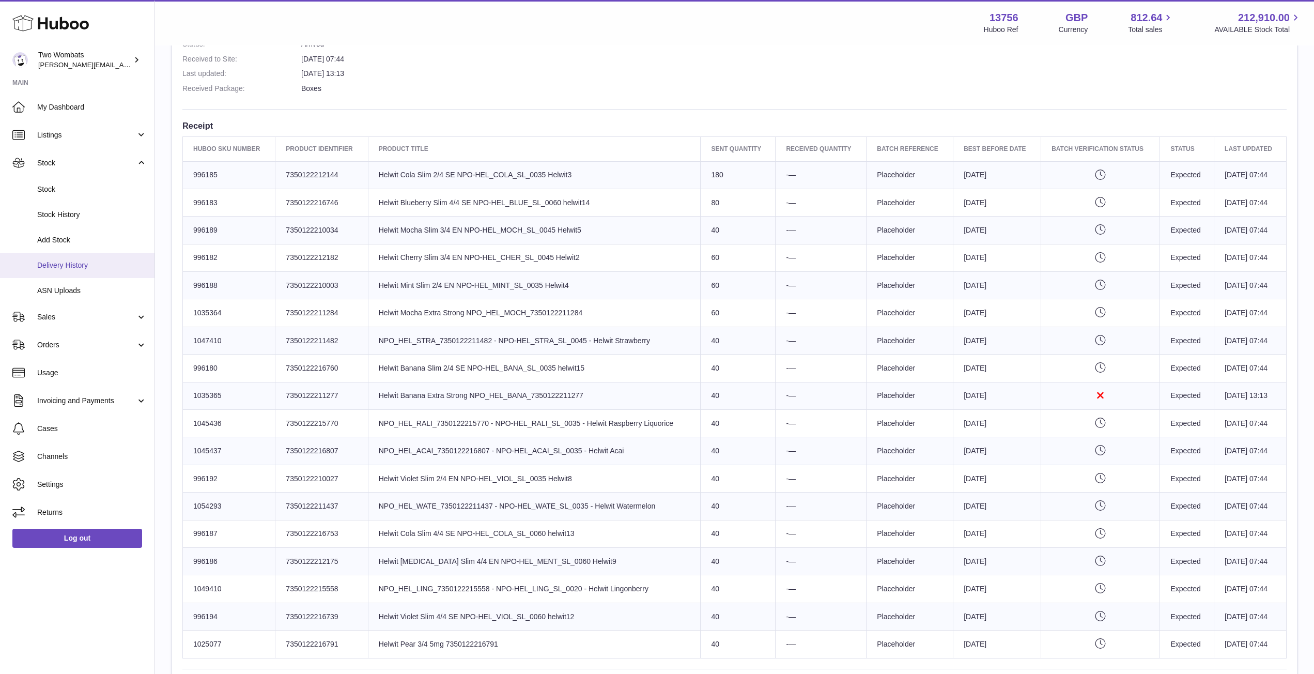
click at [90, 267] on span "Delivery History" at bounding box center [92, 265] width 110 height 10
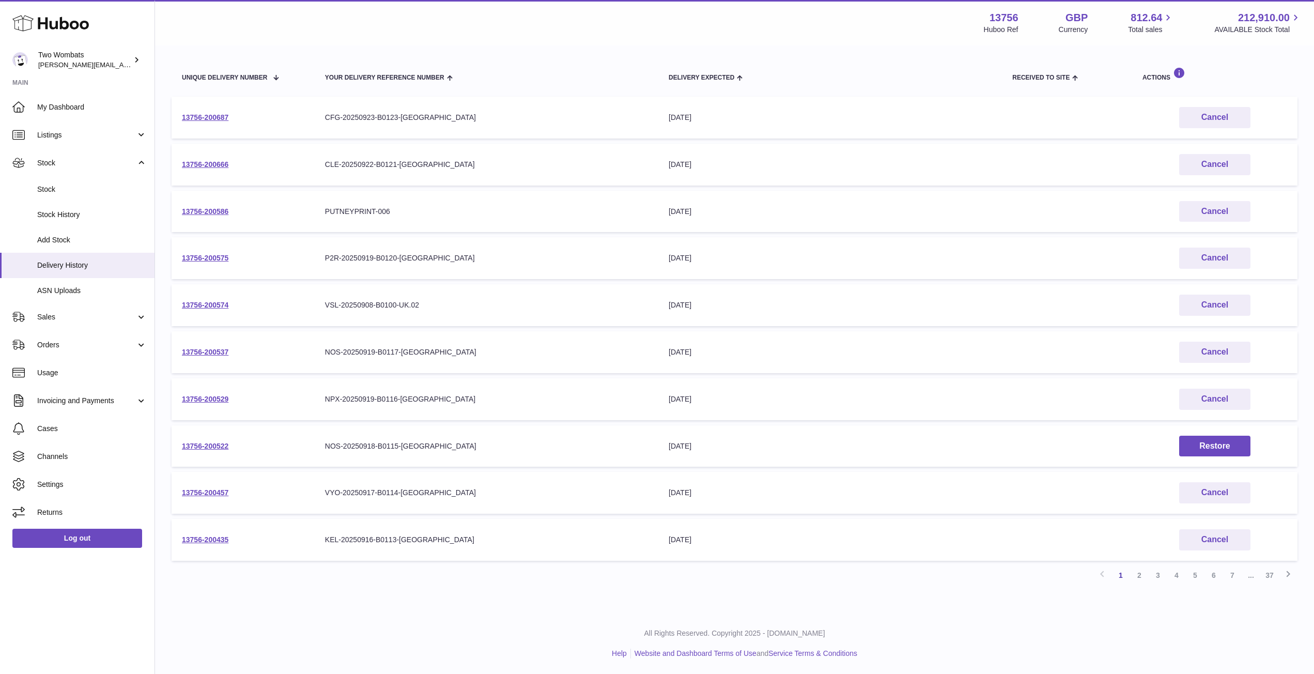
scroll to position [106, 0]
click at [1137, 578] on link "2" at bounding box center [1139, 577] width 19 height 19
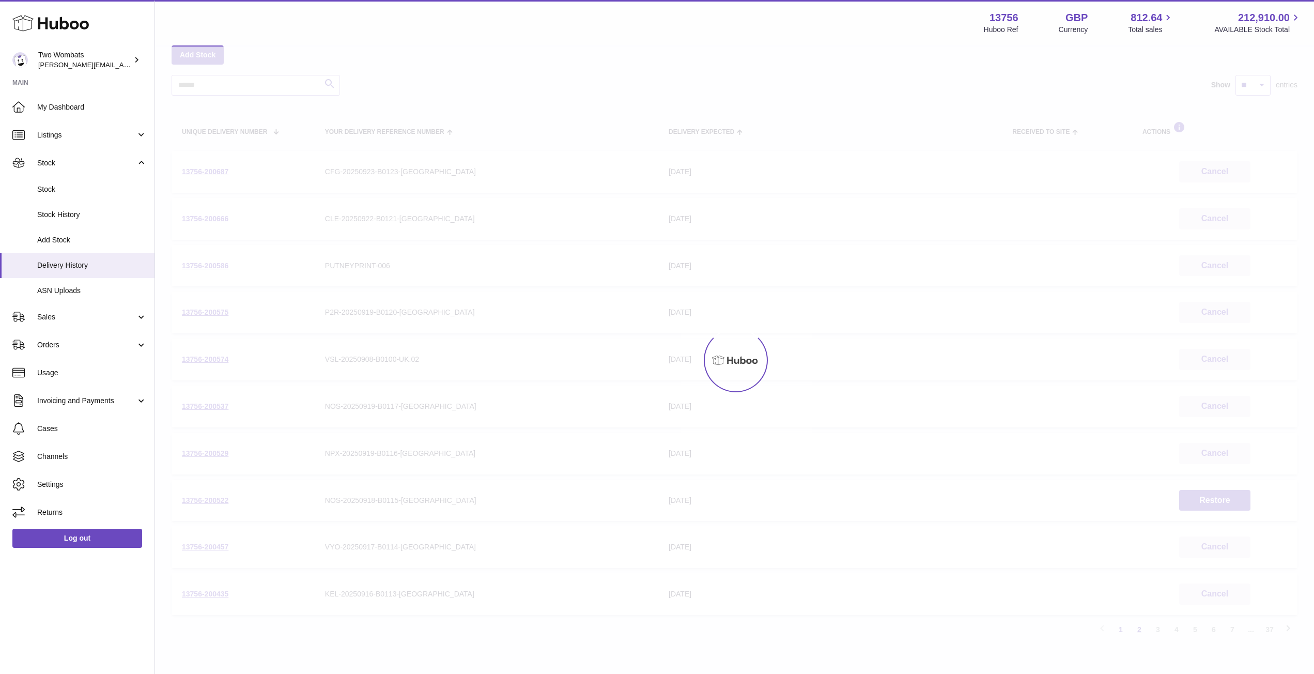
scroll to position [47, 0]
